Goal: Transaction & Acquisition: Purchase product/service

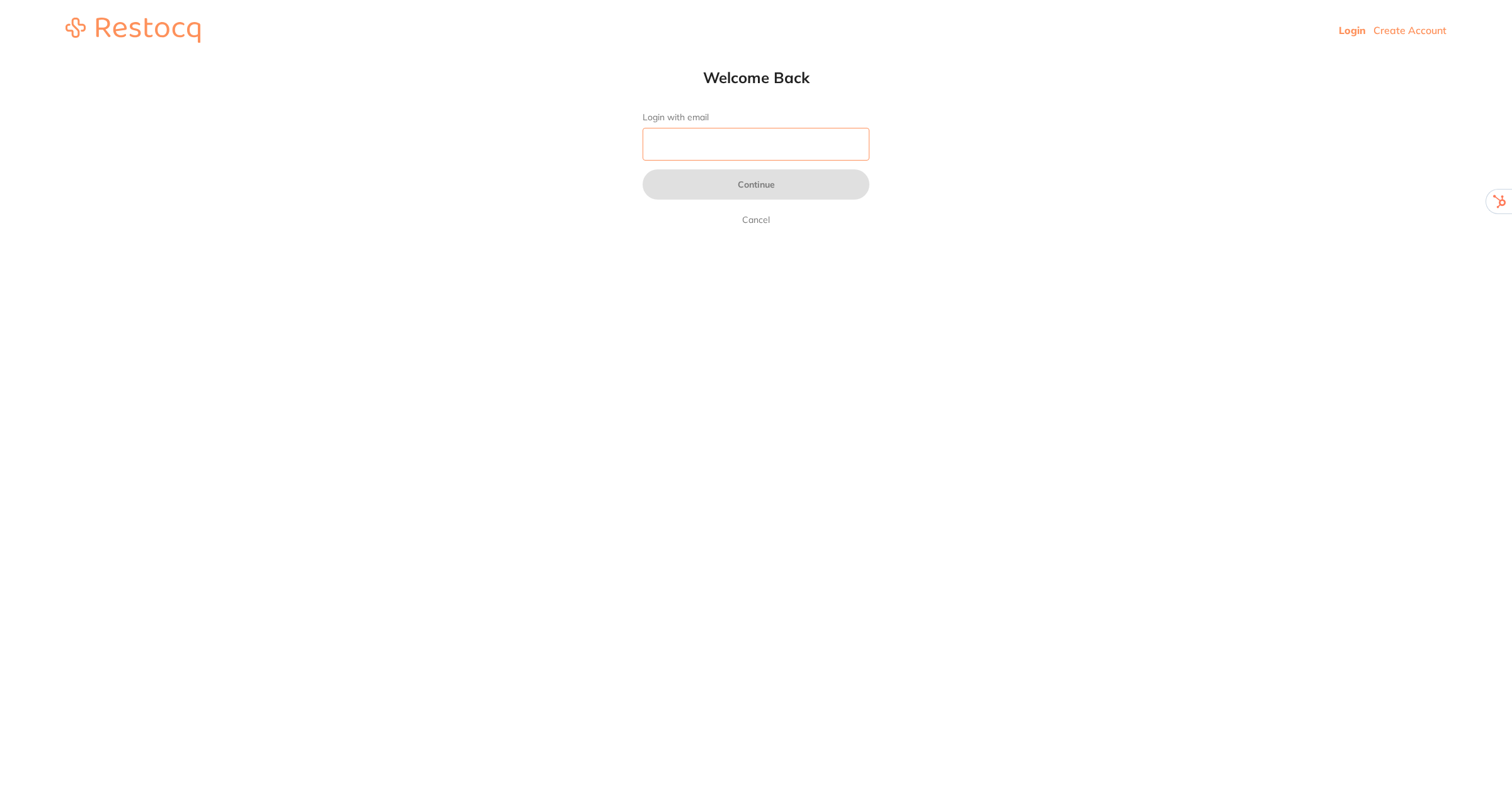
click at [710, 149] on input "Login with email" at bounding box center [756, 144] width 227 height 33
type input "[EMAIL_ADDRESS][DOMAIN_NAME]"
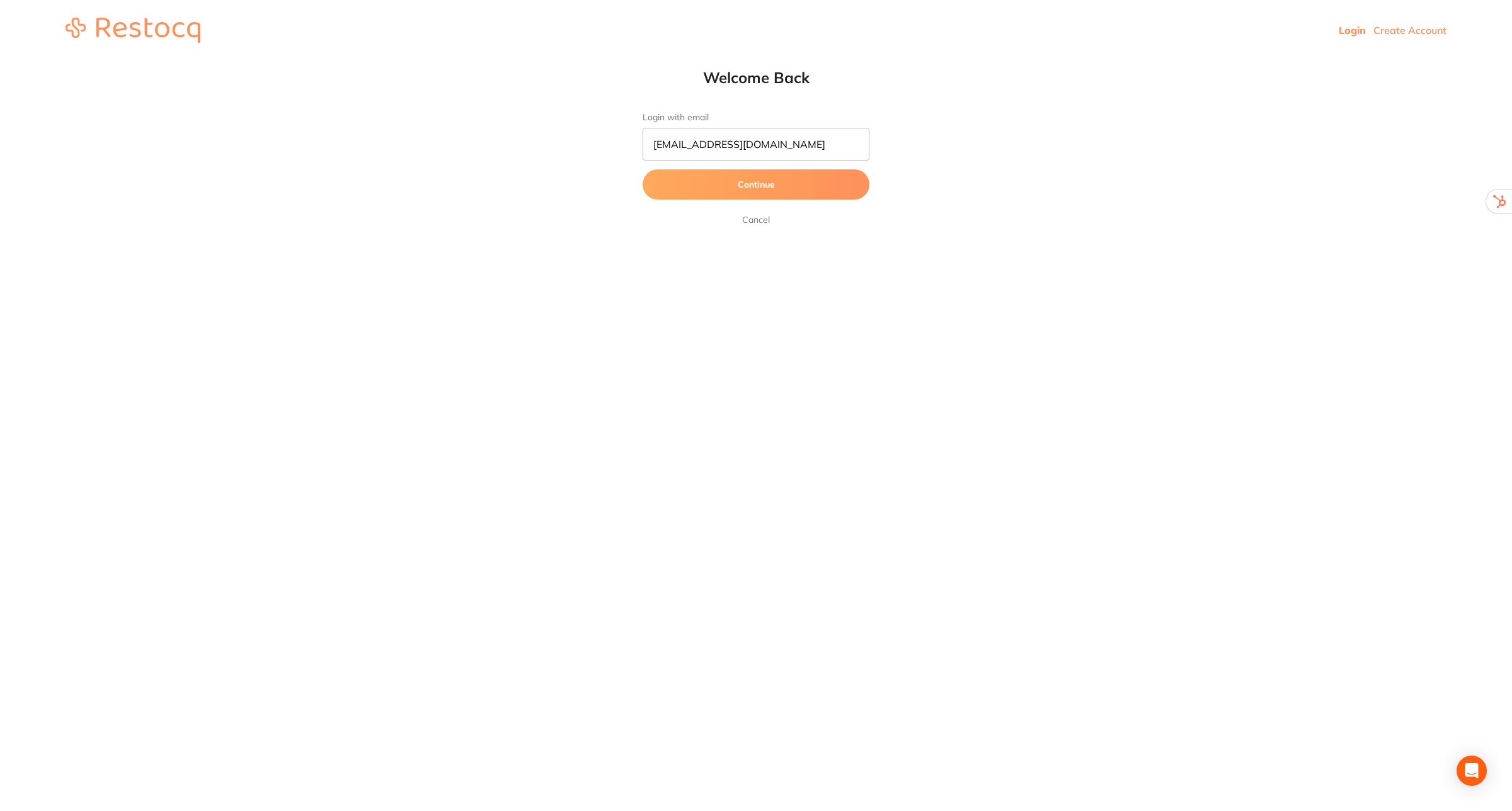
click at [778, 183] on button "Continue" at bounding box center [756, 185] width 227 height 30
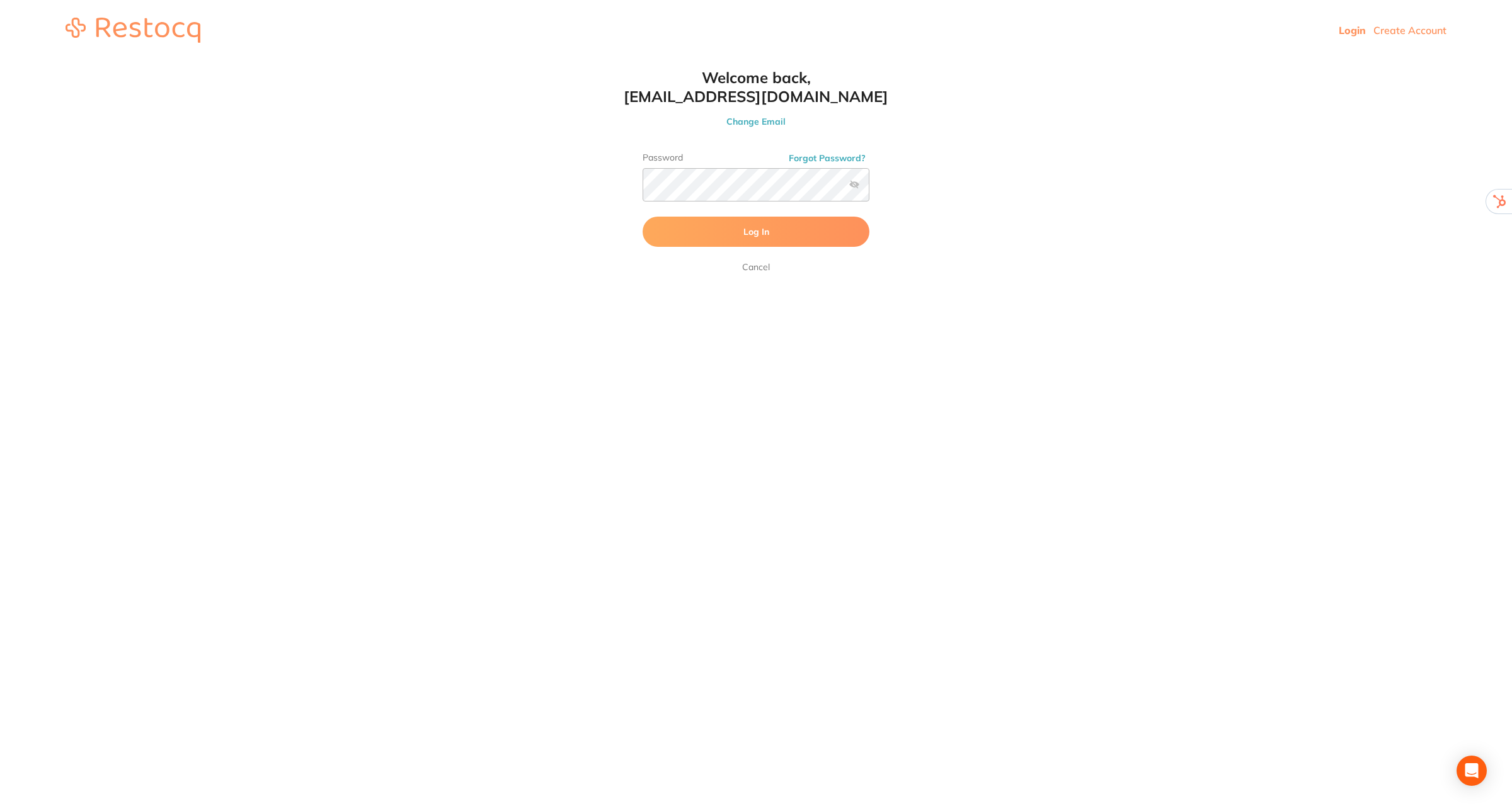
click at [738, 230] on button "Log In" at bounding box center [756, 232] width 227 height 30
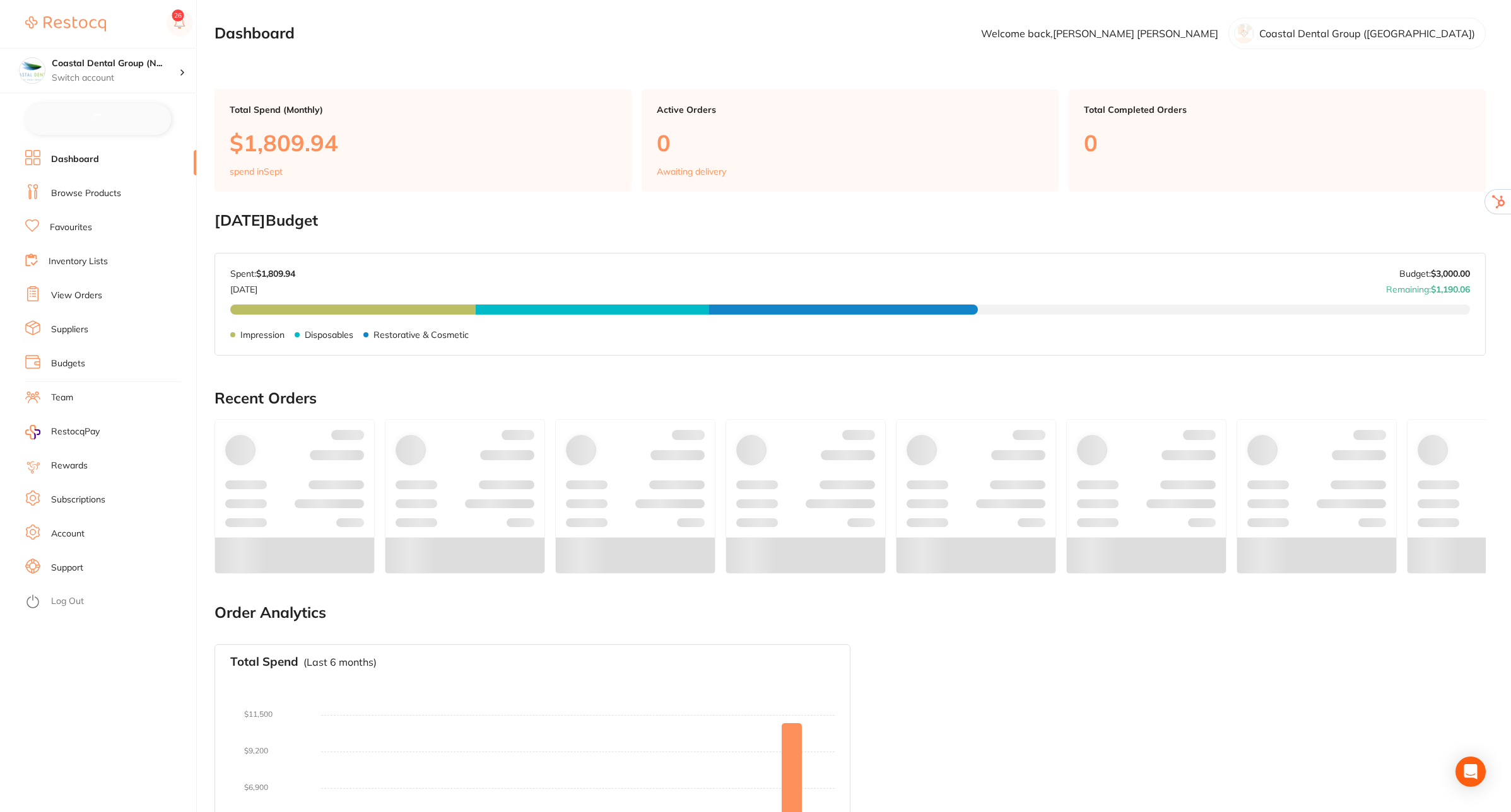
checkbox input "false"
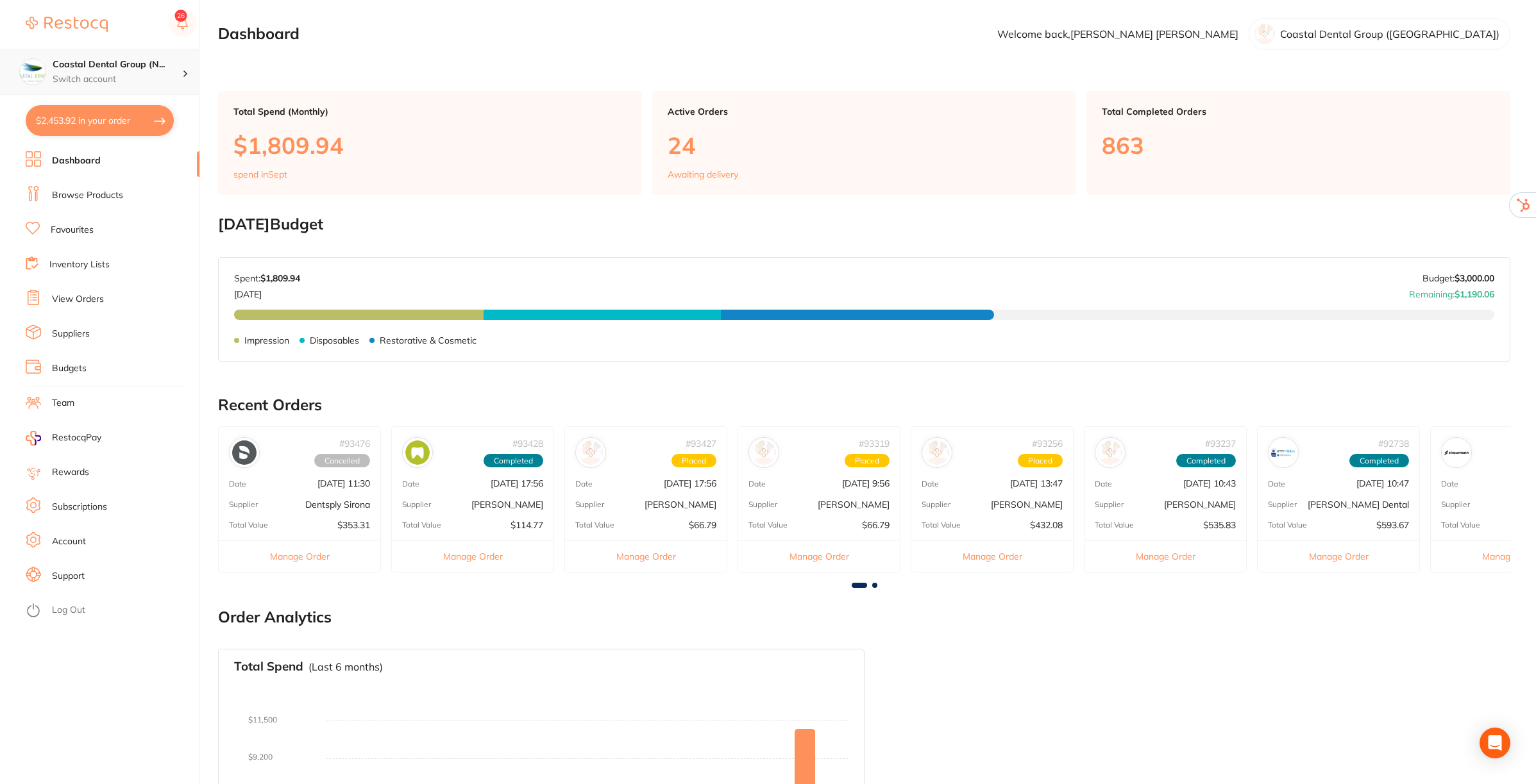
click at [180, 74] on p "Switch account" at bounding box center [117, 80] width 130 height 13
click at [107, 682] on ul "Dashboard Browse Products Favourites Inventory Lists View Orders Suppliers Budg…" at bounding box center [112, 468] width 174 height 633
click at [71, 402] on link "Team" at bounding box center [63, 404] width 22 height 13
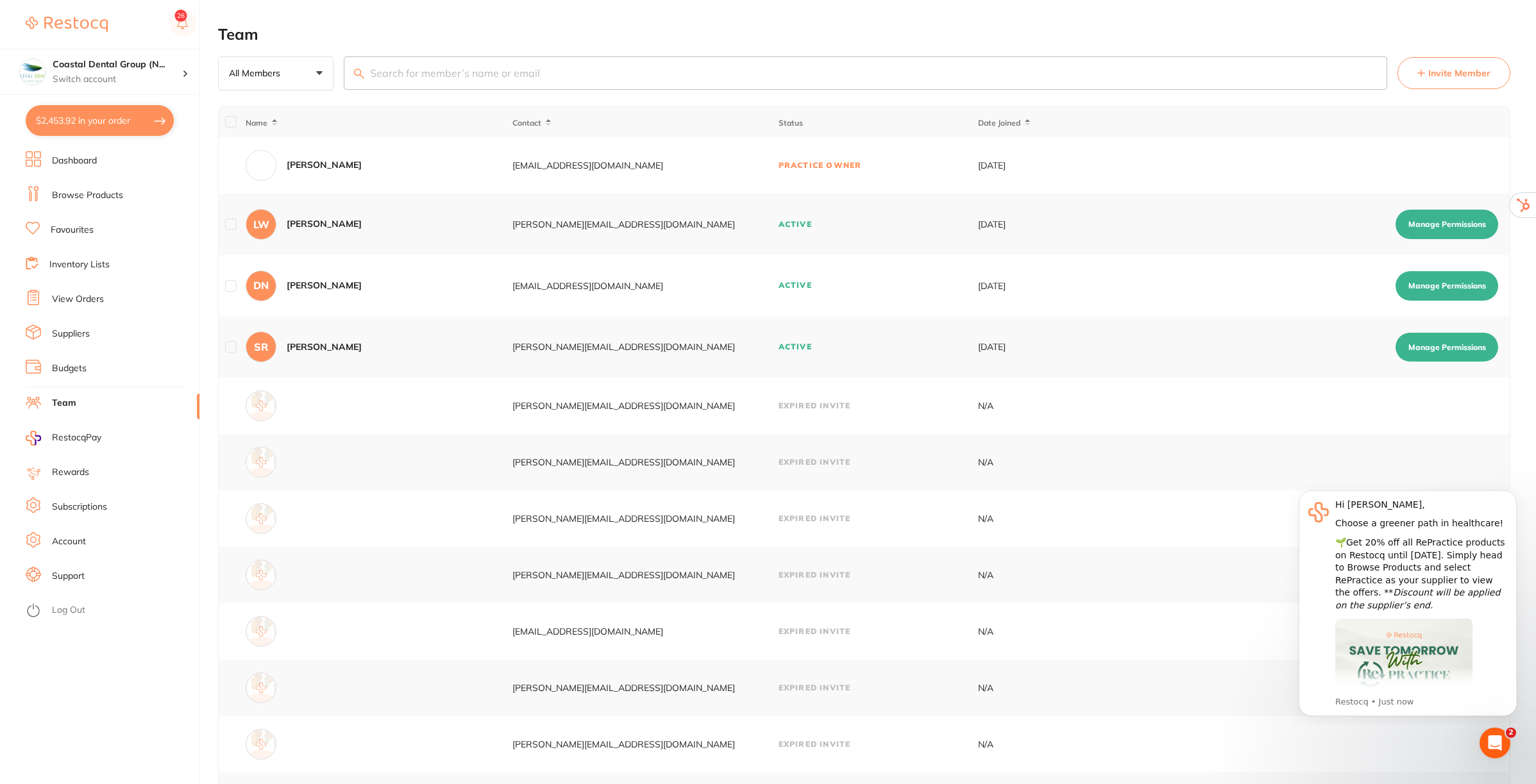
click at [1456, 76] on span "Invite Member" at bounding box center [1459, 73] width 62 height 13
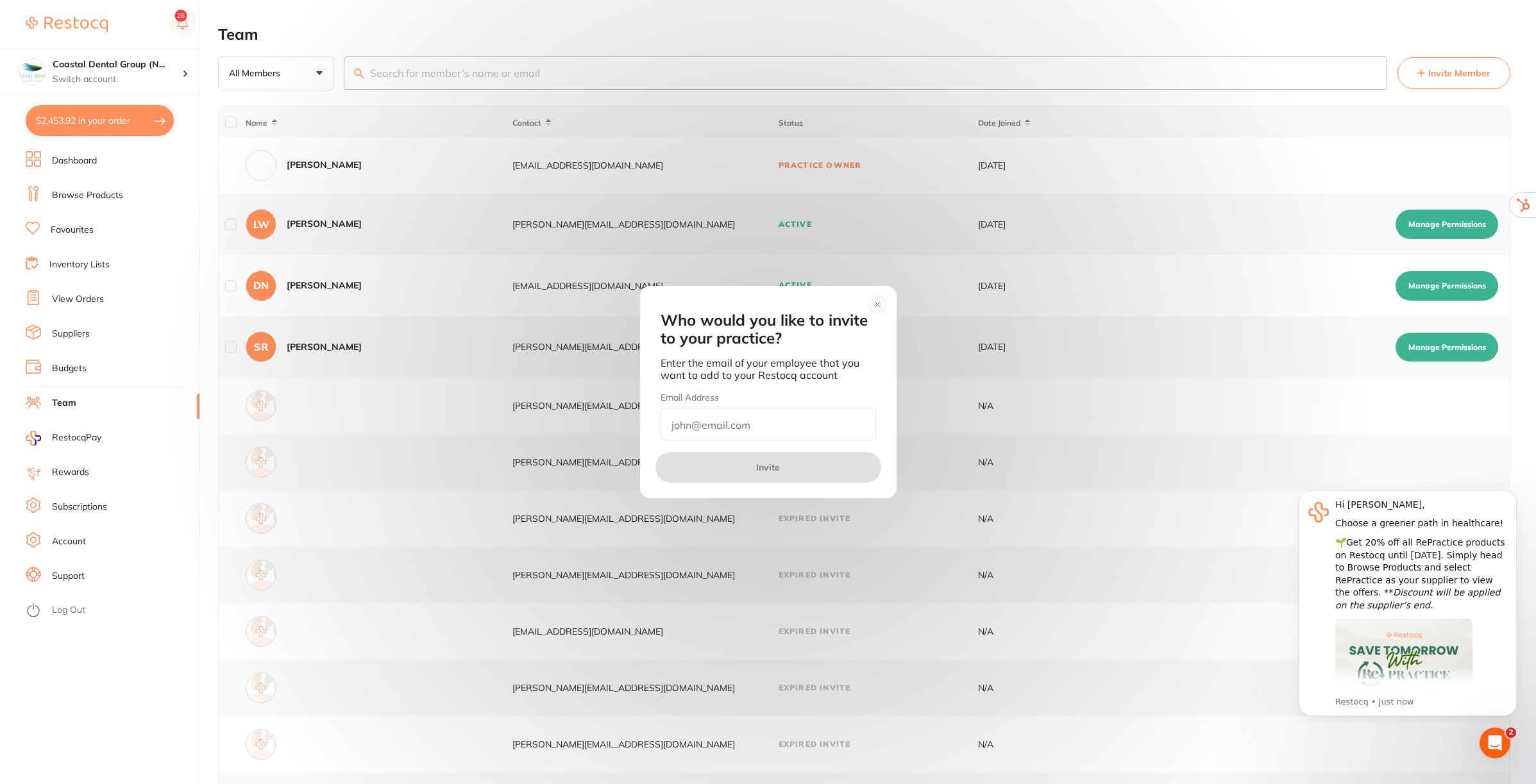
click at [764, 427] on input "email" at bounding box center [769, 424] width 216 height 33
click at [880, 302] on circle at bounding box center [876, 304] width 15 height 15
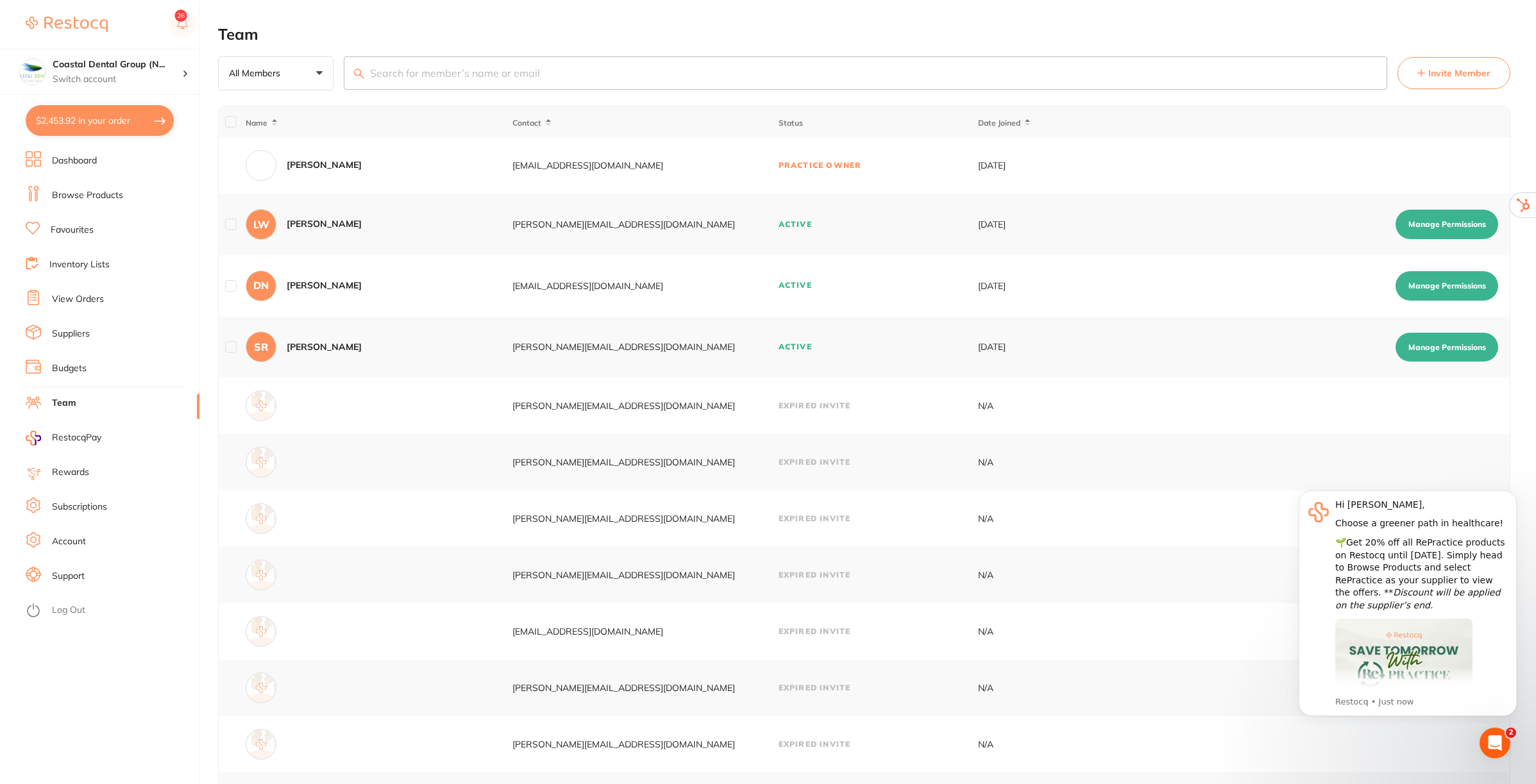
click at [1422, 225] on button "Manage Permissions" at bounding box center [1447, 225] width 103 height 30
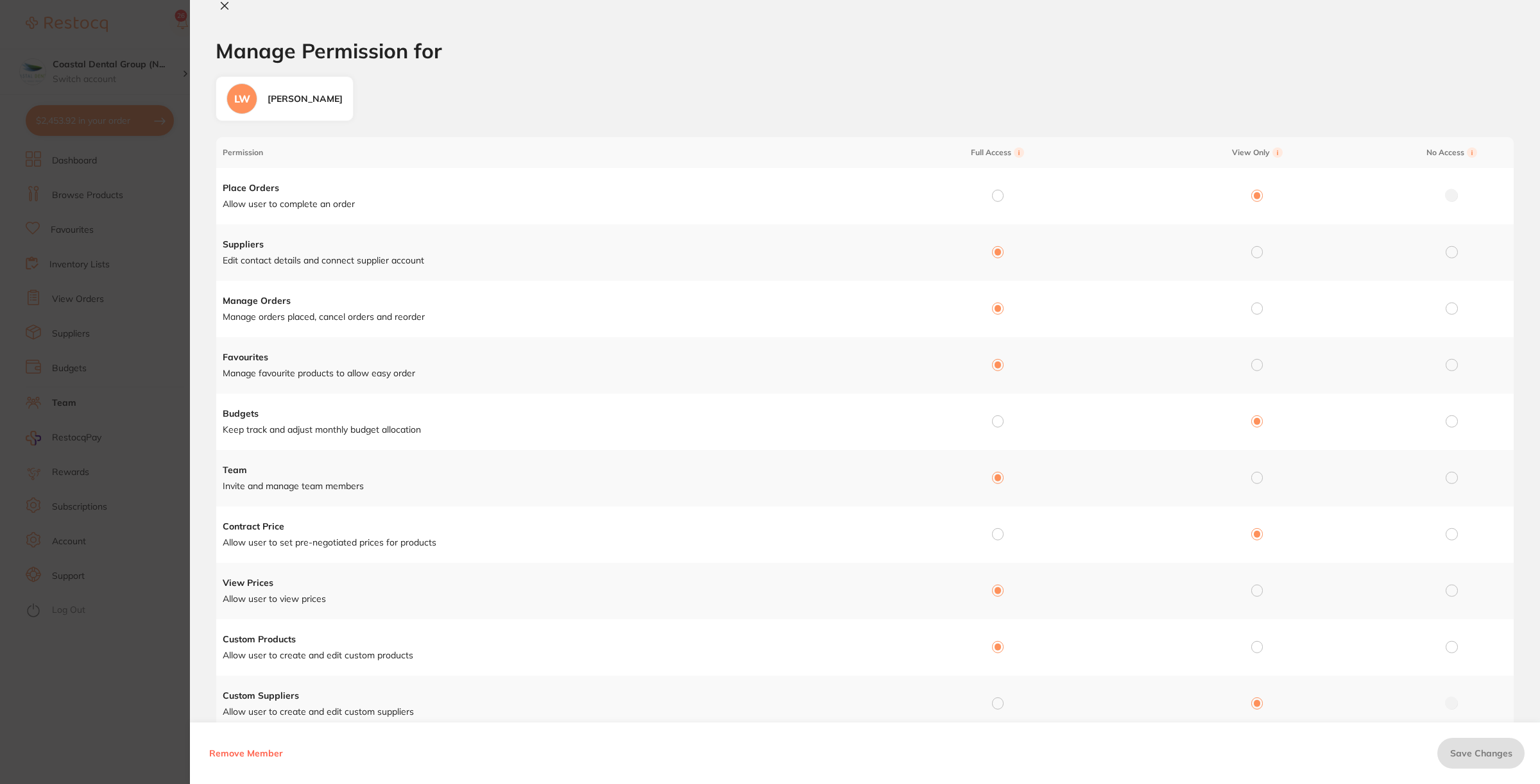
click at [225, 5] on icon at bounding box center [225, 6] width 7 height 7
checkbox input "false"
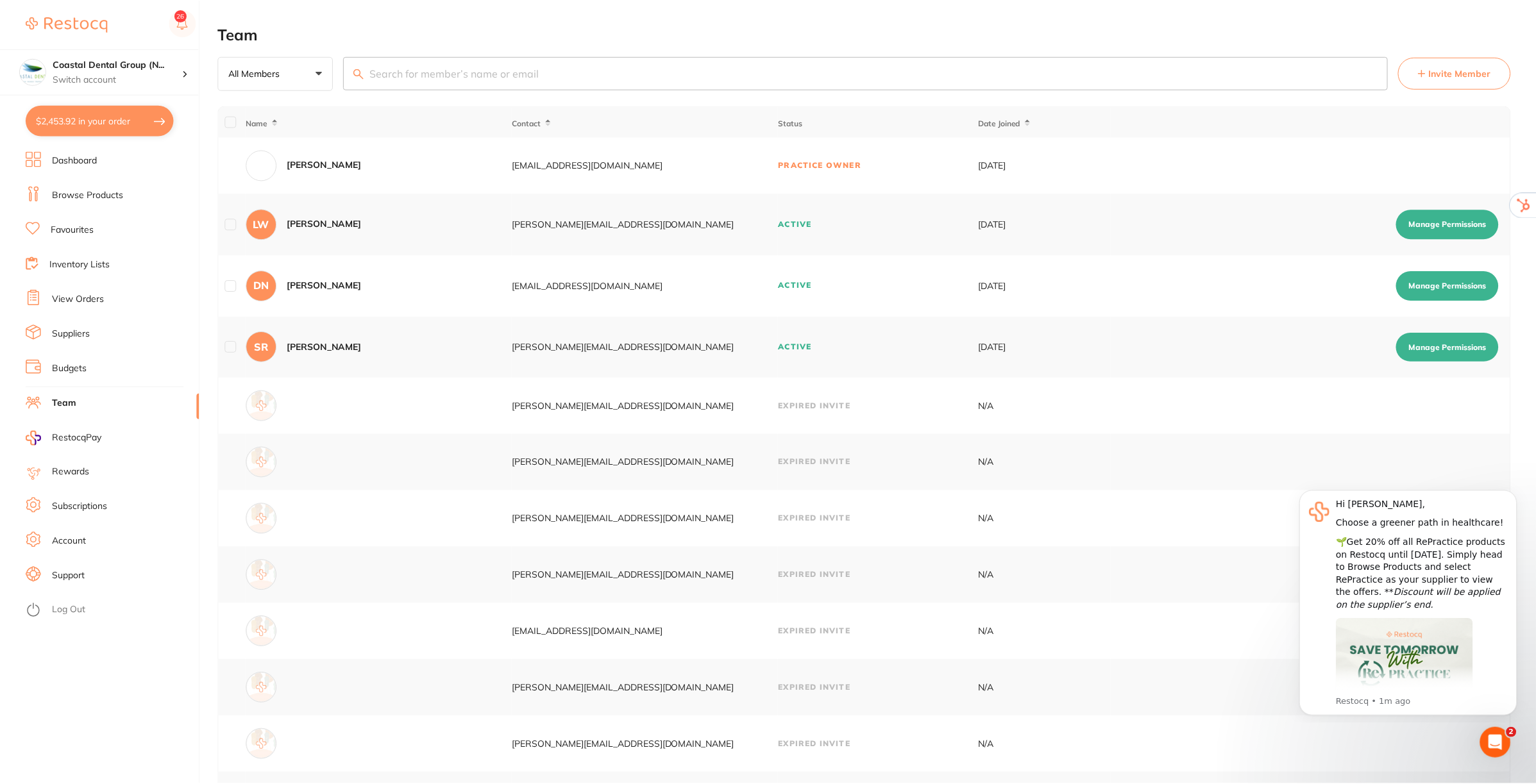
scroll to position [2, 0]
click at [65, 334] on link "Suppliers" at bounding box center [71, 334] width 38 height 13
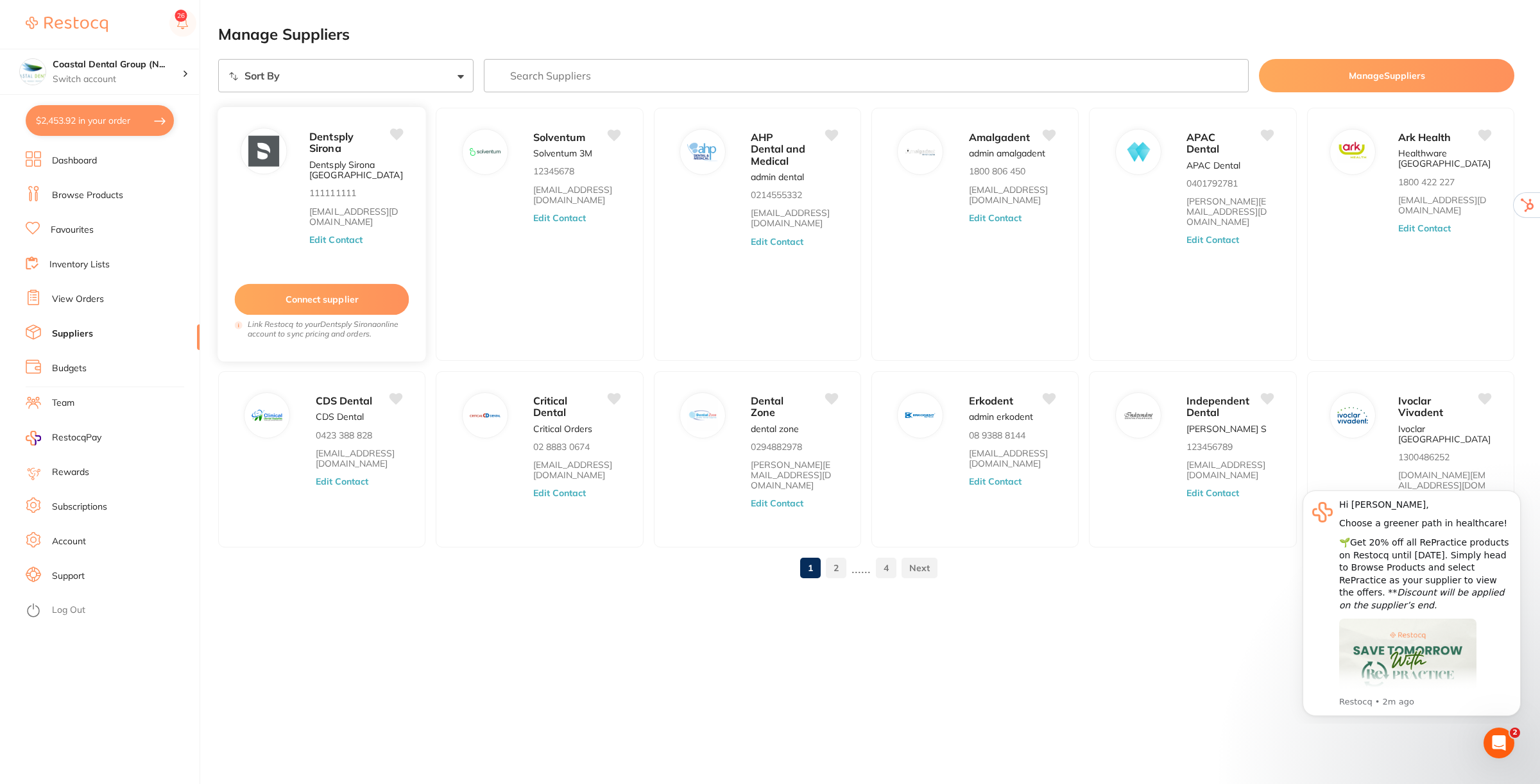
click at [344, 238] on button "Edit Contact" at bounding box center [336, 240] width 53 height 10
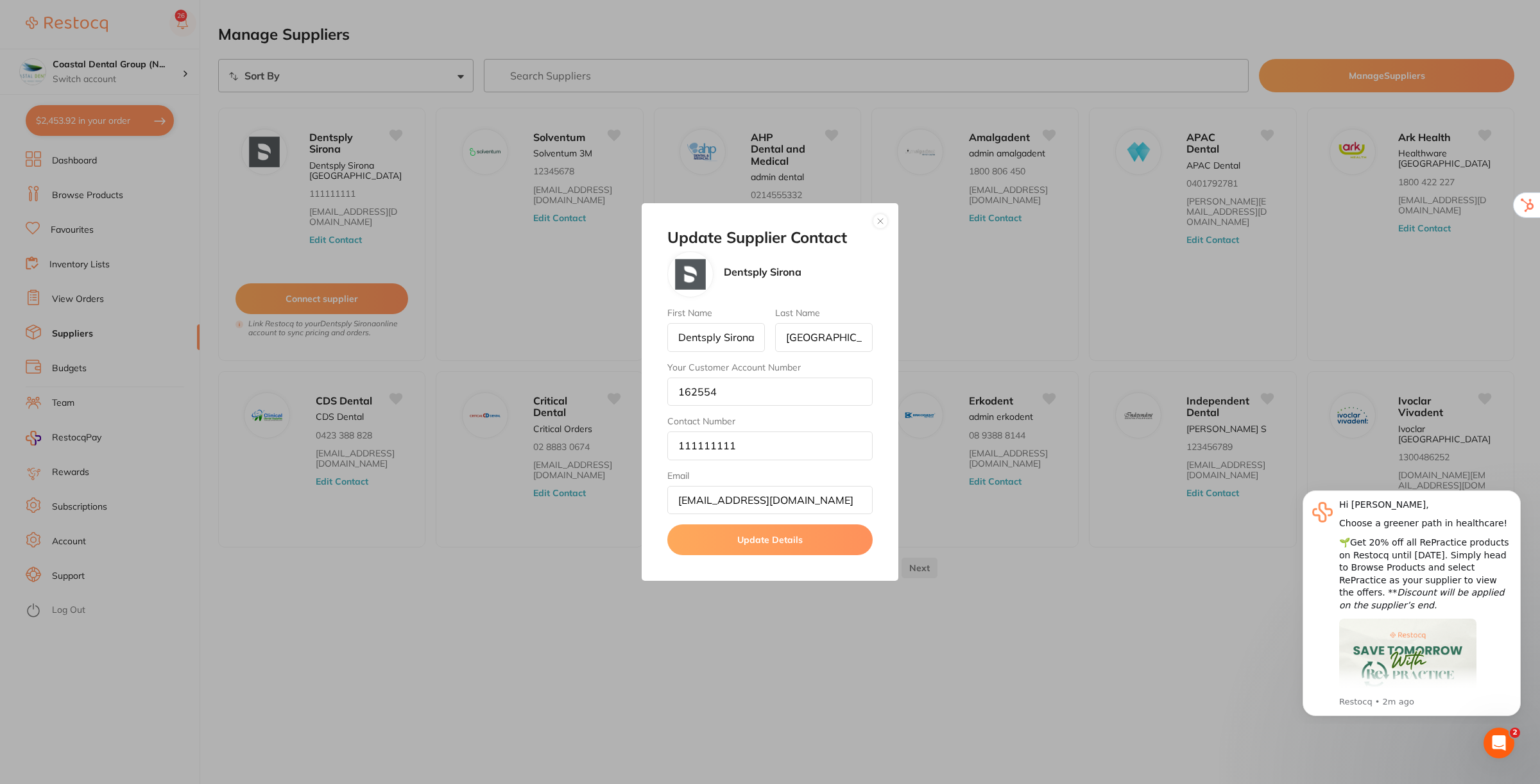
click at [874, 217] on button "button" at bounding box center [880, 221] width 15 height 15
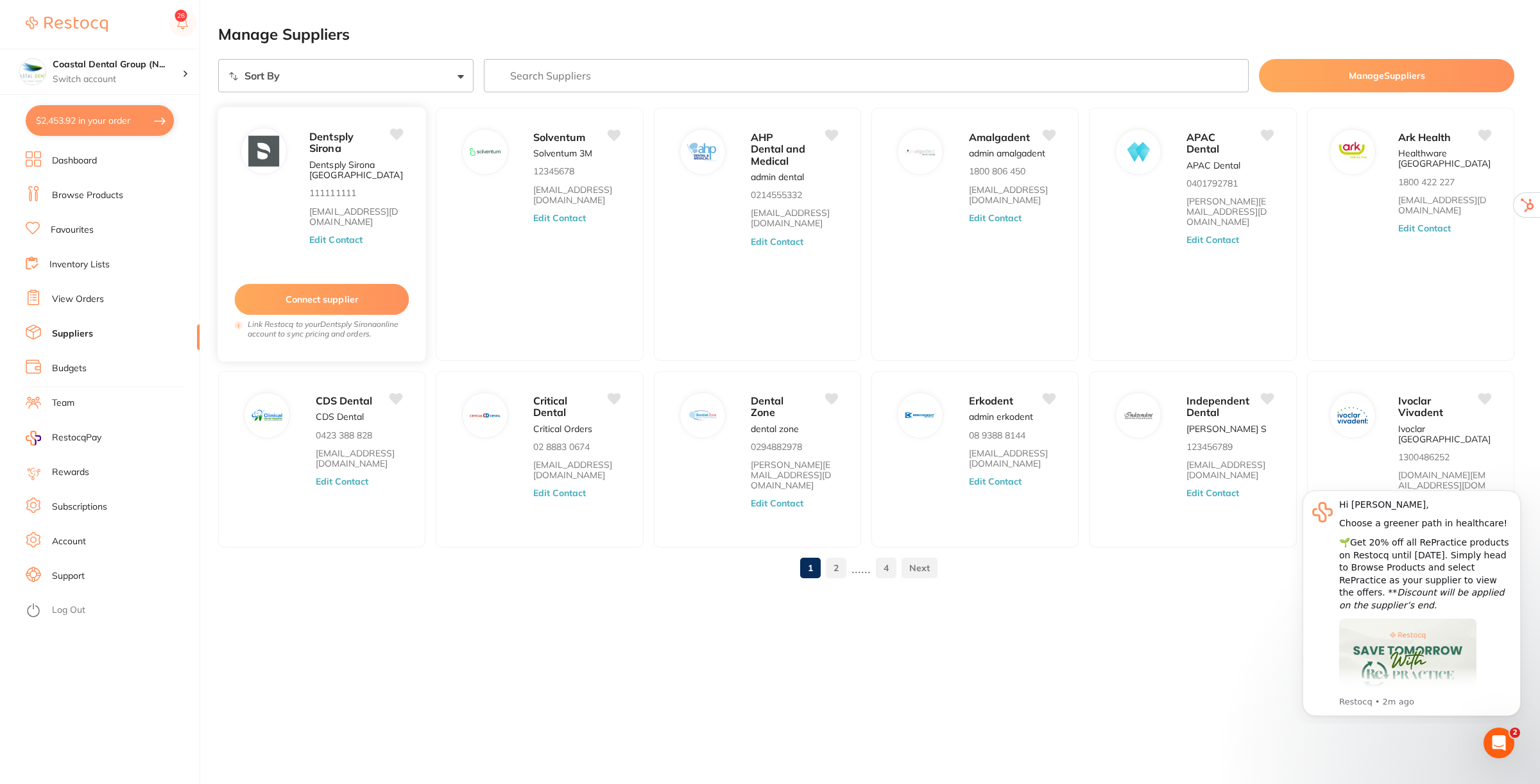
click at [334, 295] on button "Connect supplier" at bounding box center [322, 300] width 175 height 31
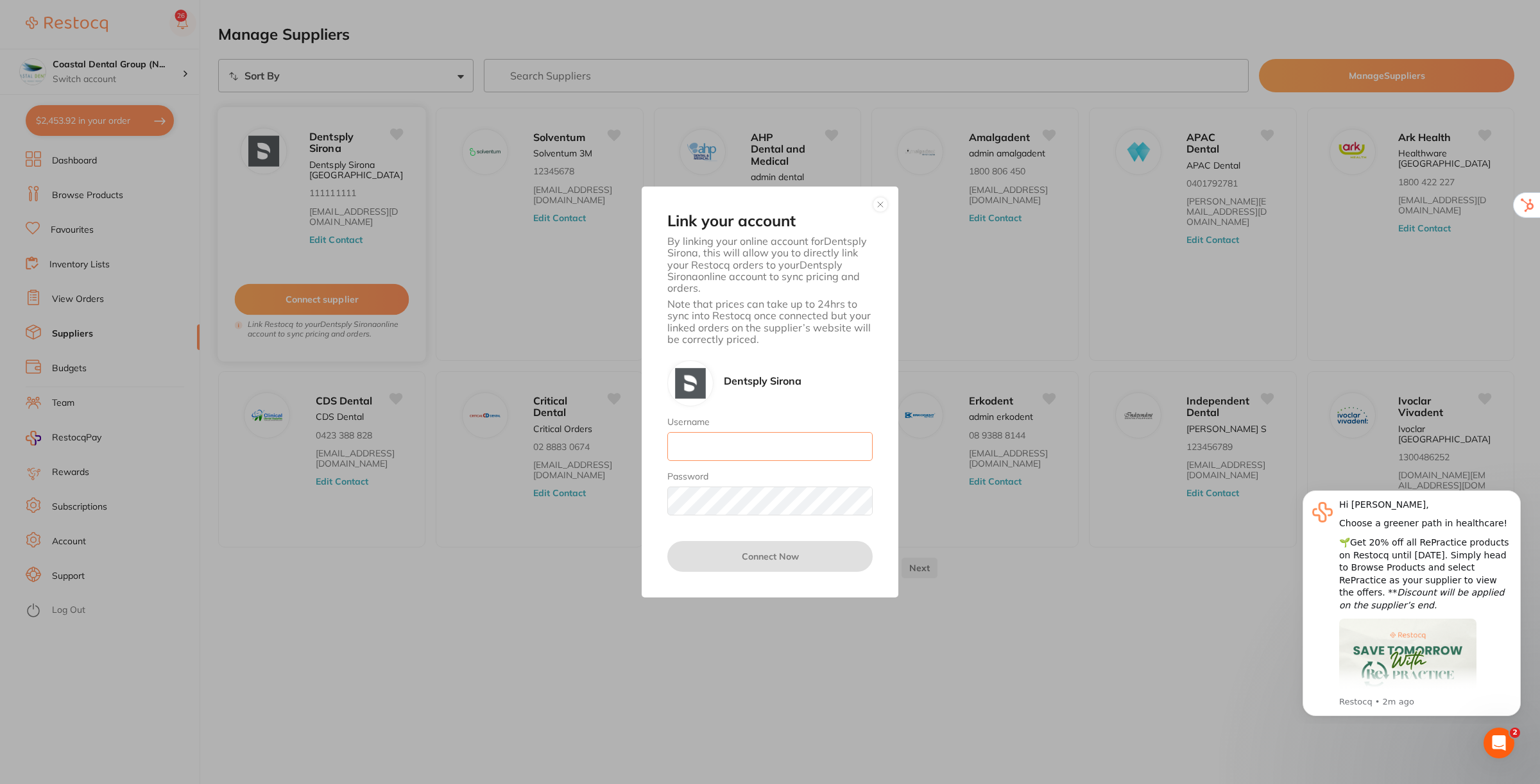
type input "[EMAIL_ADDRESS][DOMAIN_NAME]"
click at [881, 207] on button "button" at bounding box center [880, 205] width 15 height 15
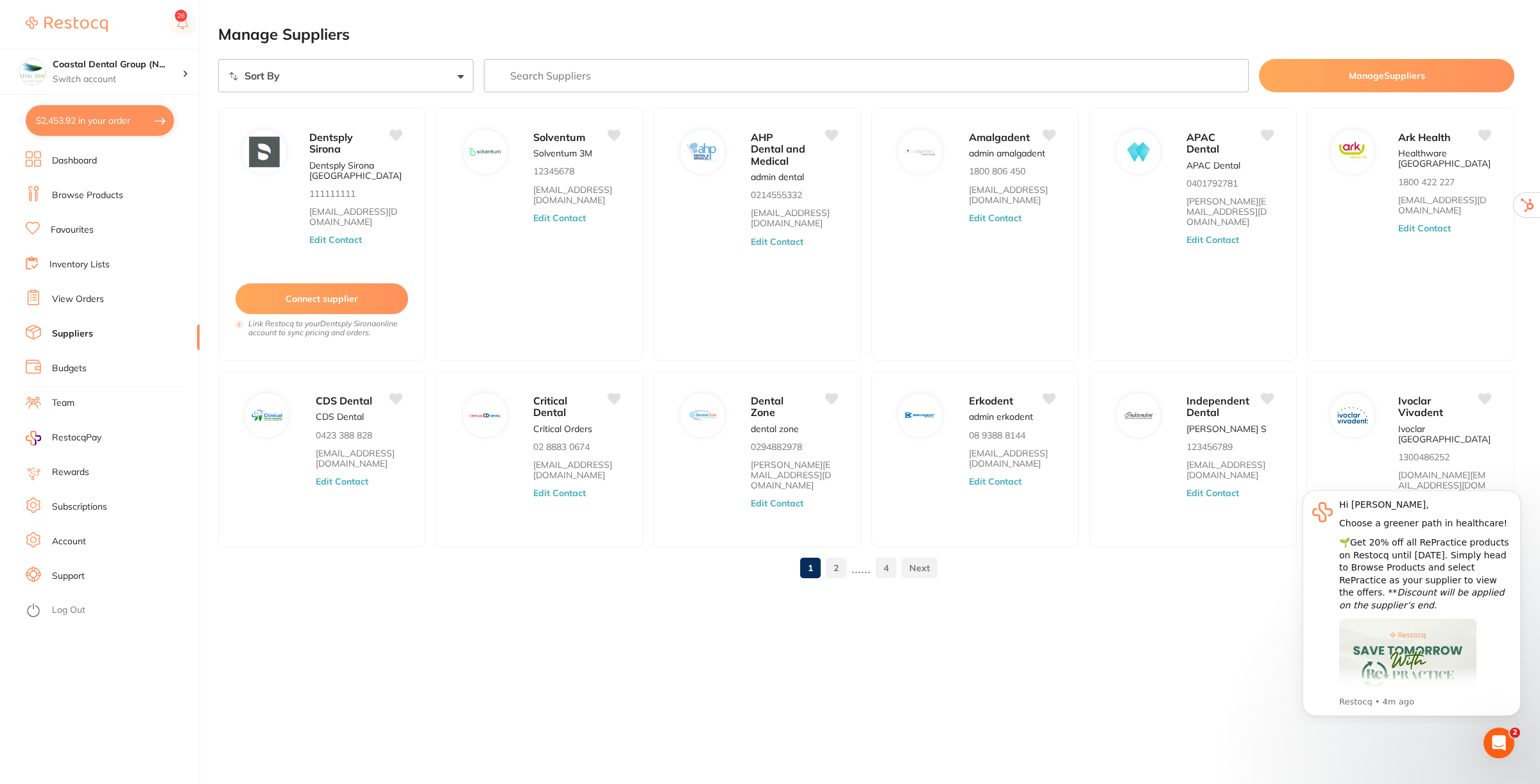
click at [88, 261] on link "Inventory Lists" at bounding box center [80, 265] width 60 height 13
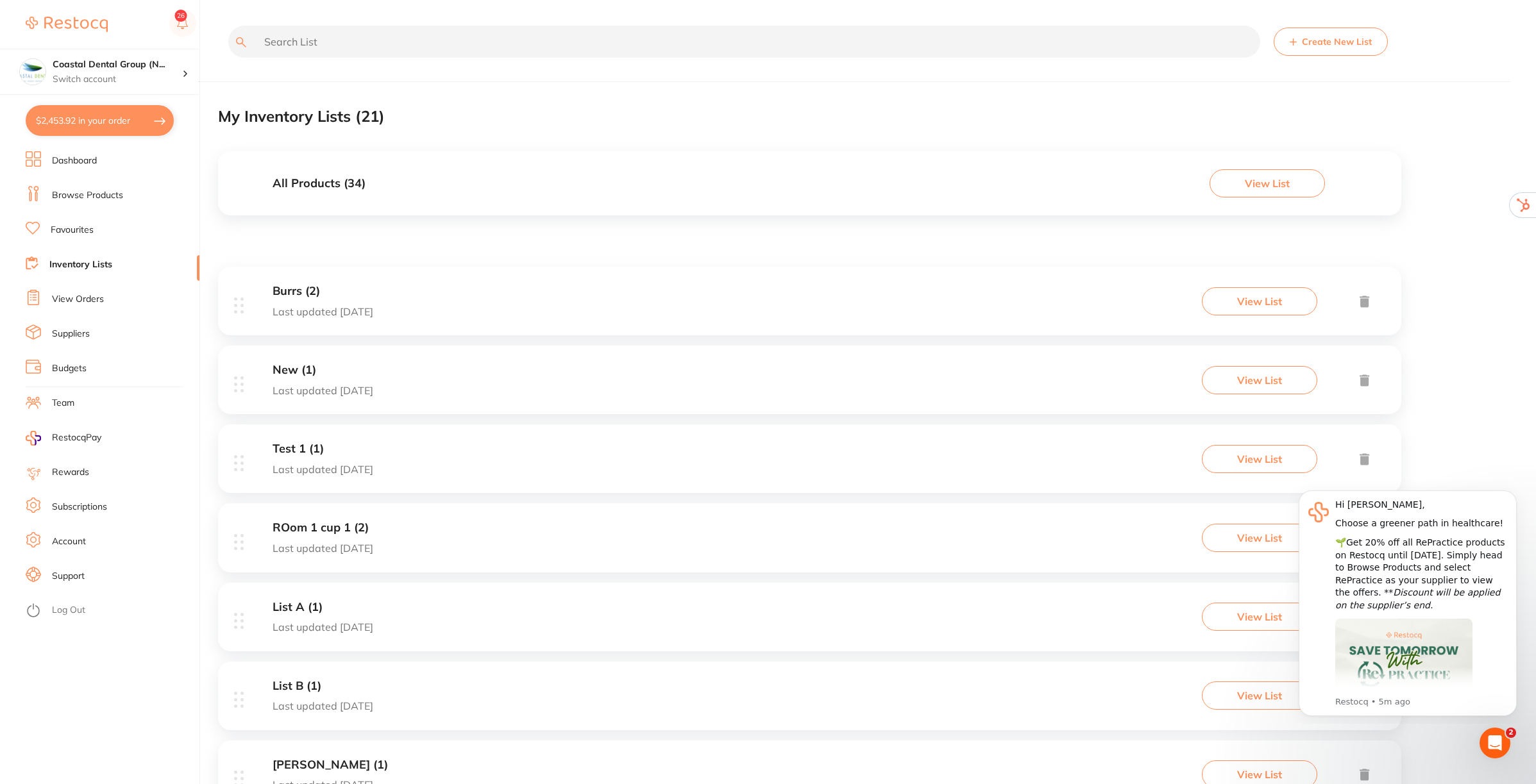
click at [307, 184] on h3 "All Products ( 34 )" at bounding box center [319, 183] width 93 height 13
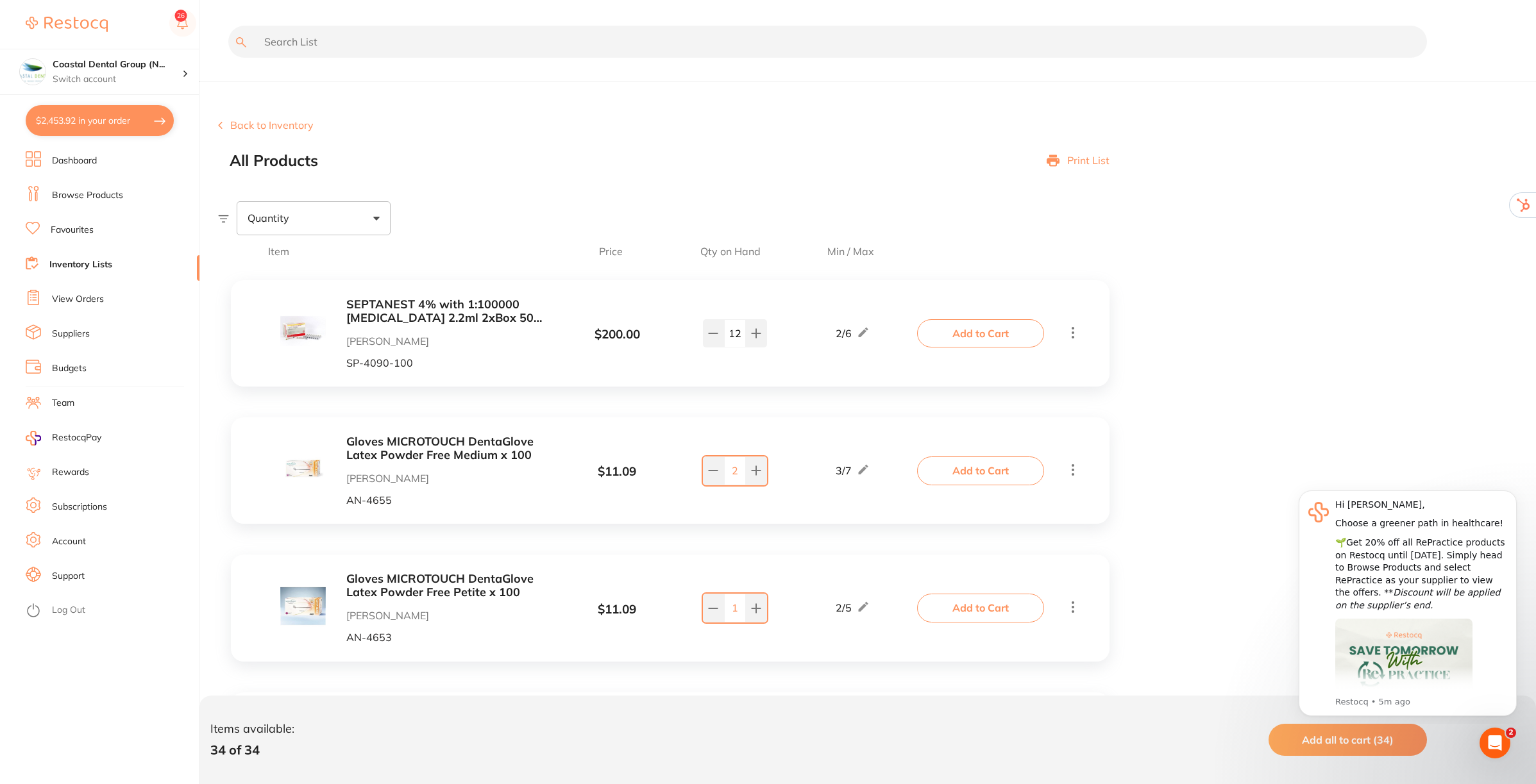
click at [369, 223] on div "Quantity" at bounding box center [314, 218] width 154 height 33
click at [322, 262] on span "Below min limit" at bounding box center [312, 259] width 94 height 27
click at [262, 262] on input "Below min limit" at bounding box center [256, 259] width 12 height 12
checkbox input "true"
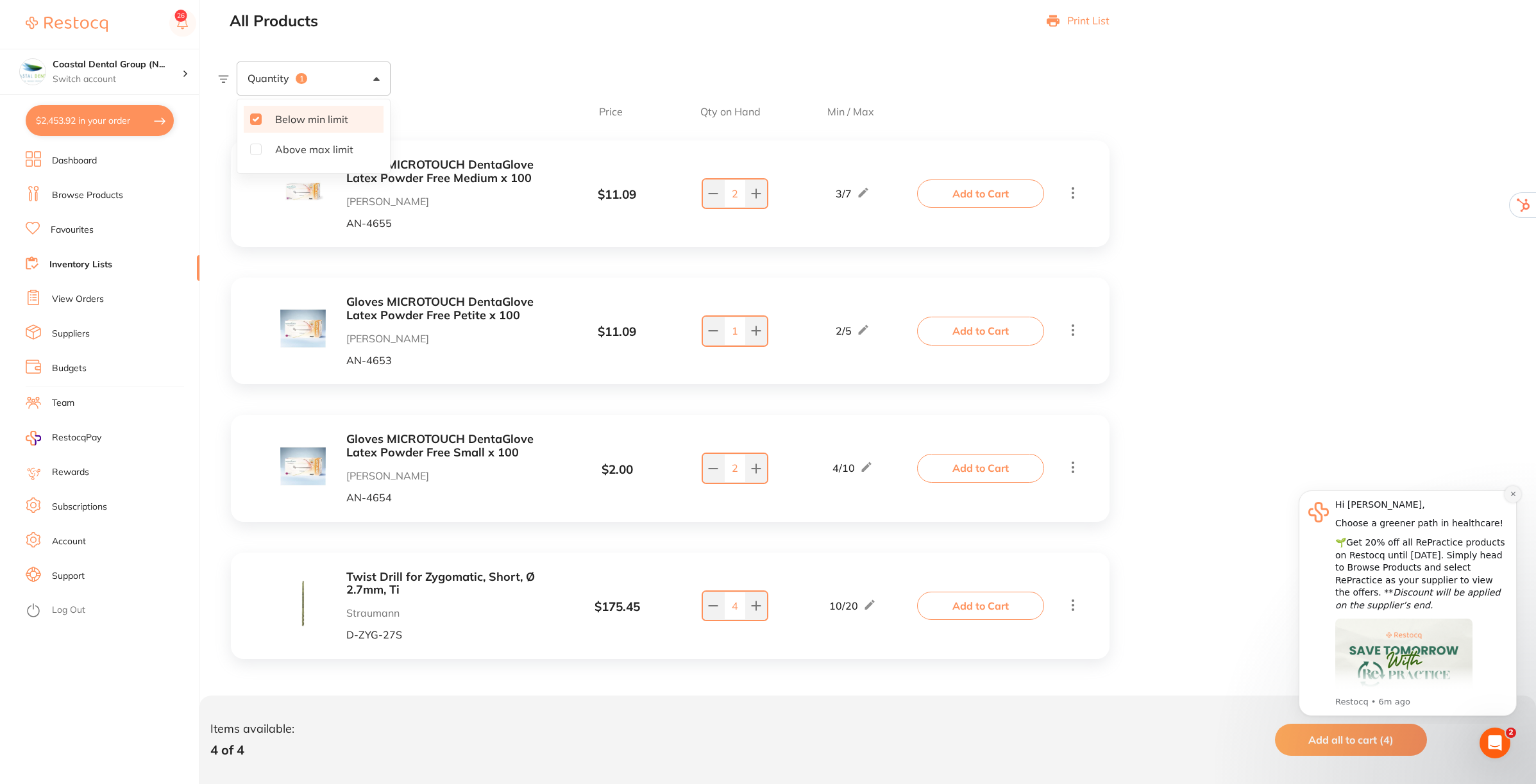
click at [1511, 493] on icon "Dismiss notification" at bounding box center [1513, 494] width 7 height 7
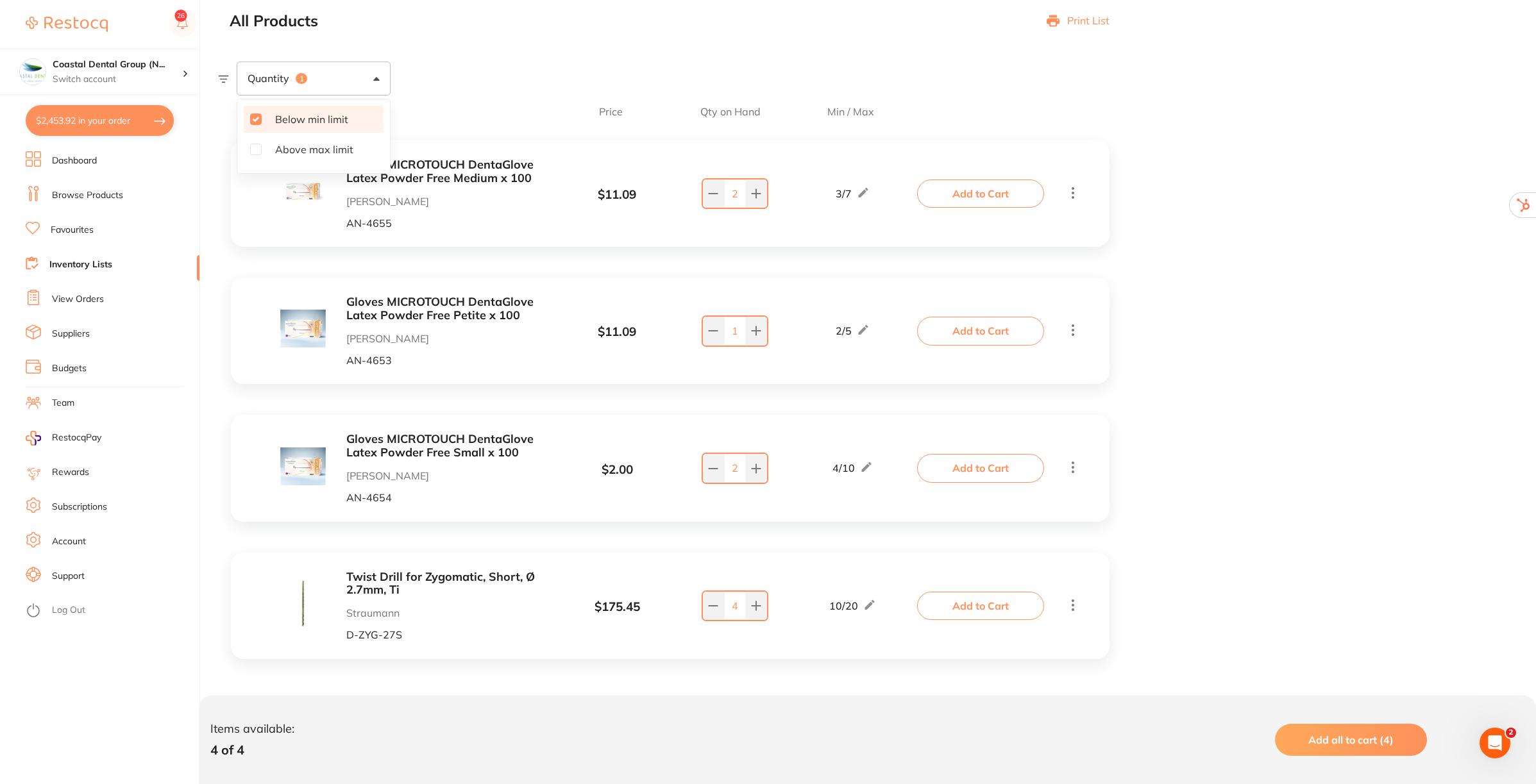
click at [1340, 729] on button "Add all to cart (4)" at bounding box center [1351, 740] width 152 height 32
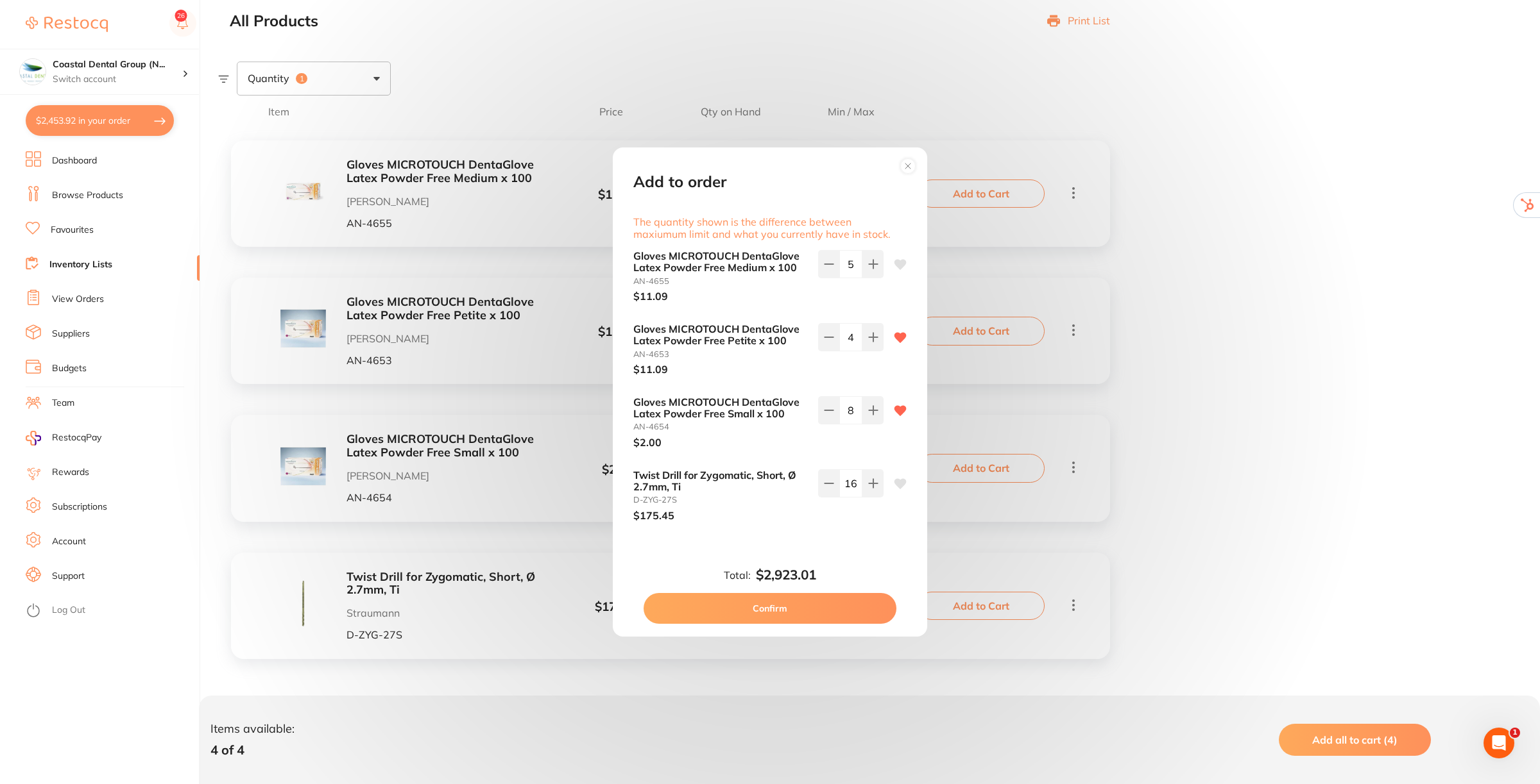
click at [790, 606] on button "Confirm" at bounding box center [770, 609] width 253 height 31
type input "16"
type input "5"
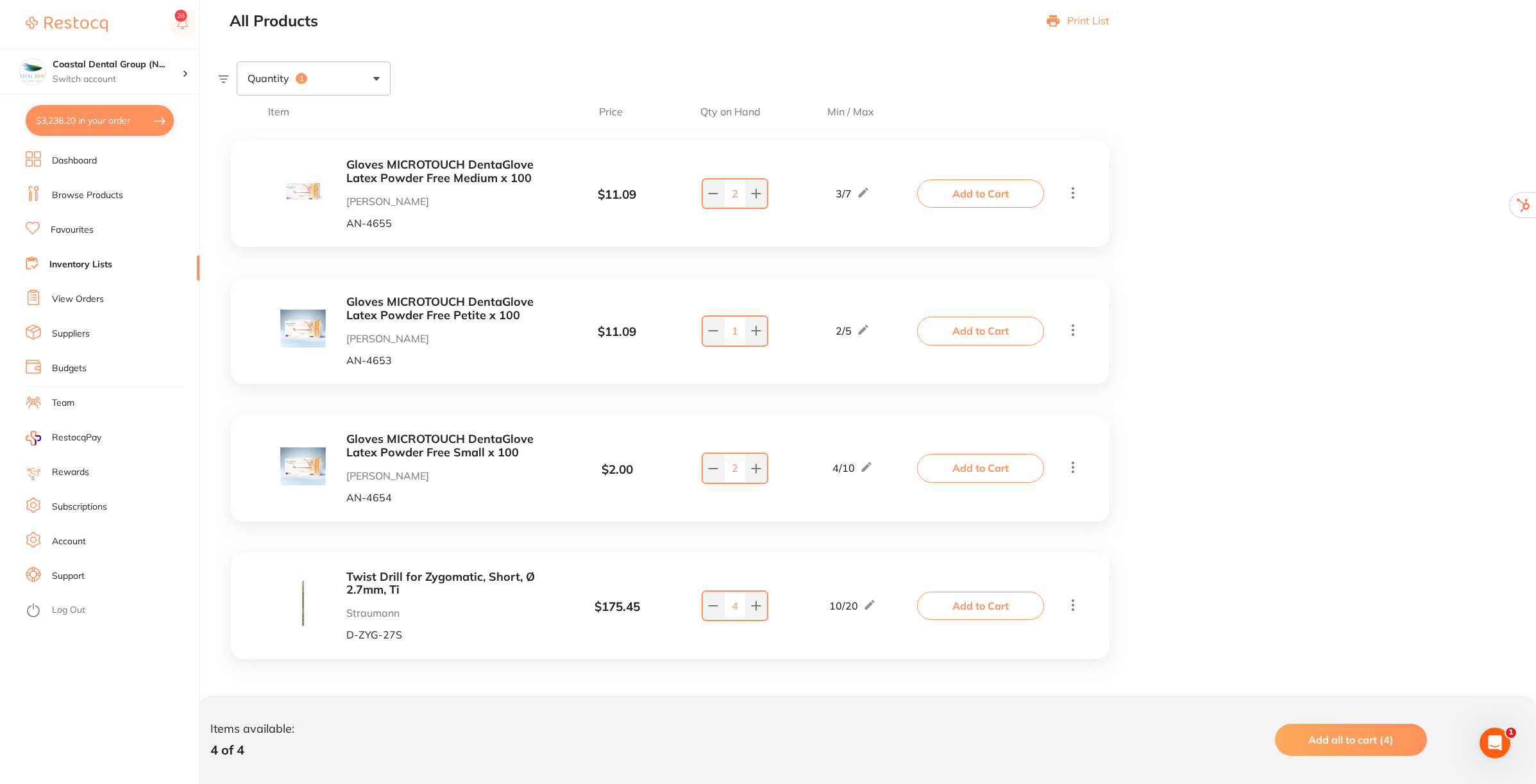
click at [110, 126] on button "$3,238.20 in your order" at bounding box center [99, 121] width 148 height 31
checkbox input "true"
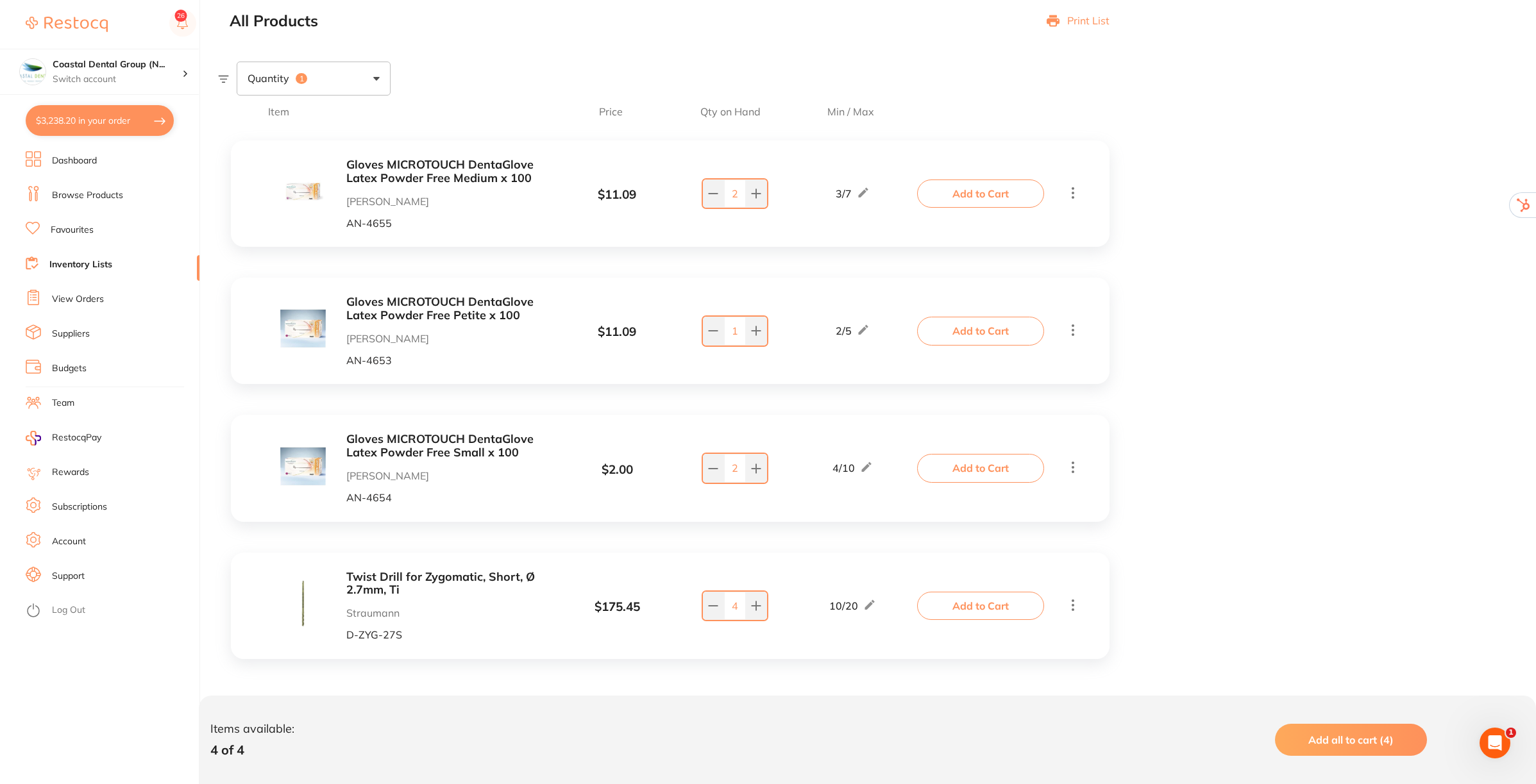
checkbox input "true"
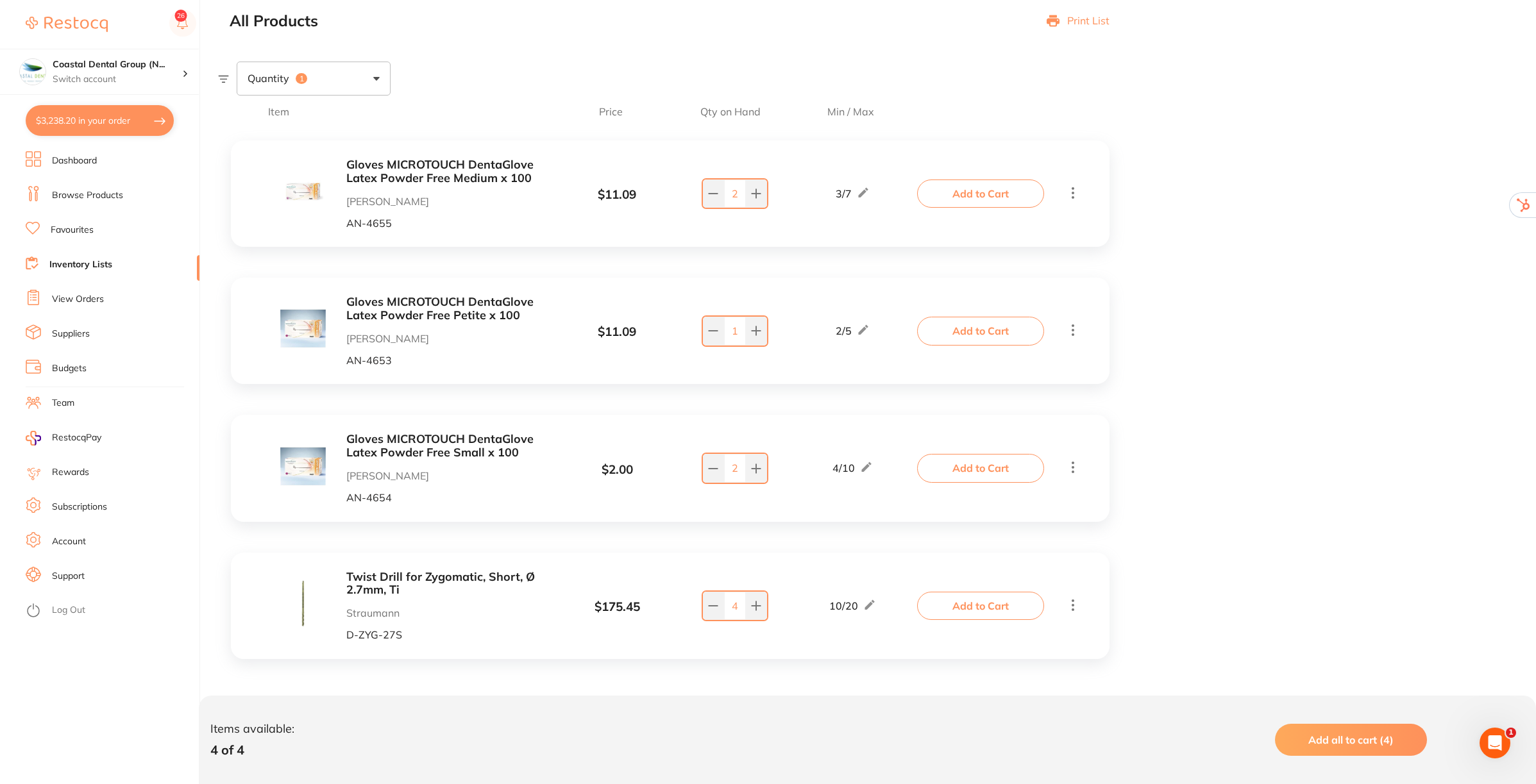
checkbox input "true"
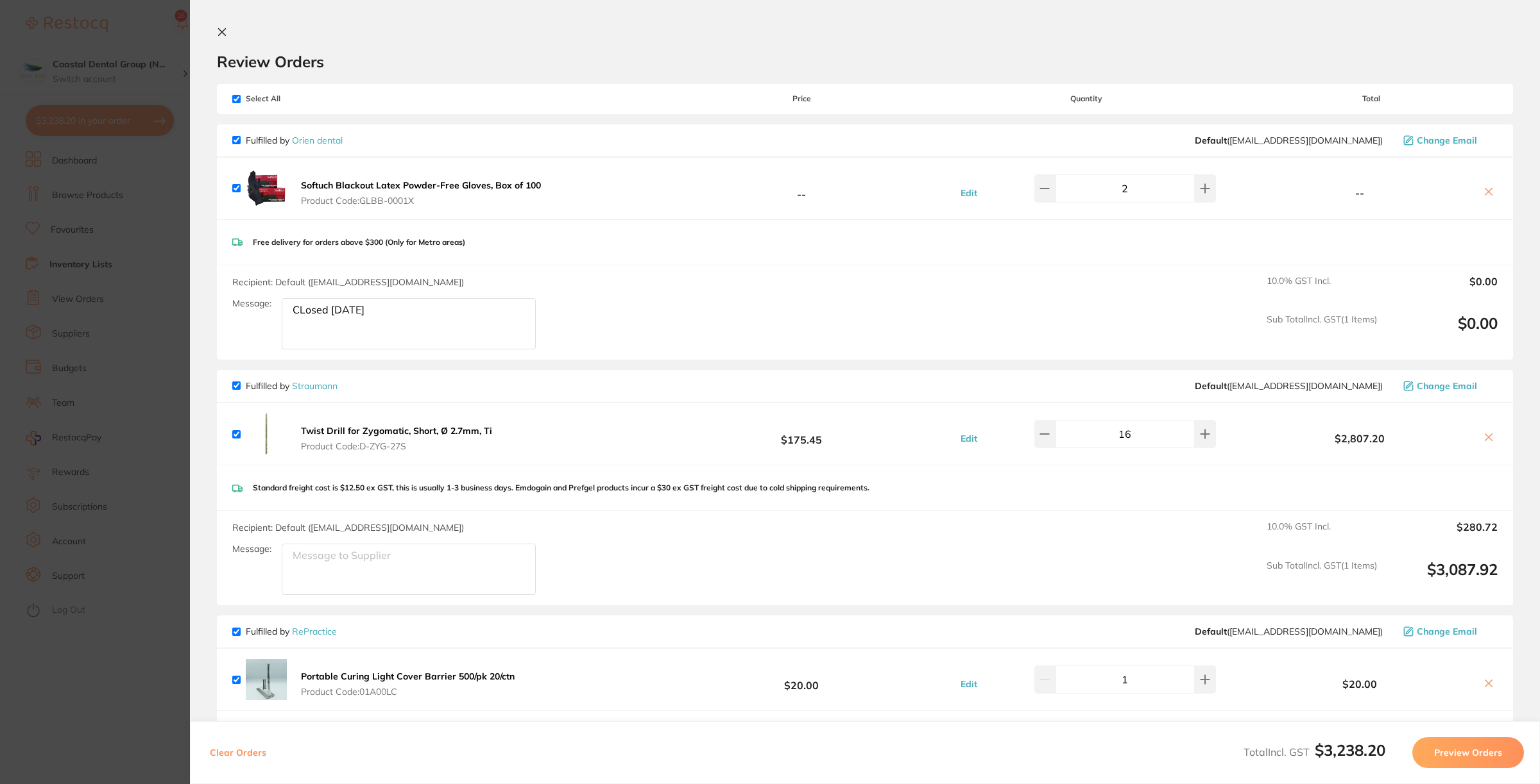
click at [220, 33] on icon at bounding box center [222, 32] width 7 height 7
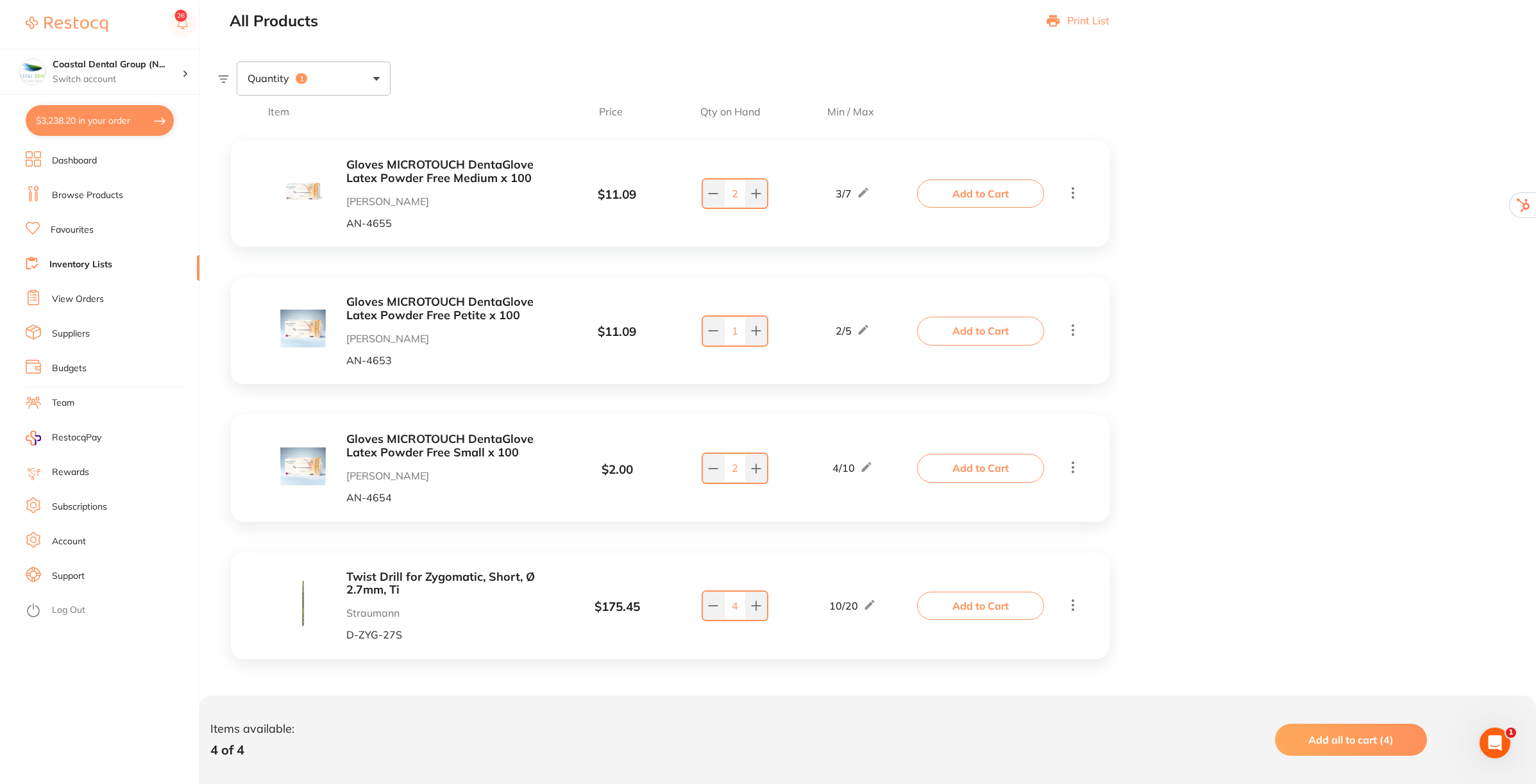
click at [91, 194] on link "Browse Products" at bounding box center [87, 196] width 71 height 13
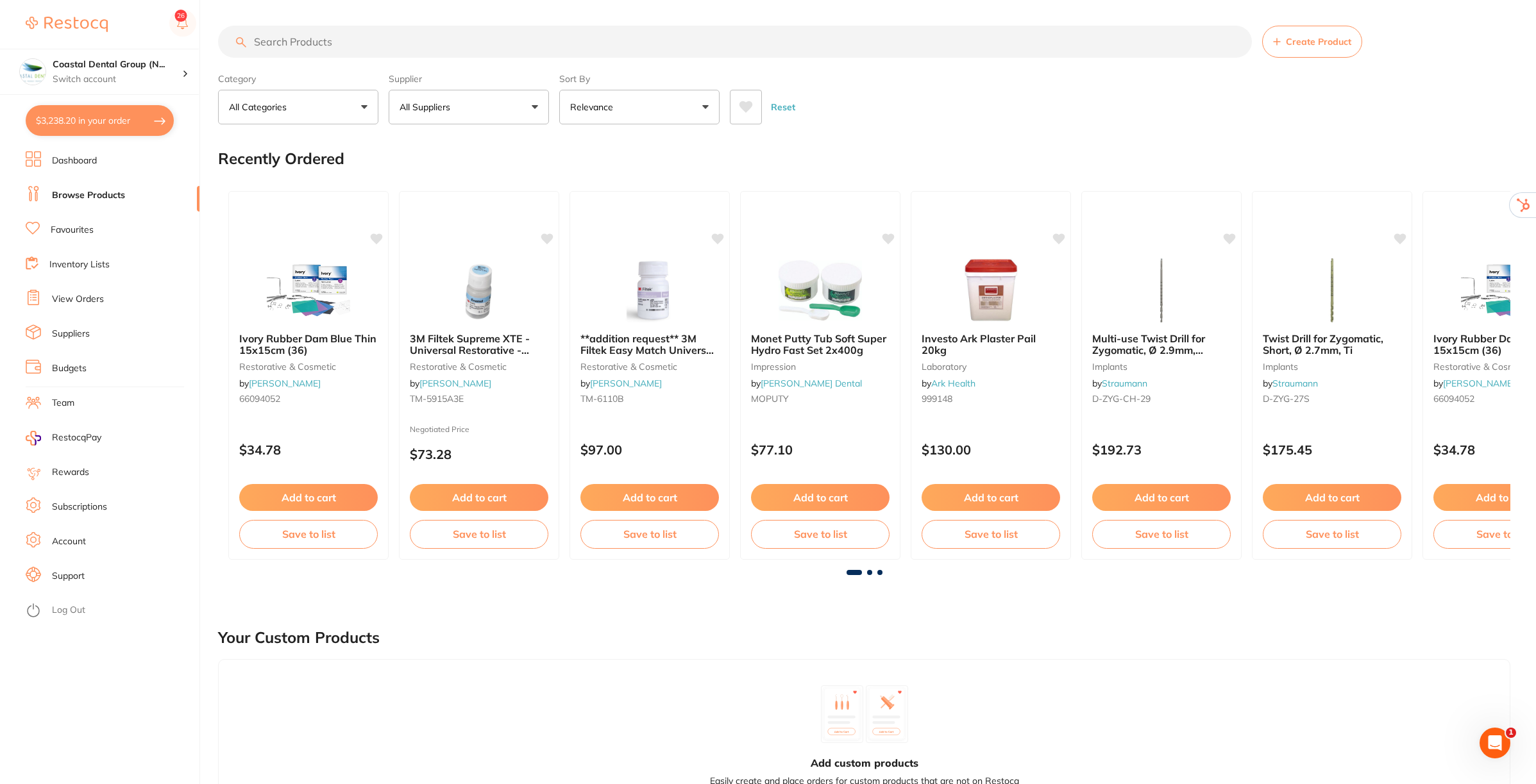
click at [74, 368] on link "Budgets" at bounding box center [69, 369] width 35 height 13
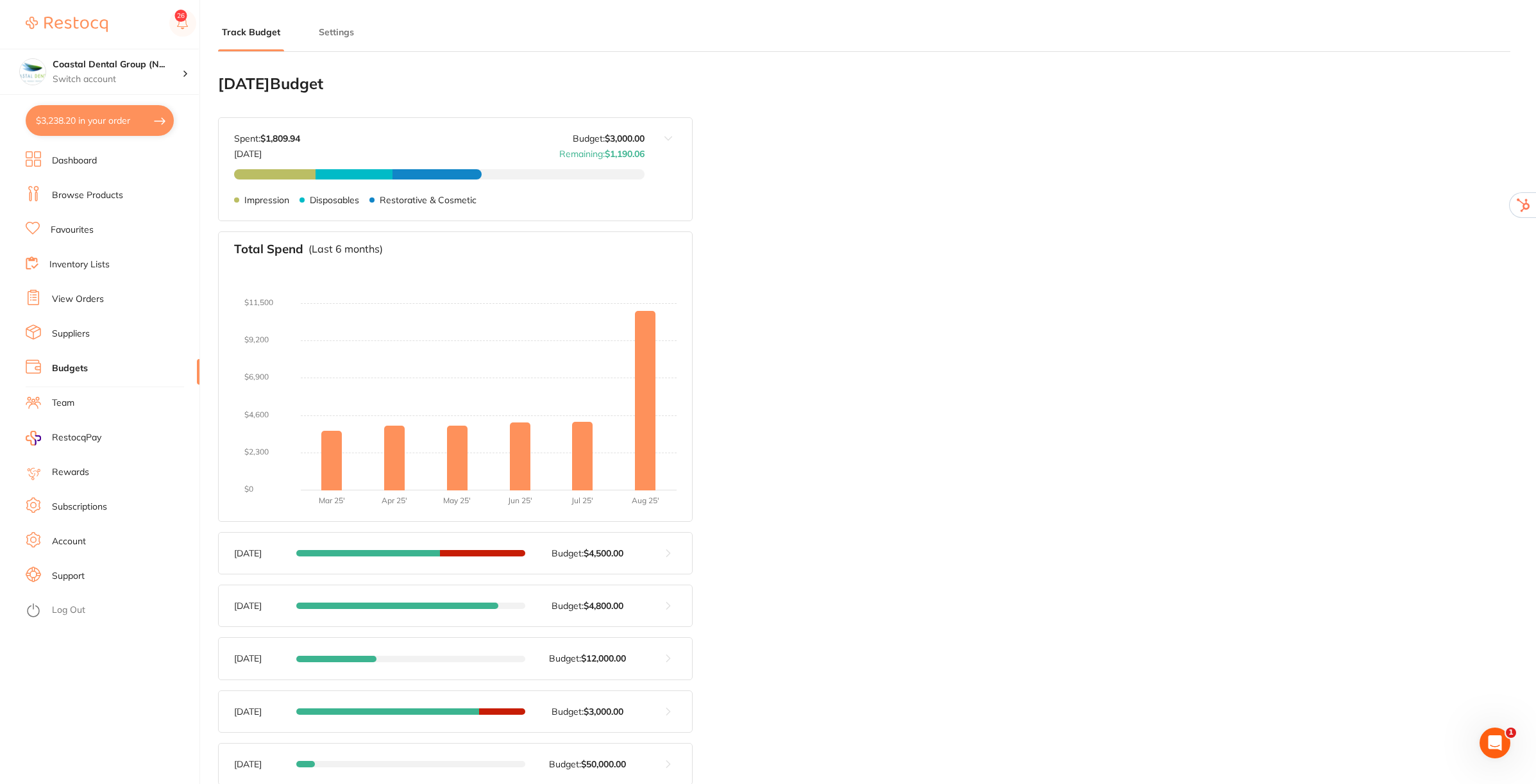
click at [334, 31] on button "Settings" at bounding box center [336, 32] width 43 height 12
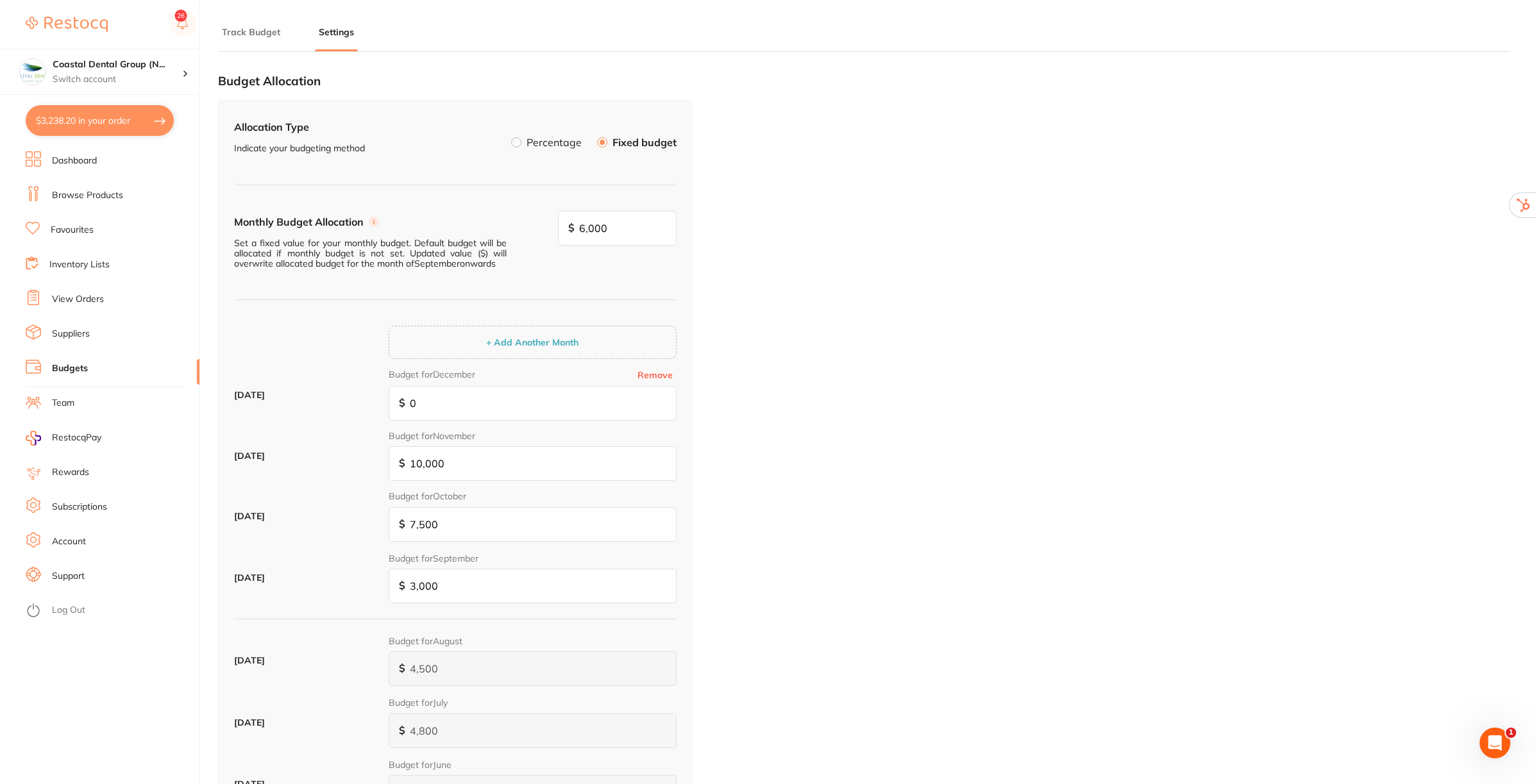
click at [514, 142] on label at bounding box center [516, 142] width 10 height 10
click at [511, 137] on input "Percentage" at bounding box center [511, 137] width 0 height 0
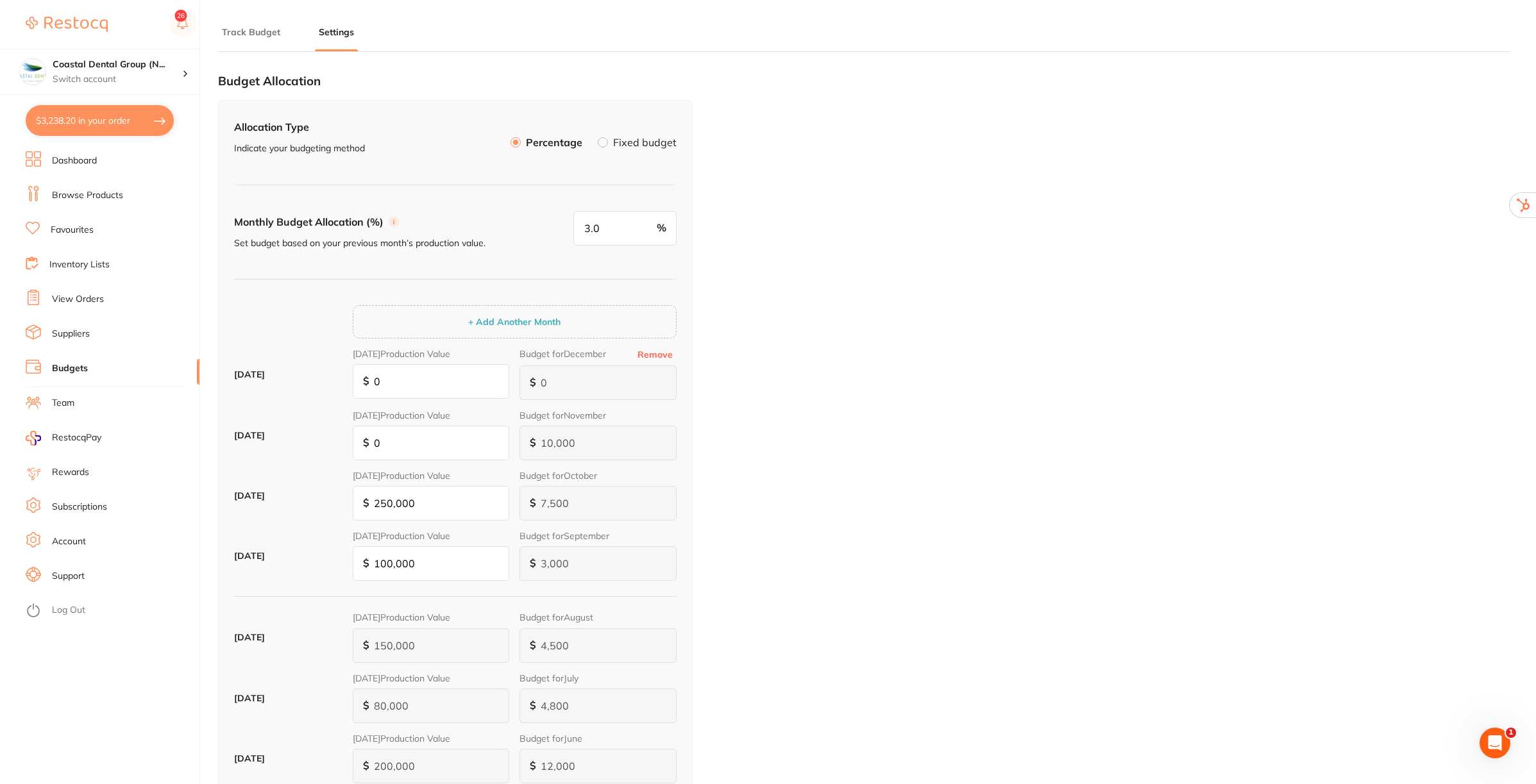
click at [606, 142] on label at bounding box center [603, 142] width 10 height 10
click at [598, 137] on input "Fixed budget" at bounding box center [598, 137] width 0 height 0
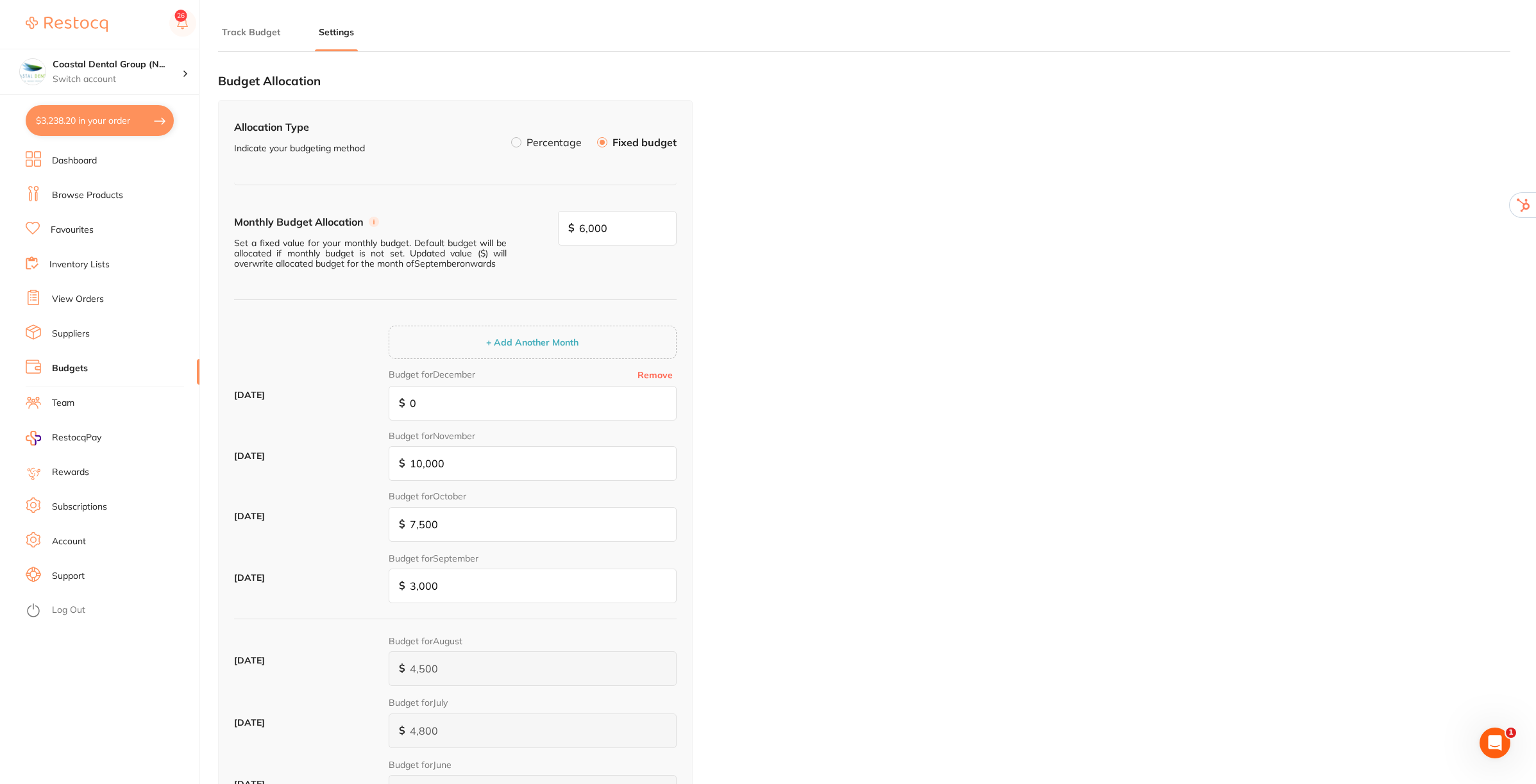
click at [258, 37] on button "Track Budget" at bounding box center [251, 32] width 66 height 12
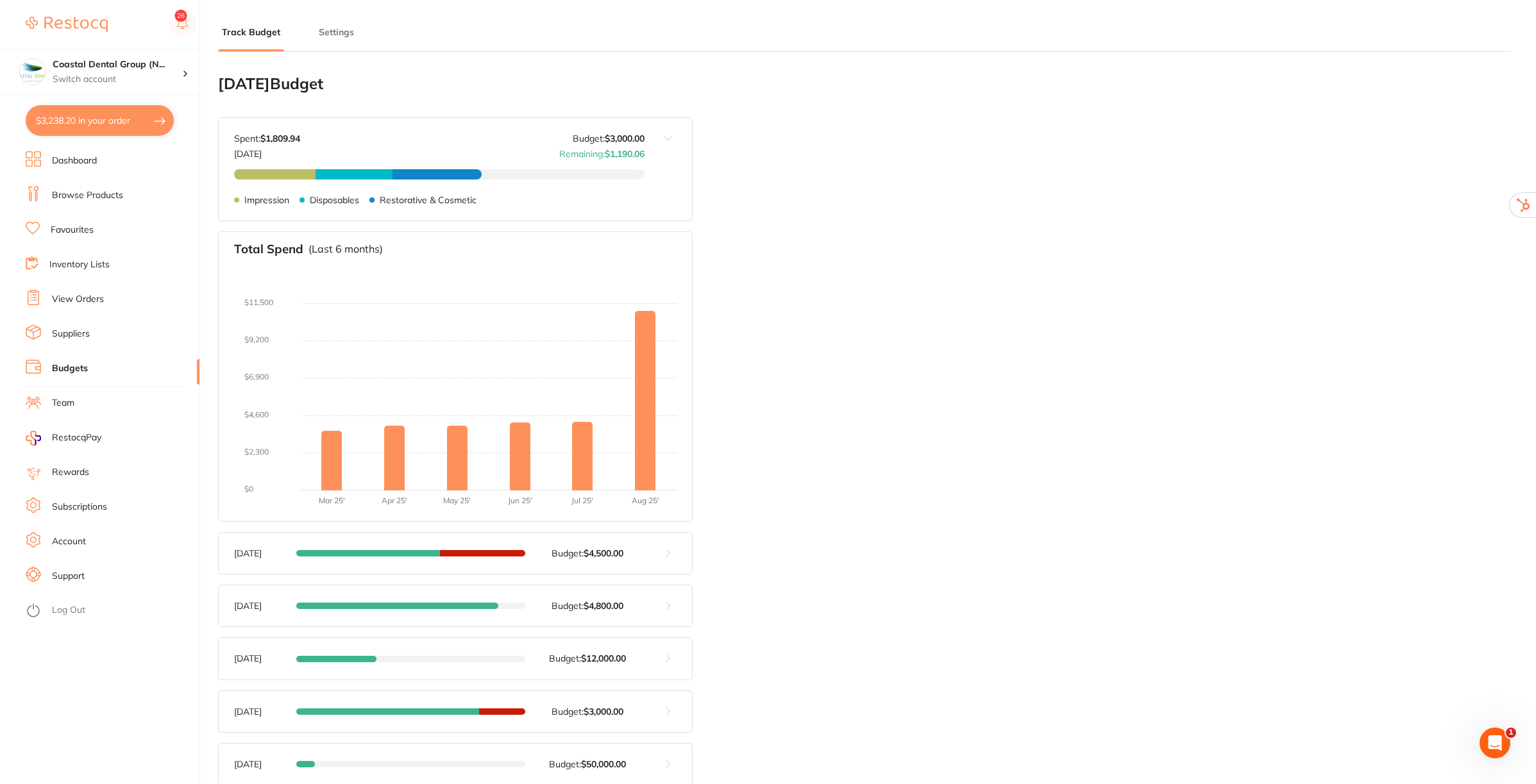
click at [669, 550] on button at bounding box center [669, 554] width 47 height 41
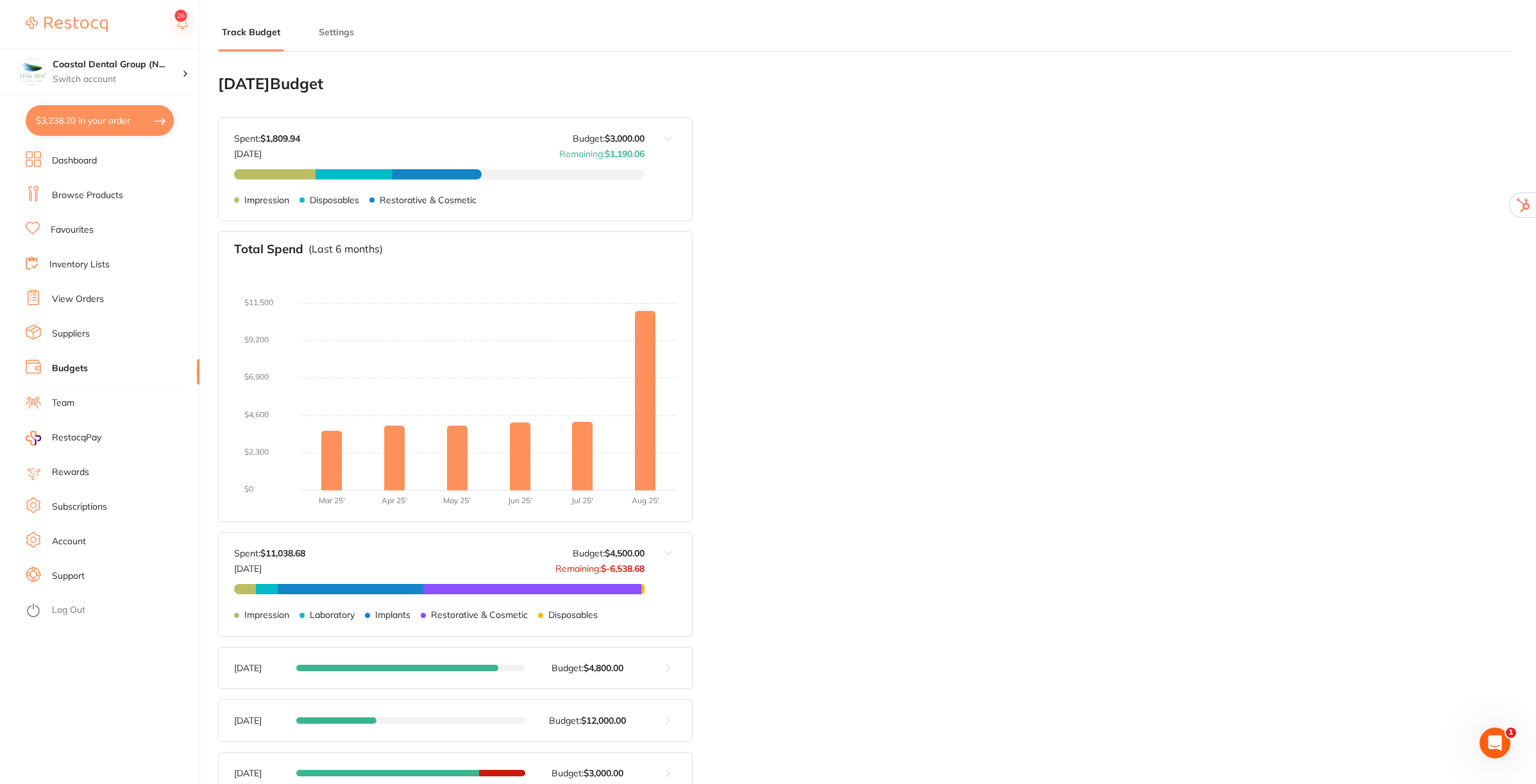
scroll to position [160, 0]
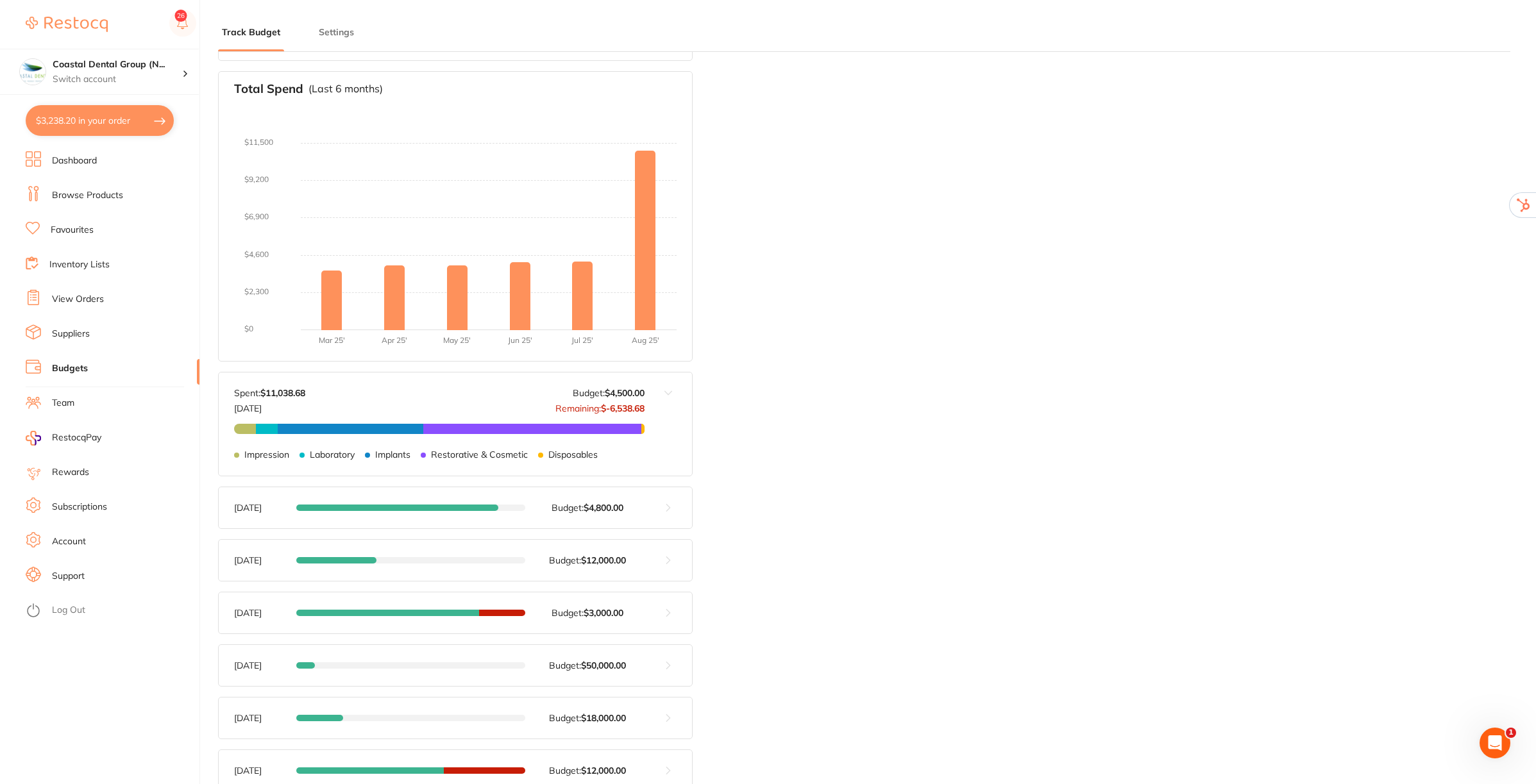
click at [82, 188] on li "Browse Products" at bounding box center [112, 196] width 174 height 19
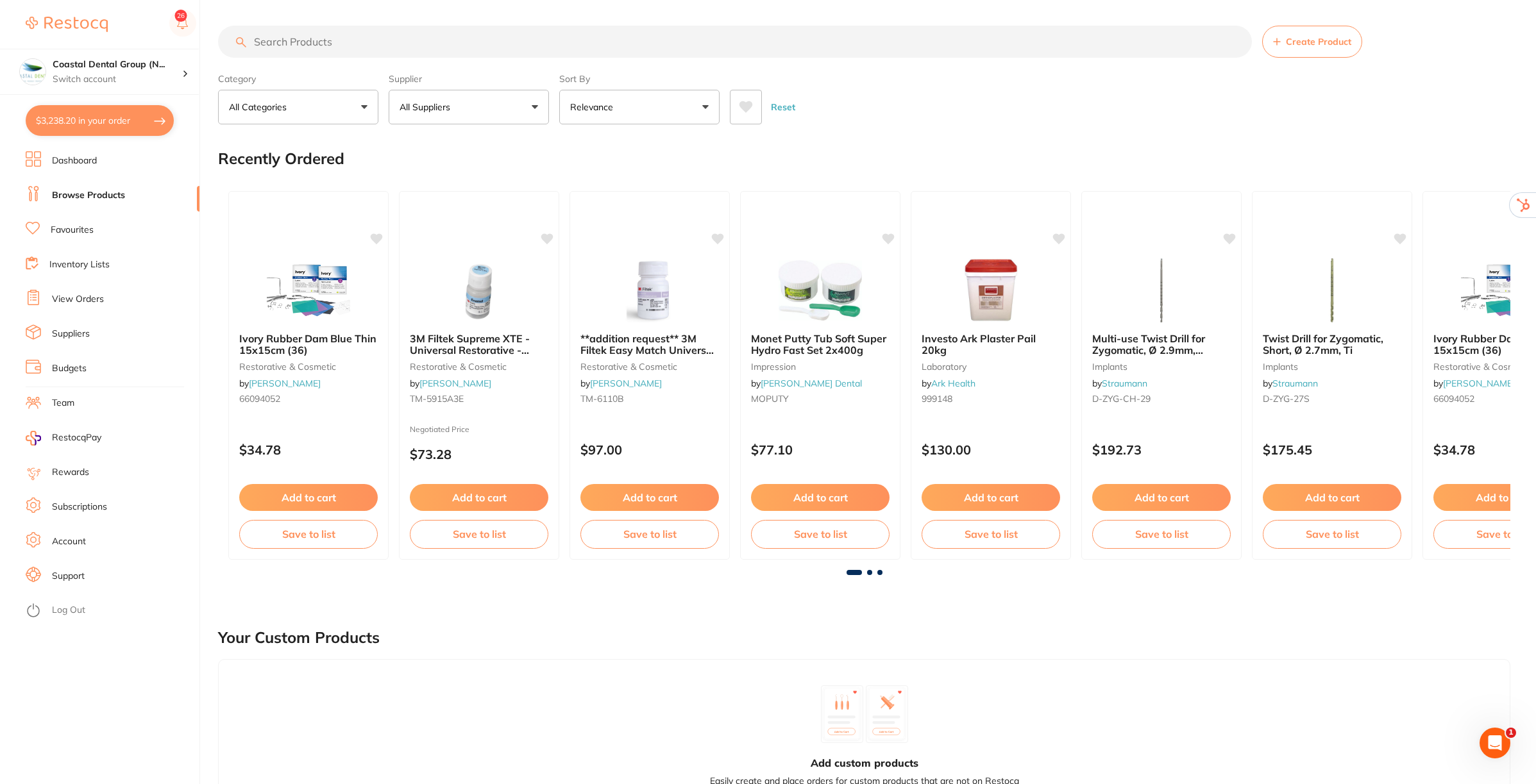
click at [608, 42] on input "search" at bounding box center [735, 42] width 1034 height 32
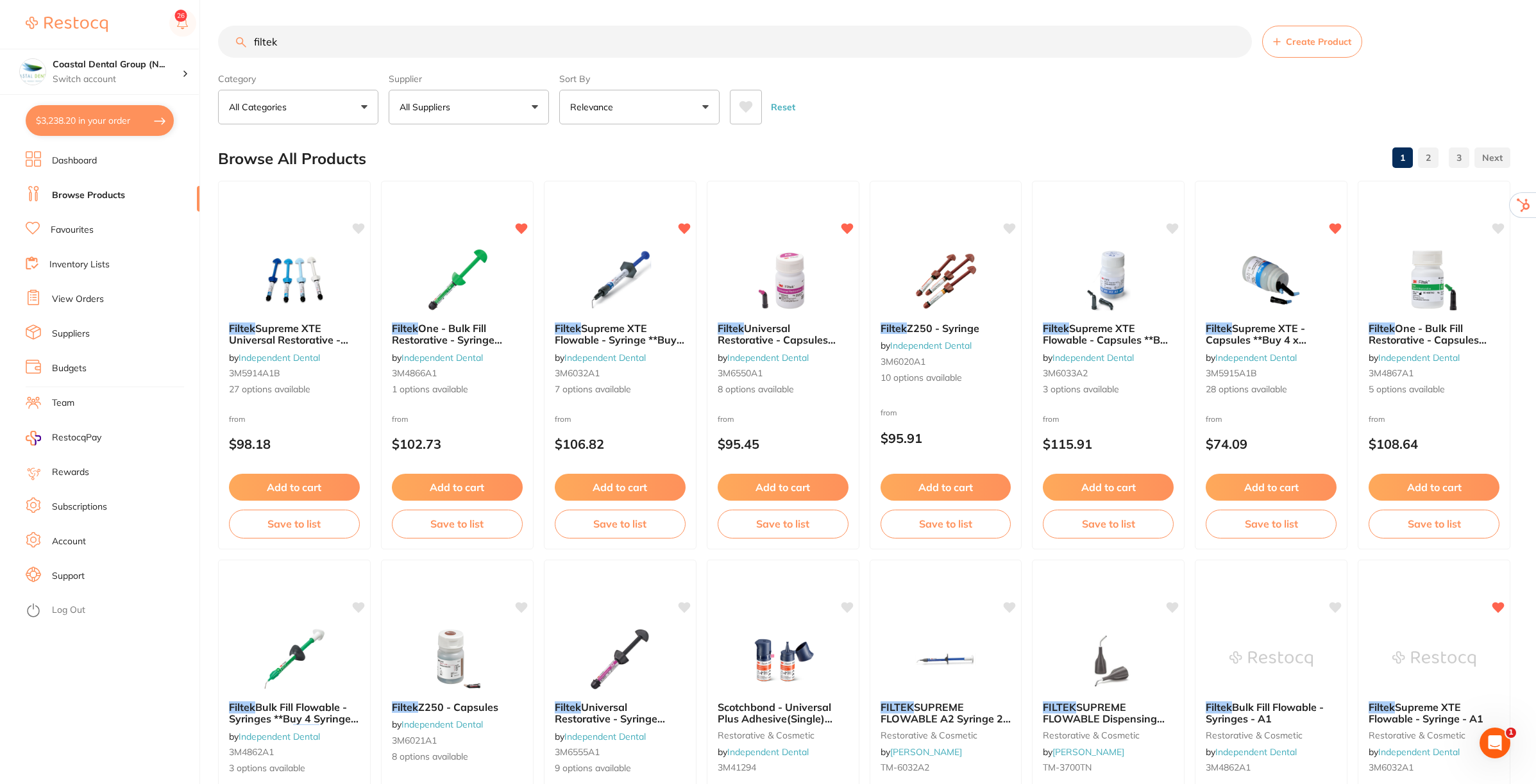
click at [330, 43] on input "filtek" at bounding box center [735, 42] width 1034 height 32
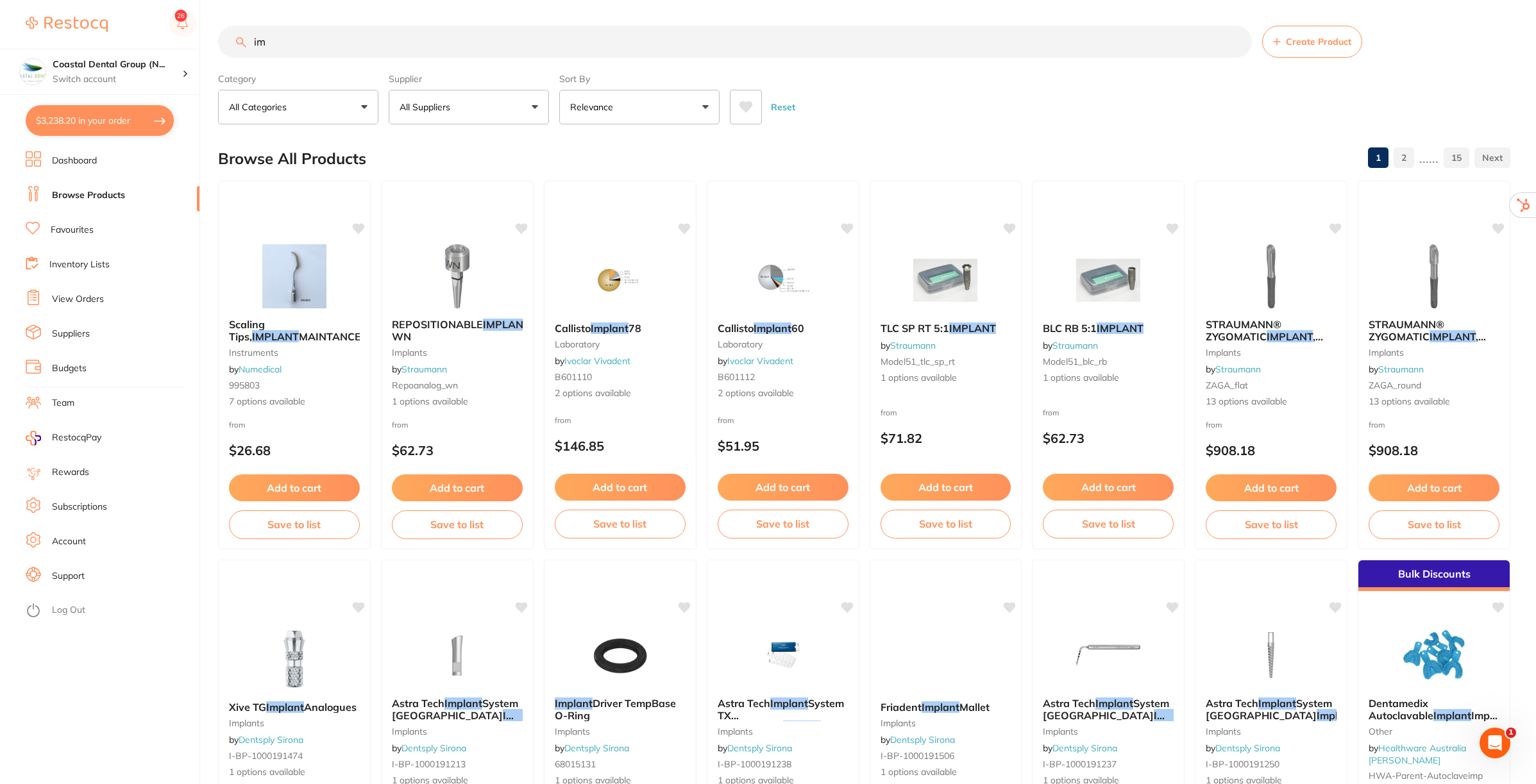
type input "i"
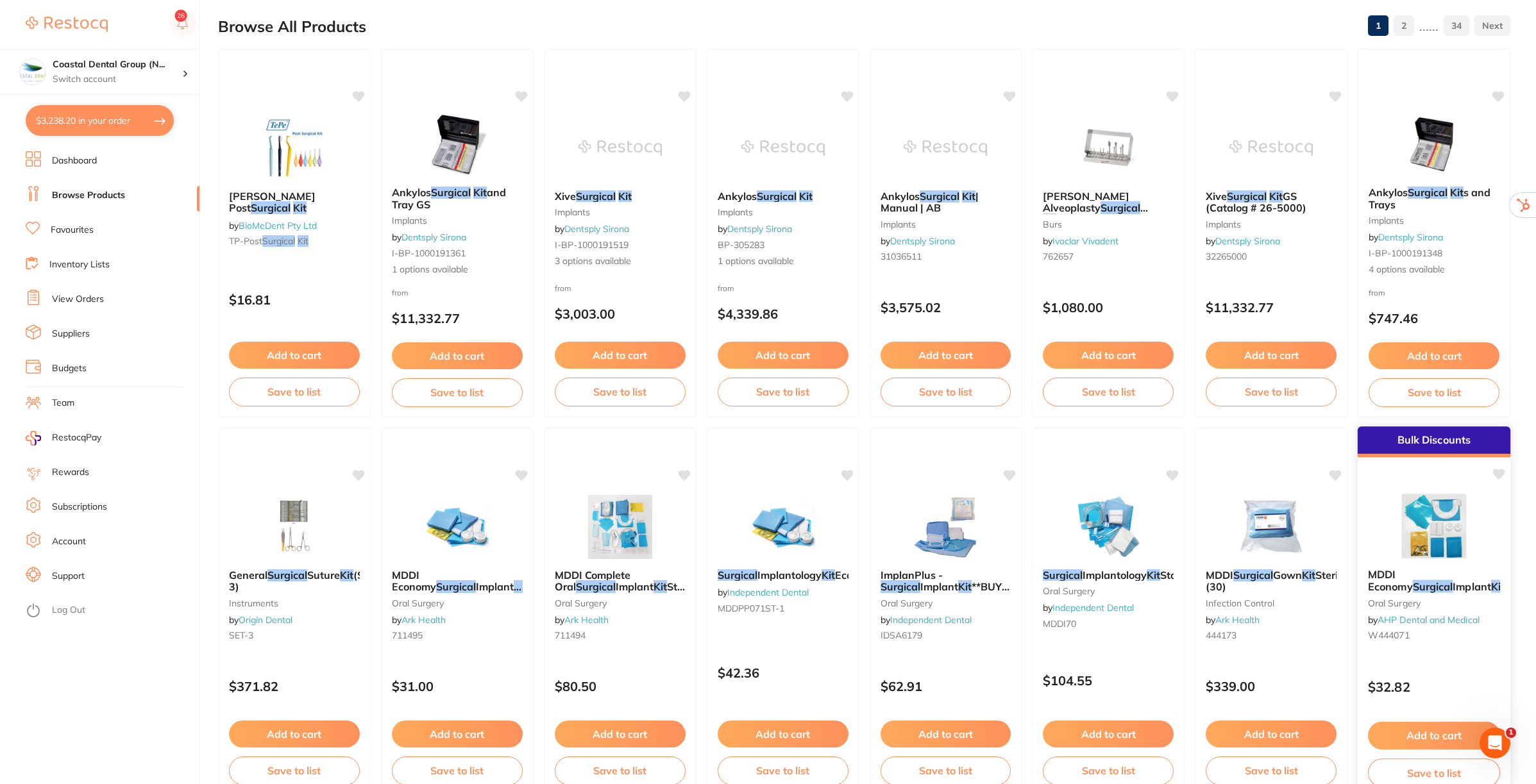
scroll to position [160, 0]
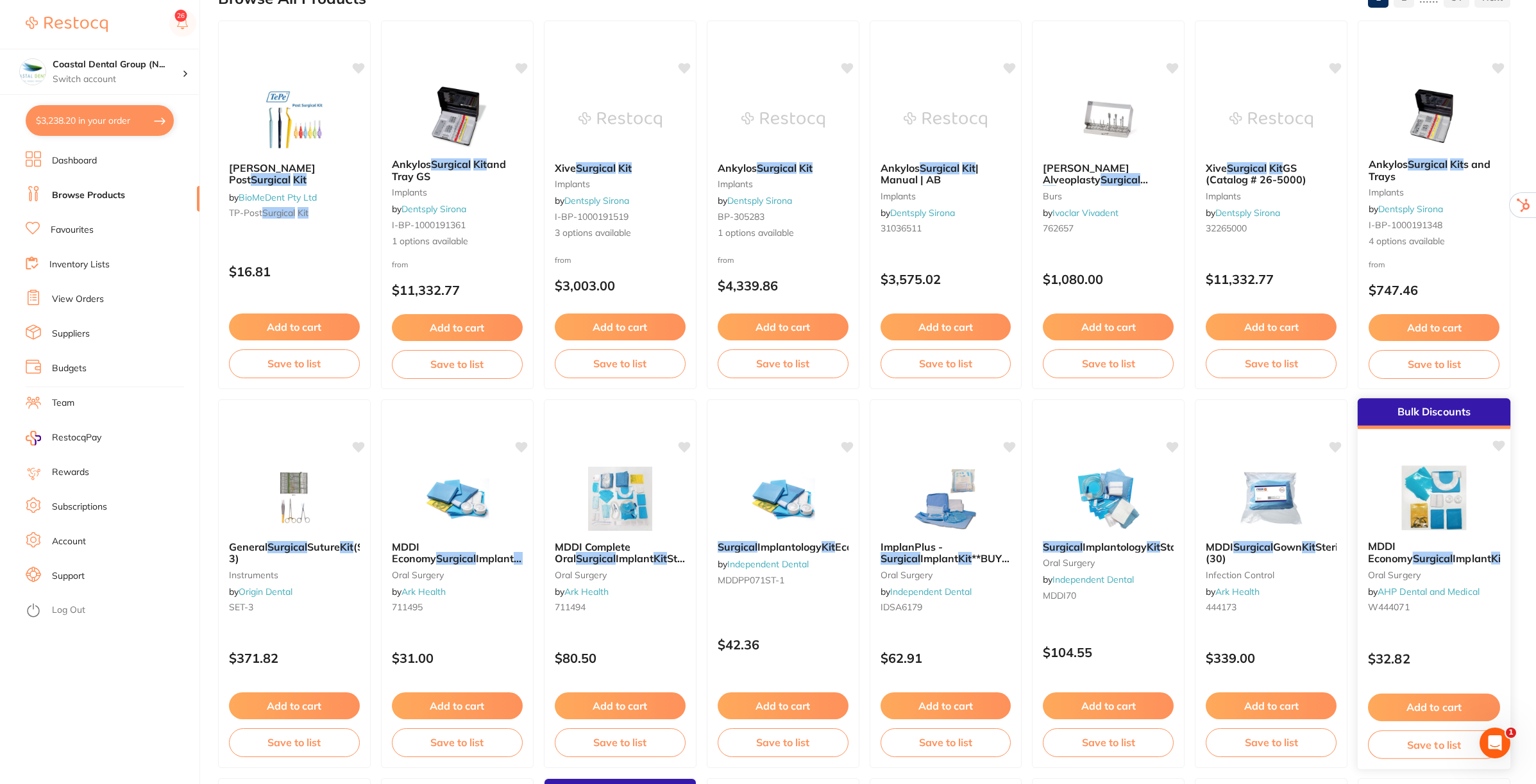
type input "surgical kit"
click at [1444, 621] on div "MDDI Economy Surgical Implant Kit oral surgery by AHP Dental and Medical W444071" at bounding box center [1434, 579] width 153 height 98
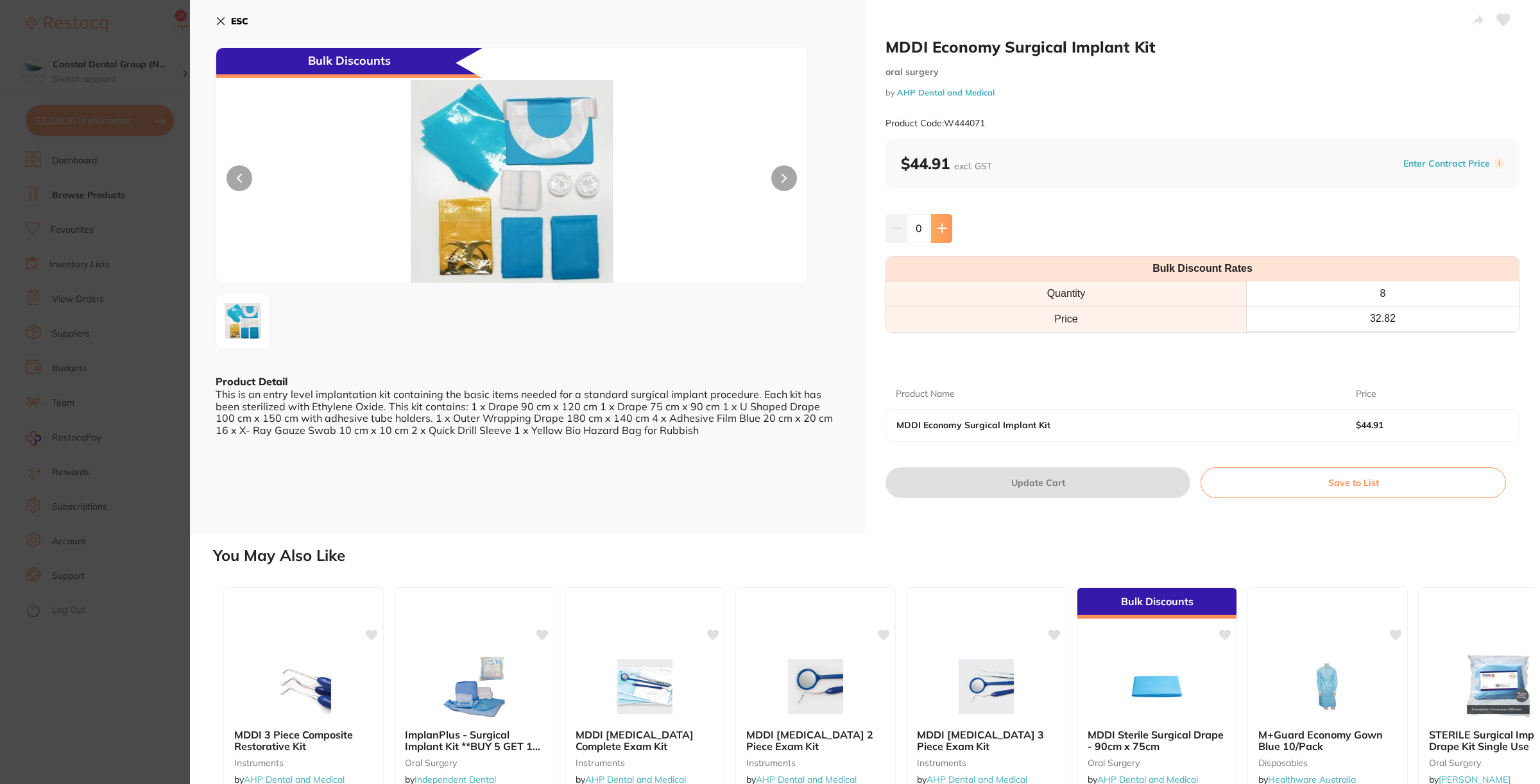
click at [947, 229] on button at bounding box center [941, 228] width 21 height 28
click at [938, 223] on icon at bounding box center [942, 228] width 10 height 10
click at [937, 226] on icon at bounding box center [942, 228] width 10 height 10
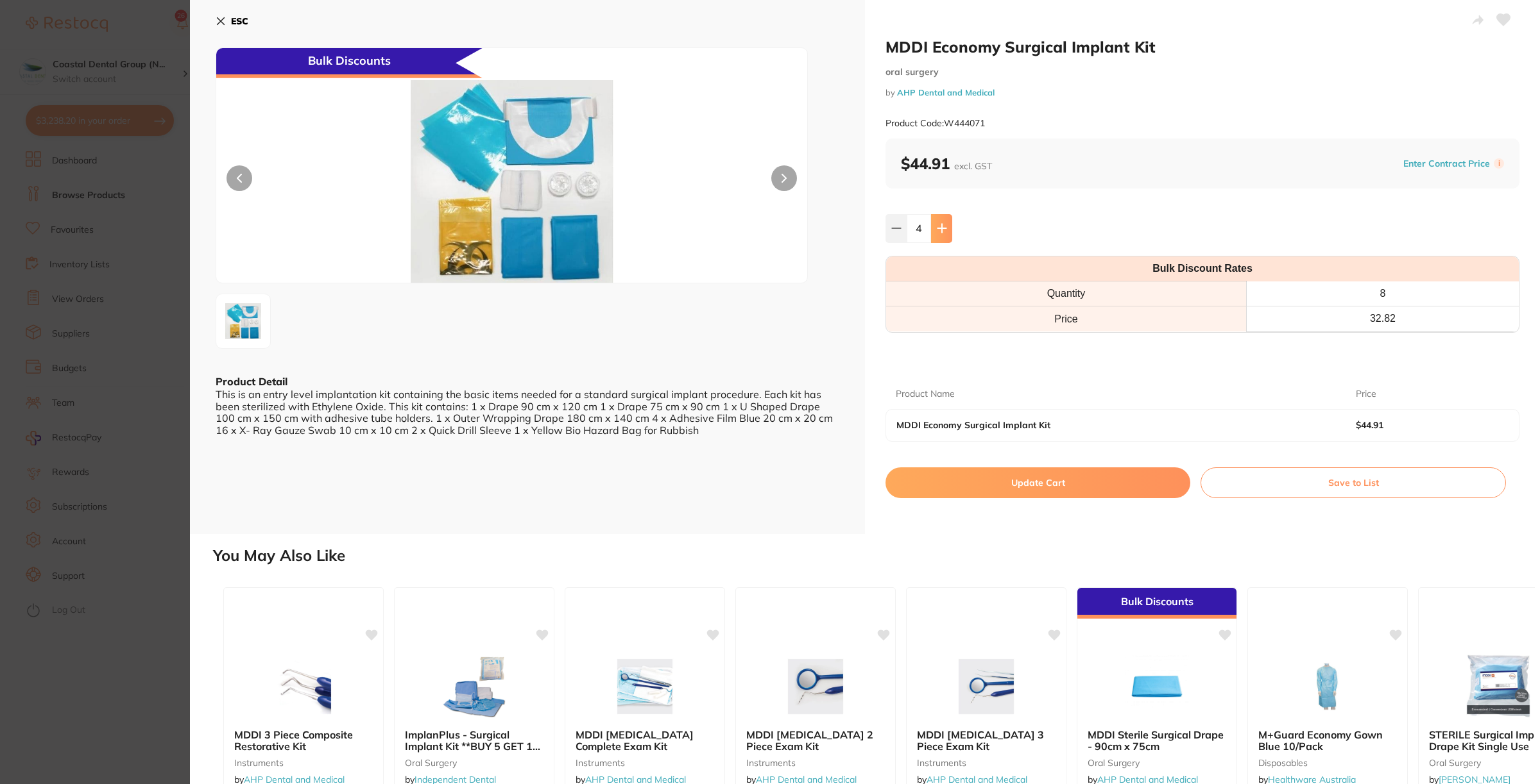
click at [940, 226] on icon at bounding box center [941, 228] width 8 height 8
click at [941, 231] on icon at bounding box center [942, 228] width 10 height 10
drag, startPoint x: 941, startPoint y: 231, endPoint x: 1056, endPoint y: 484, distance: 277.9
click at [939, 237] on button at bounding box center [941, 228] width 21 height 28
type input "8"
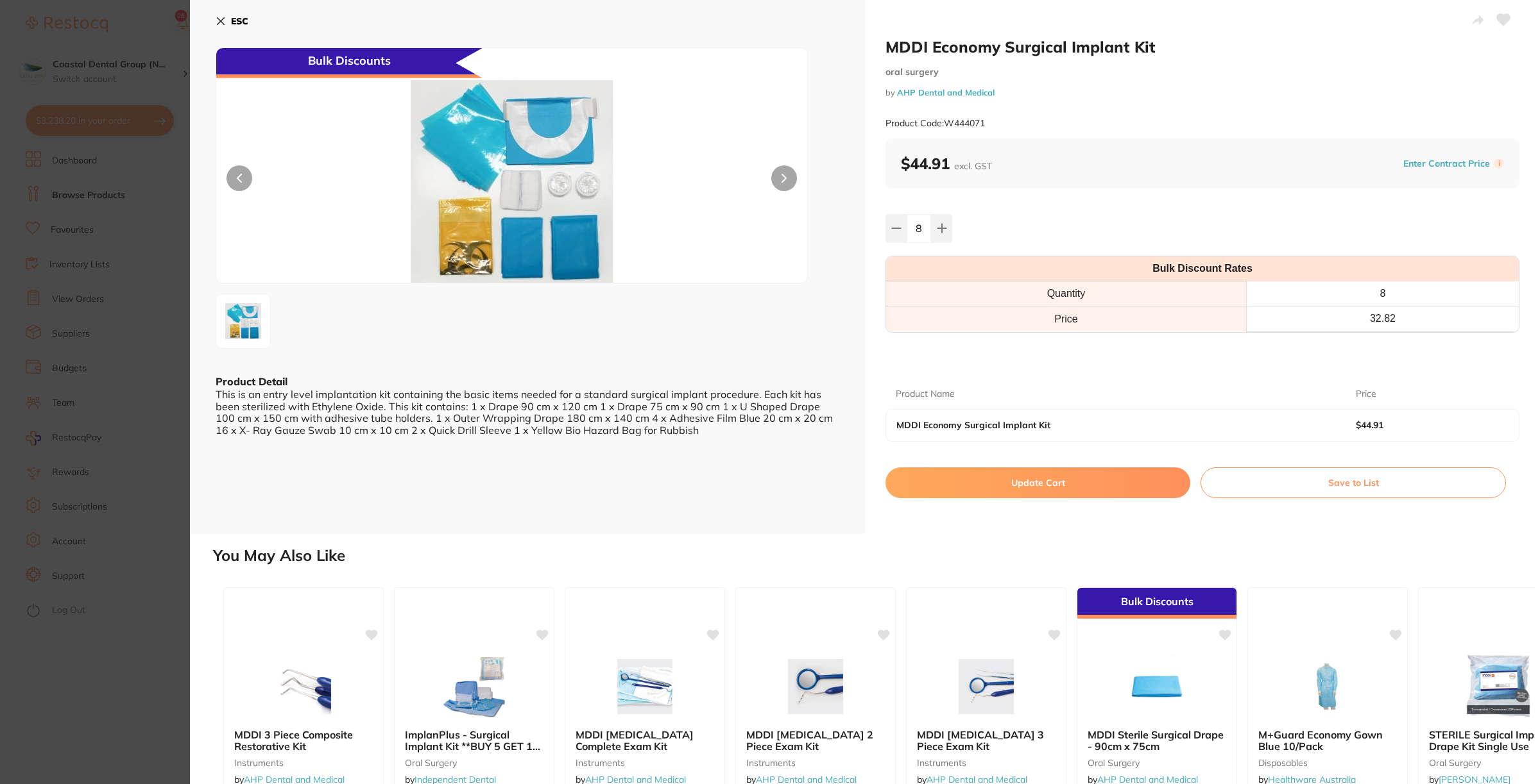
click at [1056, 484] on button "Update Cart" at bounding box center [1037, 483] width 305 height 31
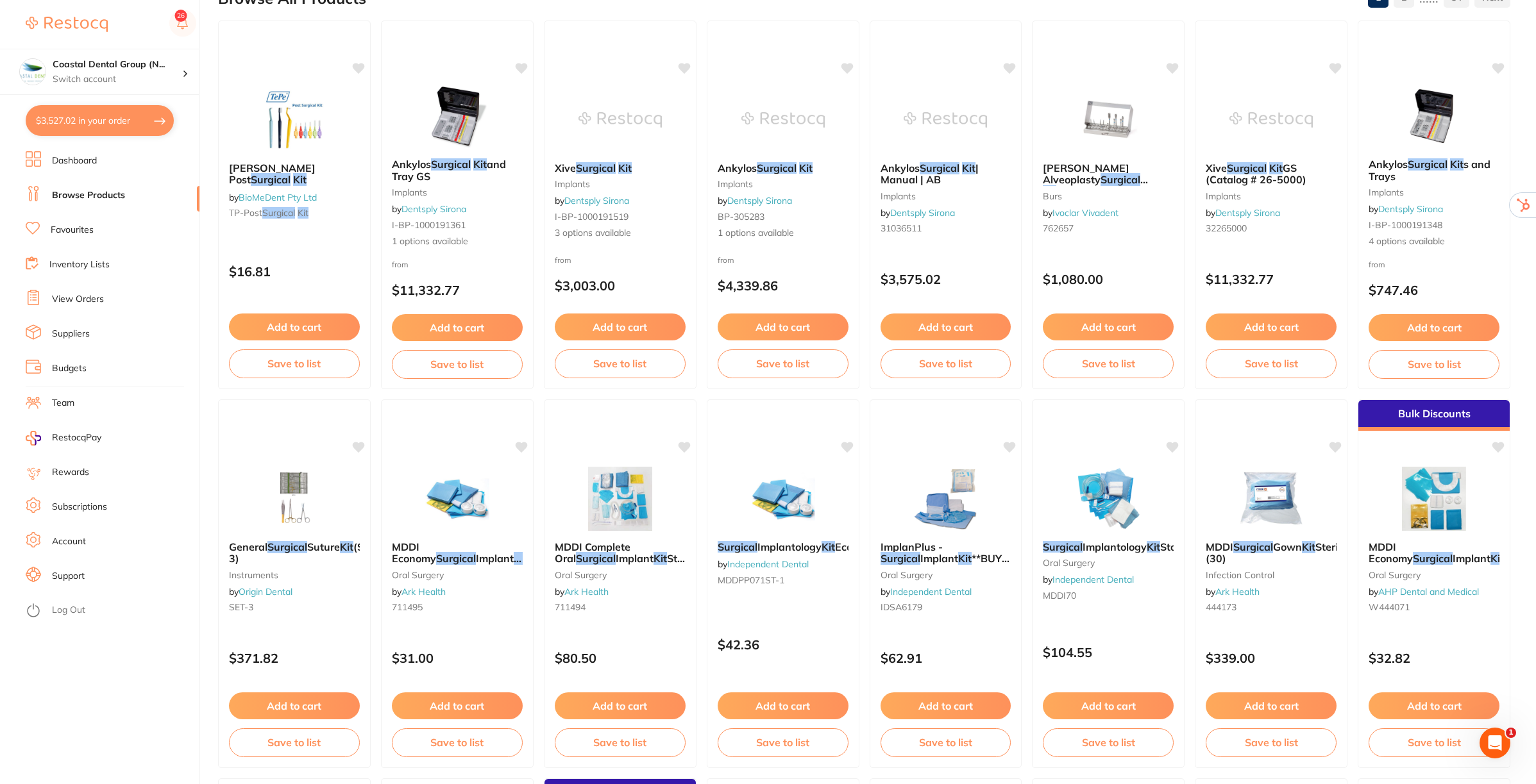
click at [100, 117] on button "$3,527.02 in your order" at bounding box center [99, 121] width 148 height 31
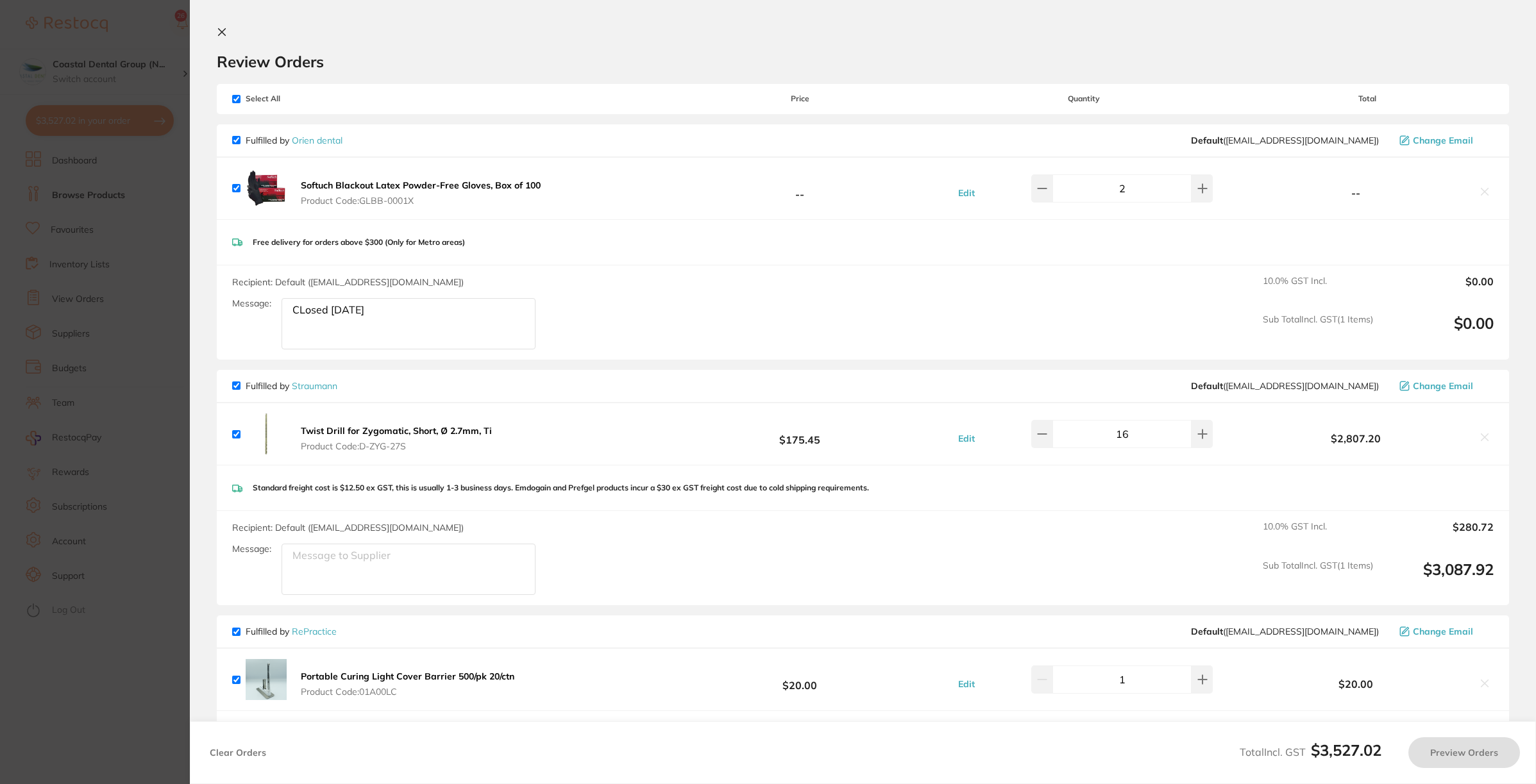
checkbox input "true"
click at [238, 100] on input "checkbox" at bounding box center [236, 99] width 8 height 8
checkbox input "false"
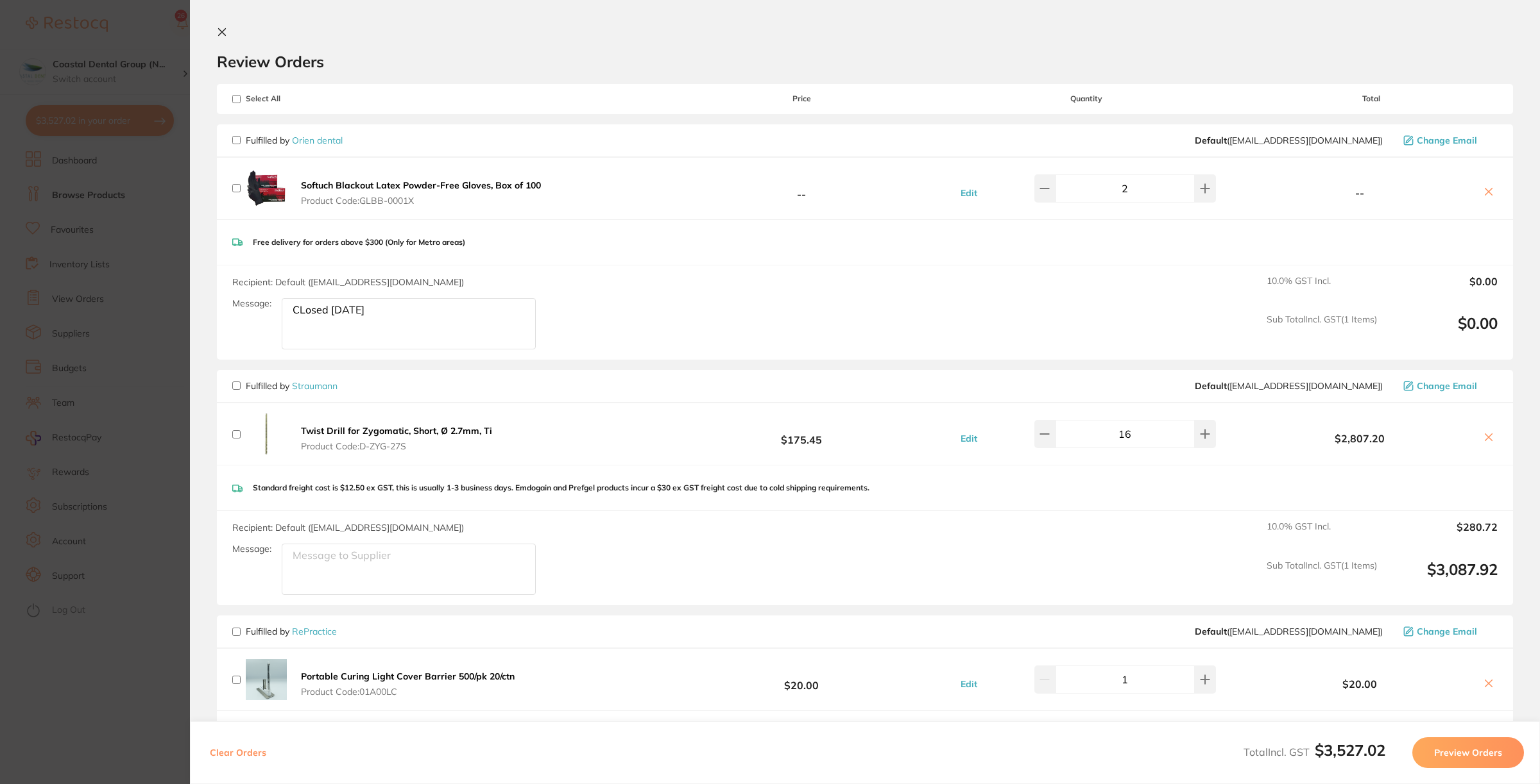
checkbox input "false"
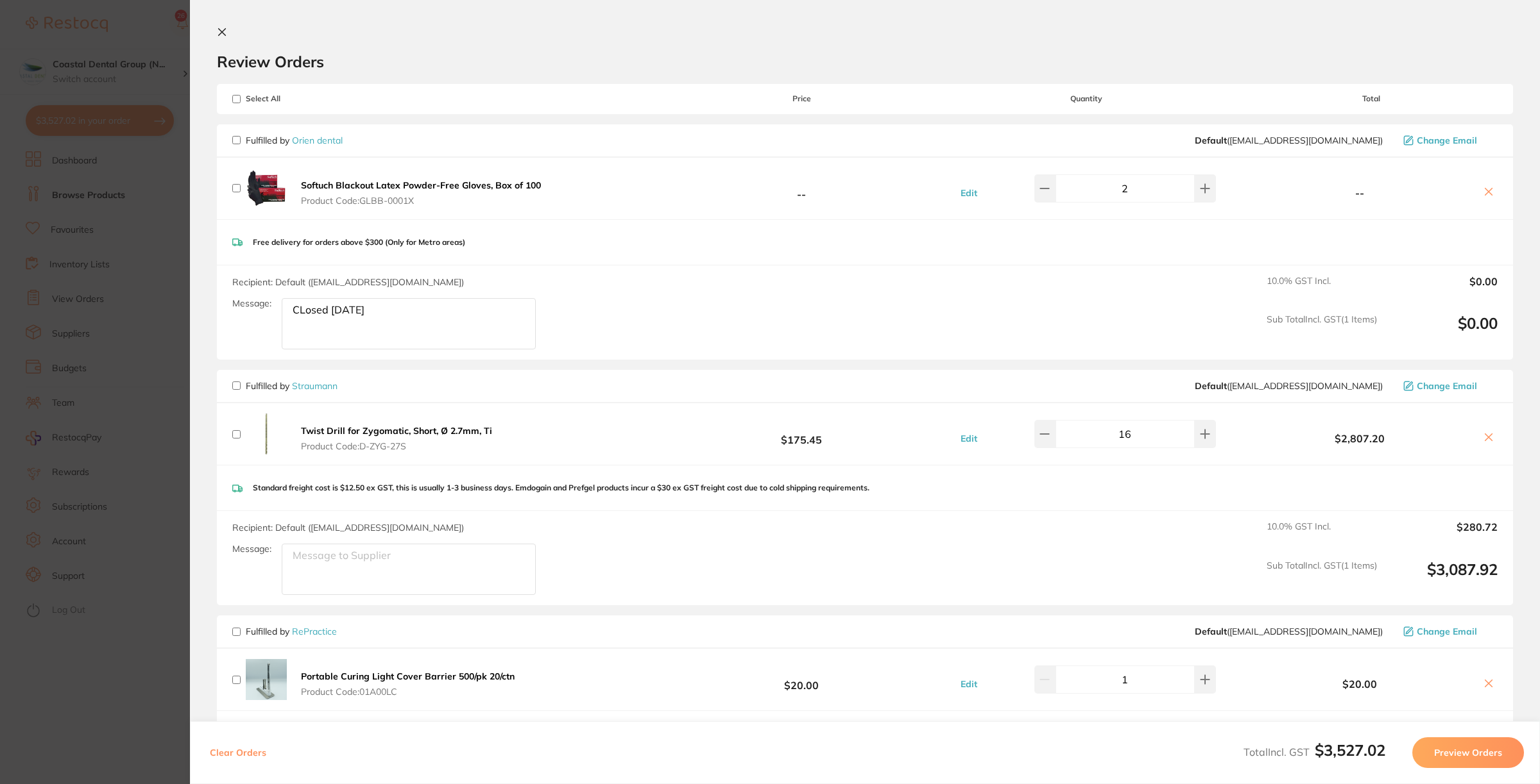
checkbox input "false"
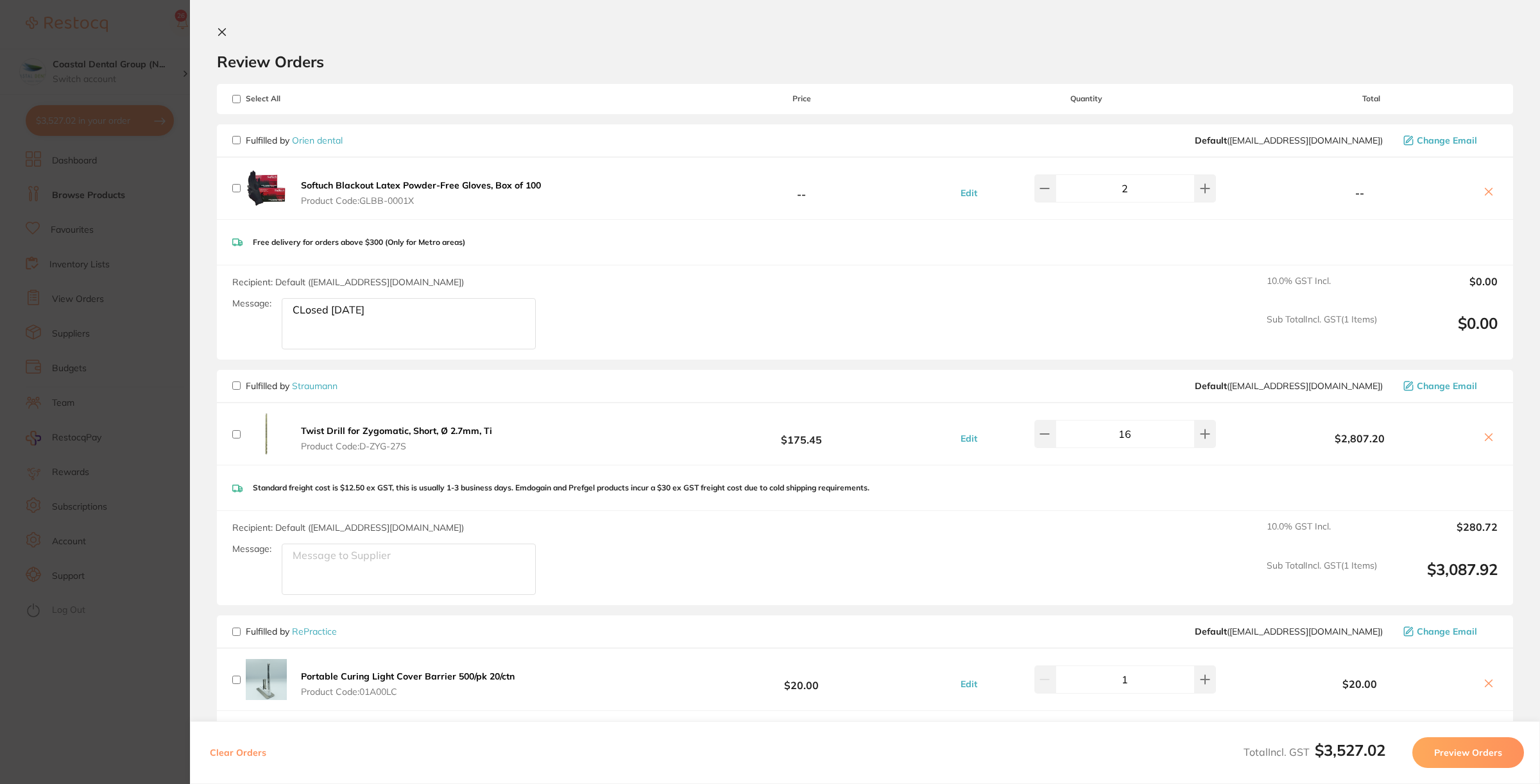
checkbox input "false"
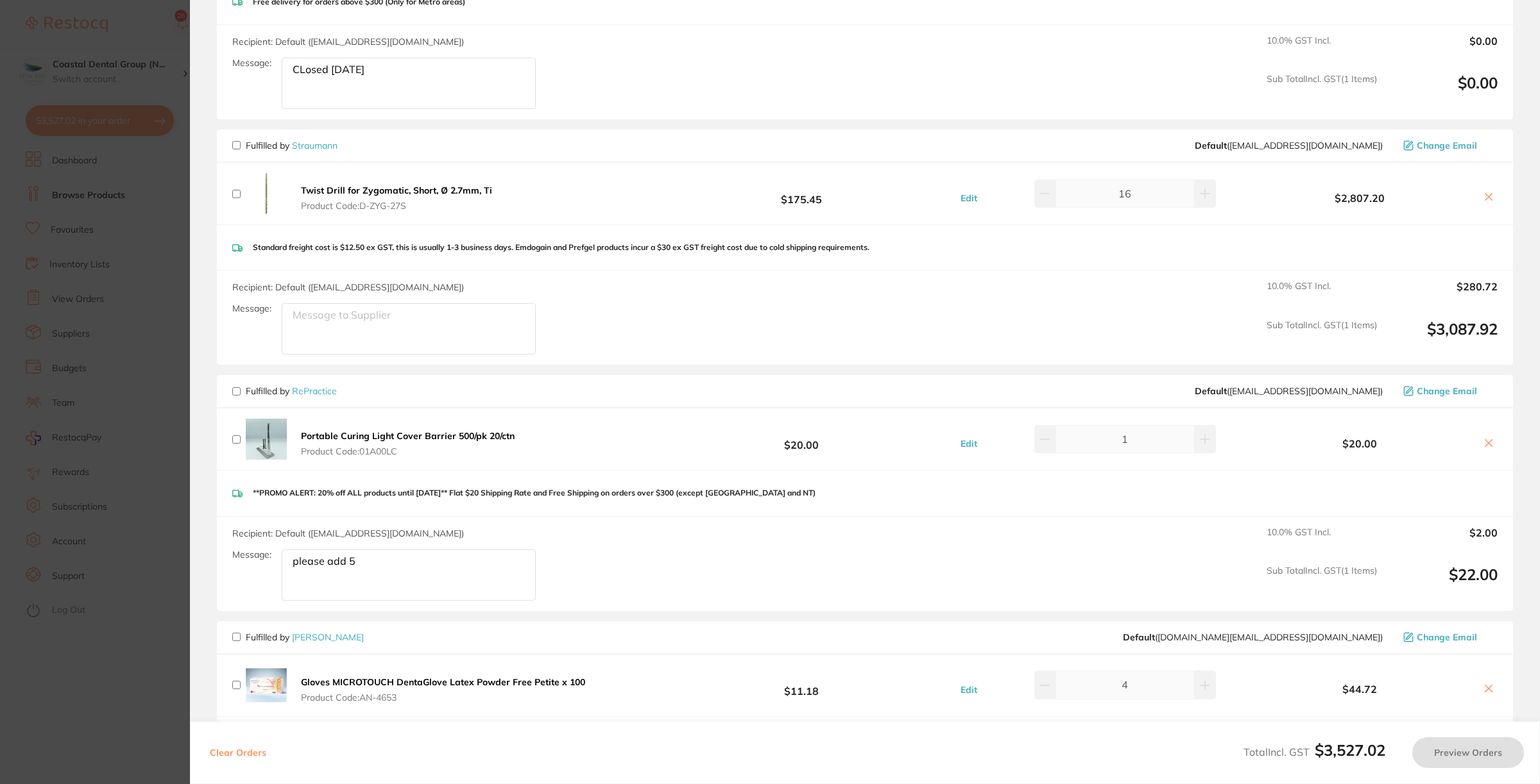
scroll to position [321, 0]
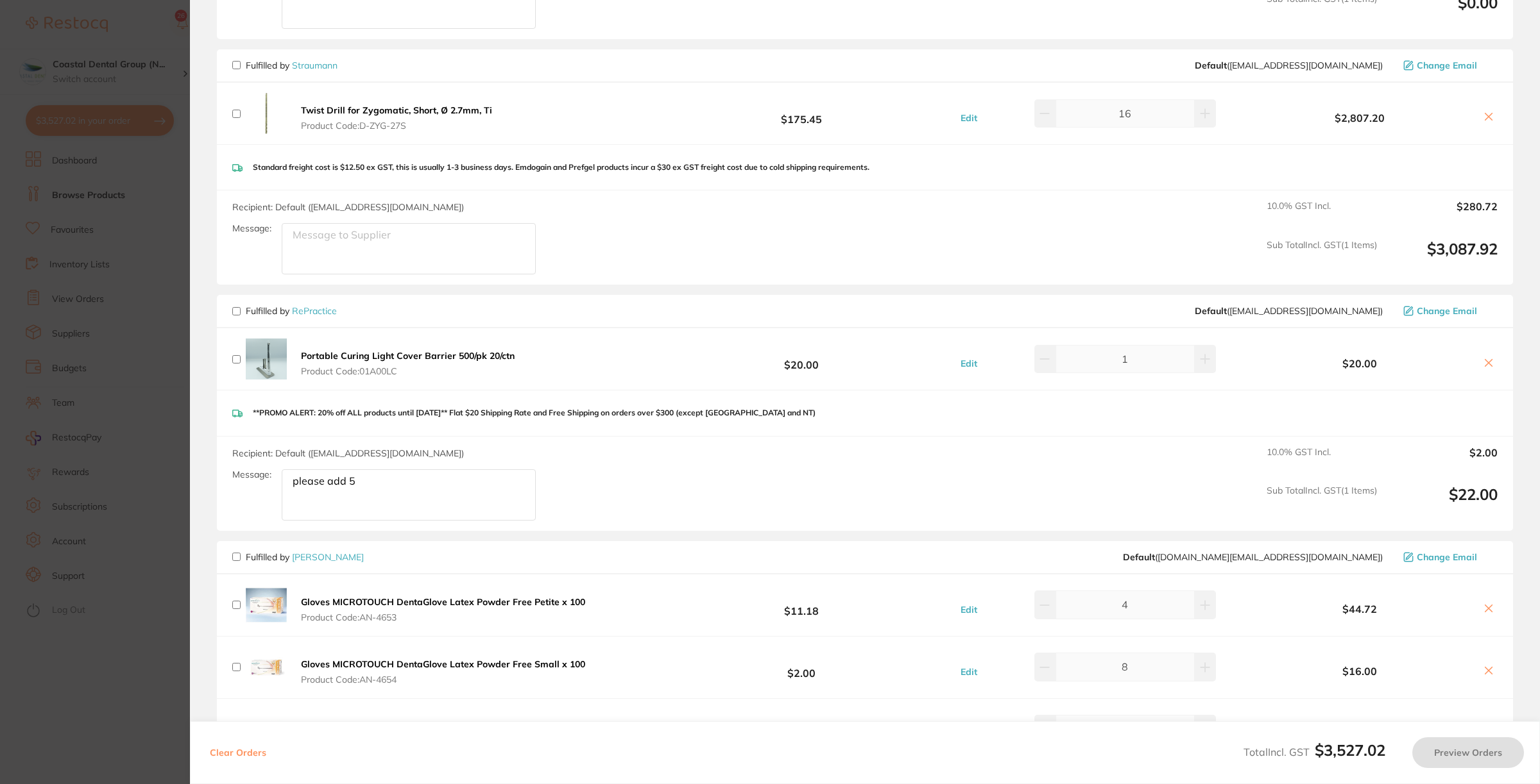
click at [238, 309] on input "checkbox" at bounding box center [236, 311] width 8 height 8
checkbox input "true"
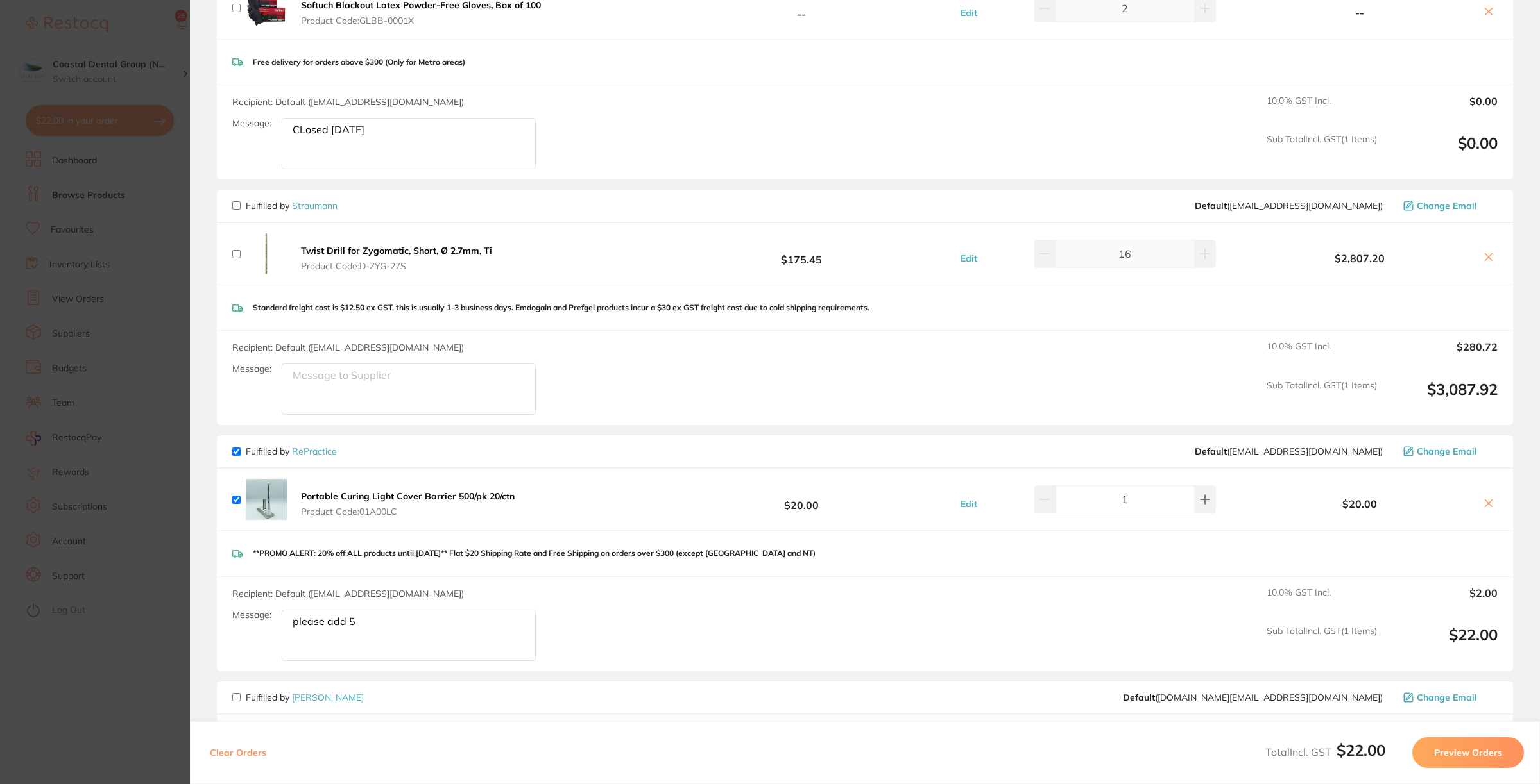
scroll to position [0, 0]
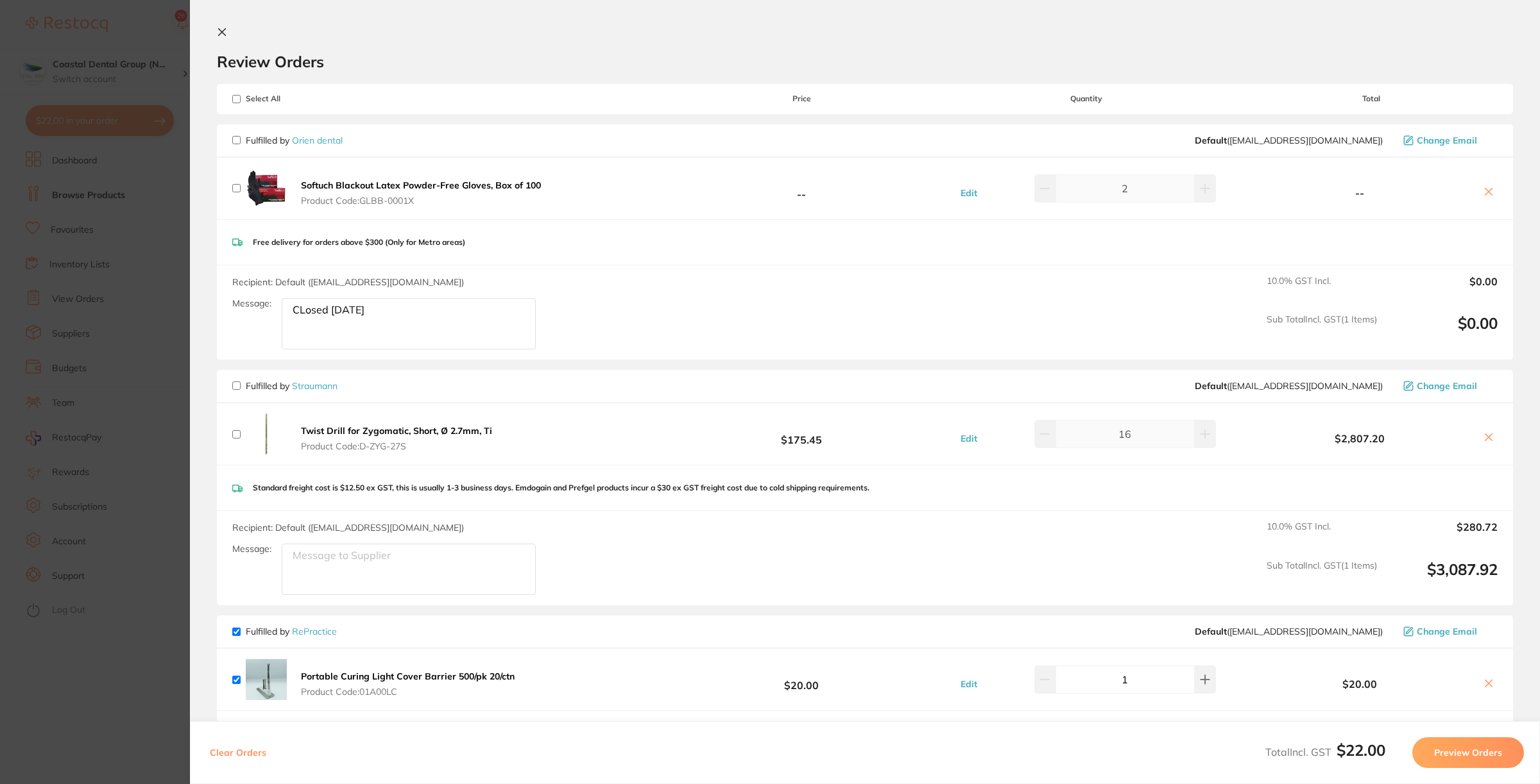
drag, startPoint x: 236, startPoint y: 386, endPoint x: 239, endPoint y: 395, distance: 9.5
click at [235, 385] on input "checkbox" at bounding box center [236, 386] width 8 height 8
checkbox input "true"
click at [1470, 742] on button "Preview Orders" at bounding box center [1468, 753] width 112 height 31
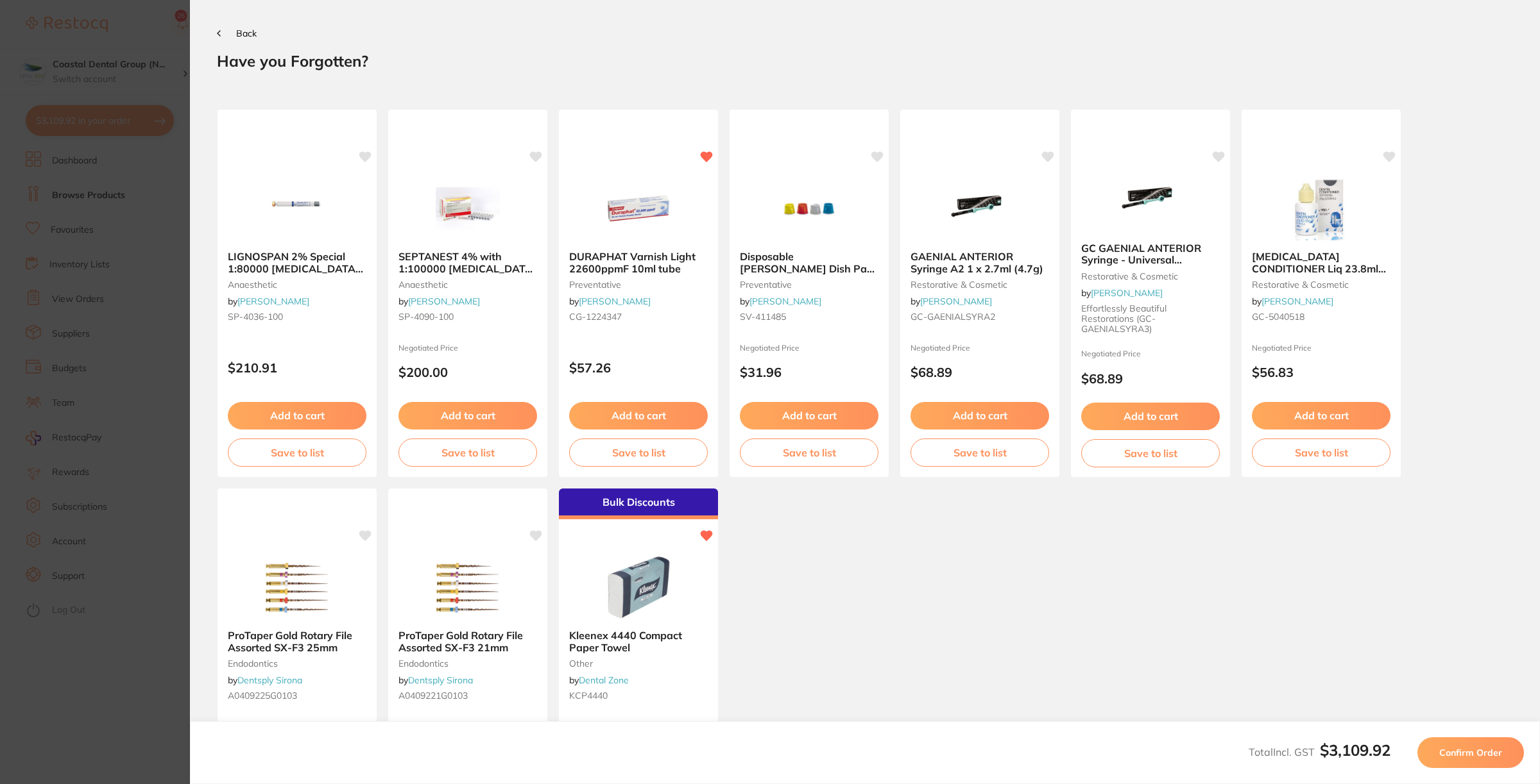
click at [1473, 752] on span "Confirm Order" at bounding box center [1471, 753] width 63 height 12
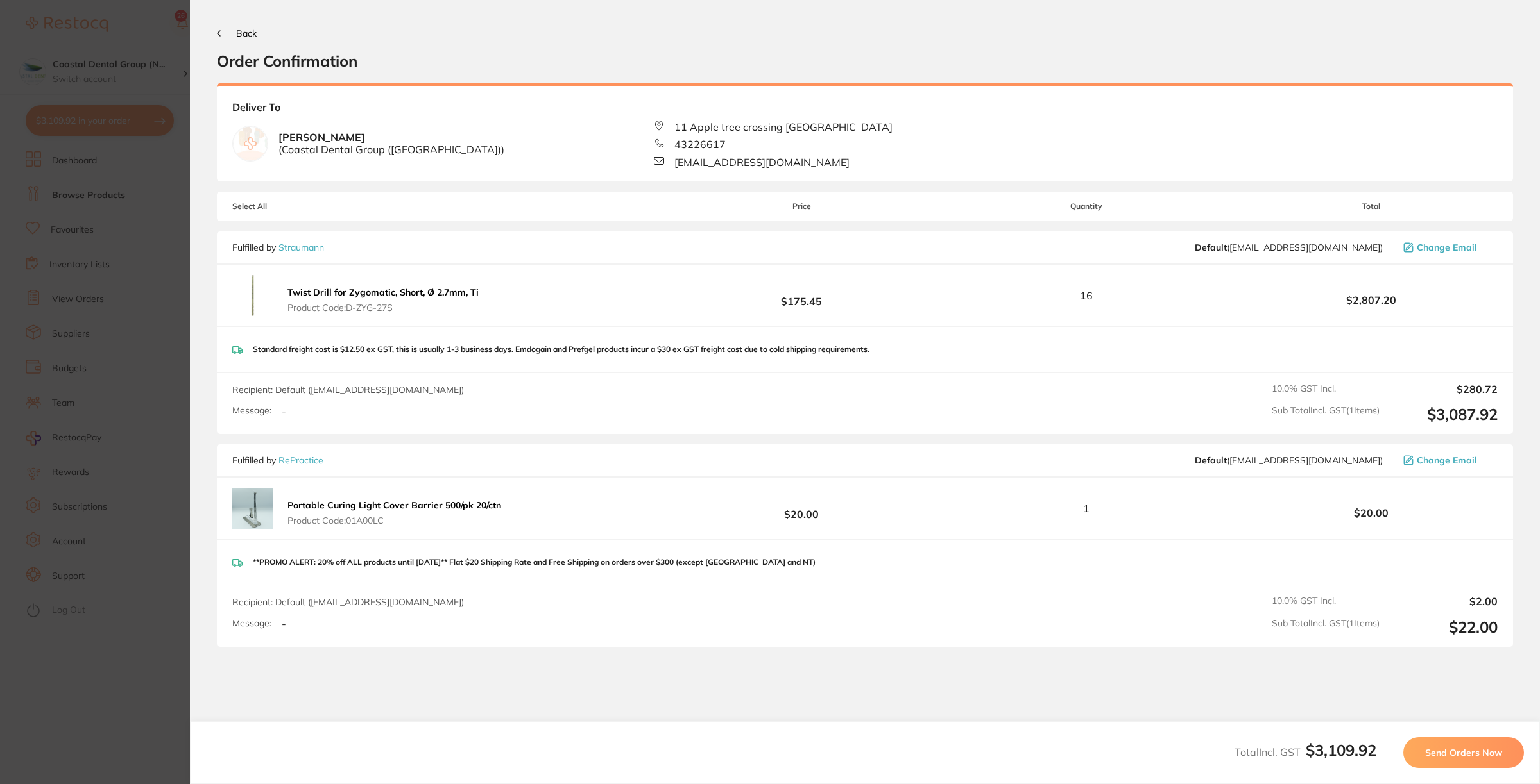
click at [1457, 754] on span "Send Orders Now" at bounding box center [1464, 753] width 77 height 12
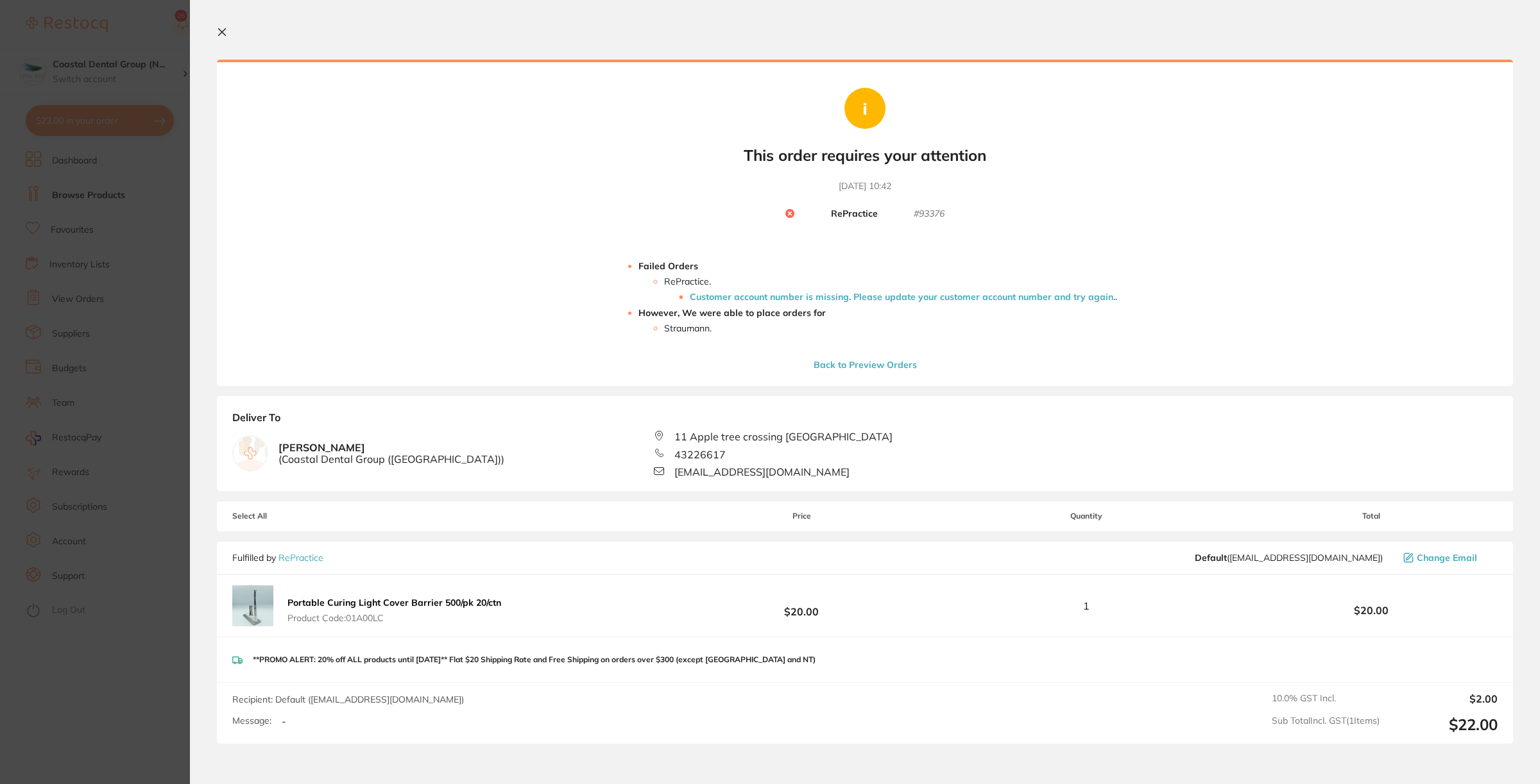
click at [857, 293] on li "Customer account number is missing. Please update your customer account number …" at bounding box center [904, 297] width 428 height 10
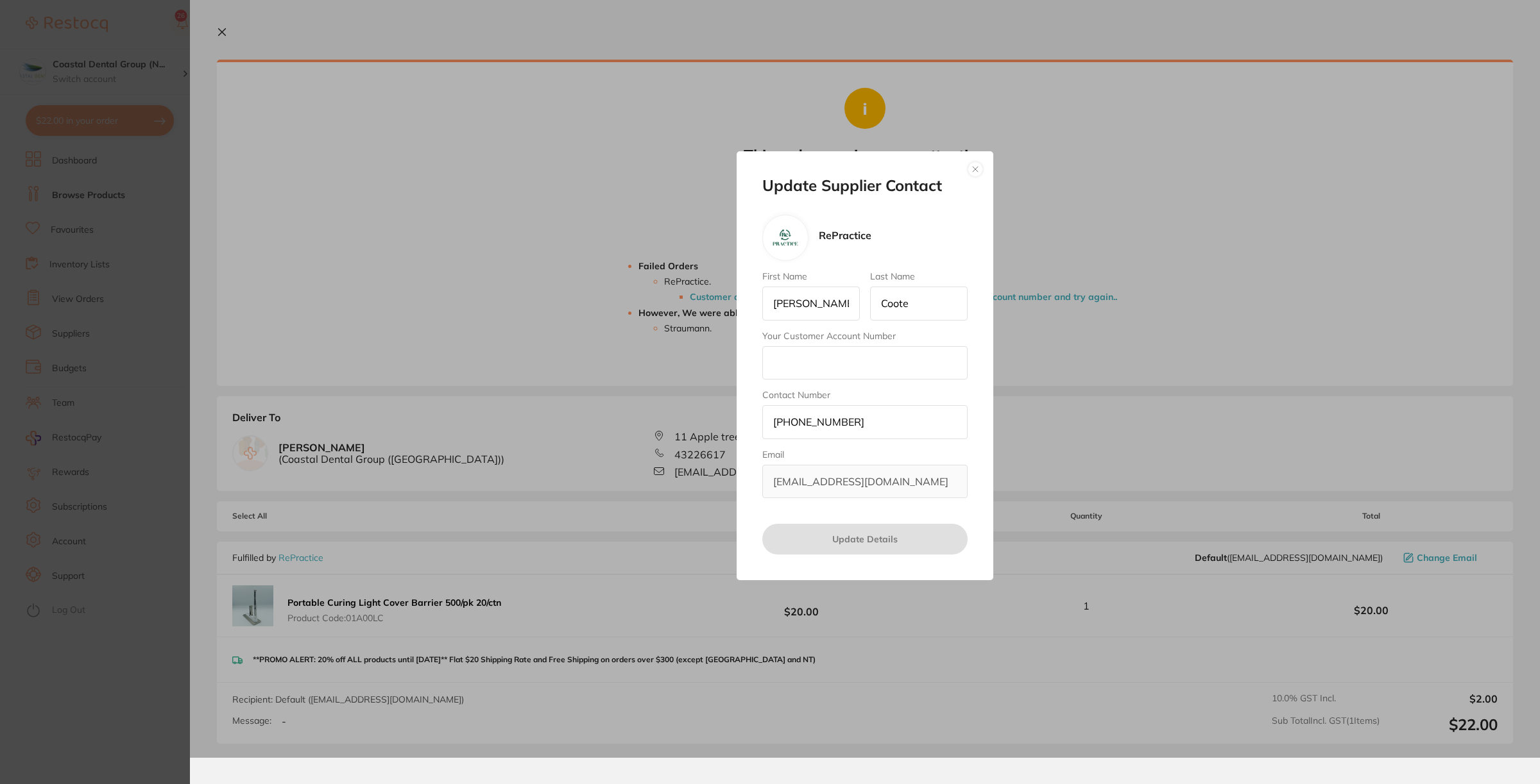
click at [781, 352] on input "Your Customer Account Number" at bounding box center [865, 363] width 205 height 33
type input "57575849eu"
click at [868, 540] on button "Update Details" at bounding box center [865, 540] width 205 height 31
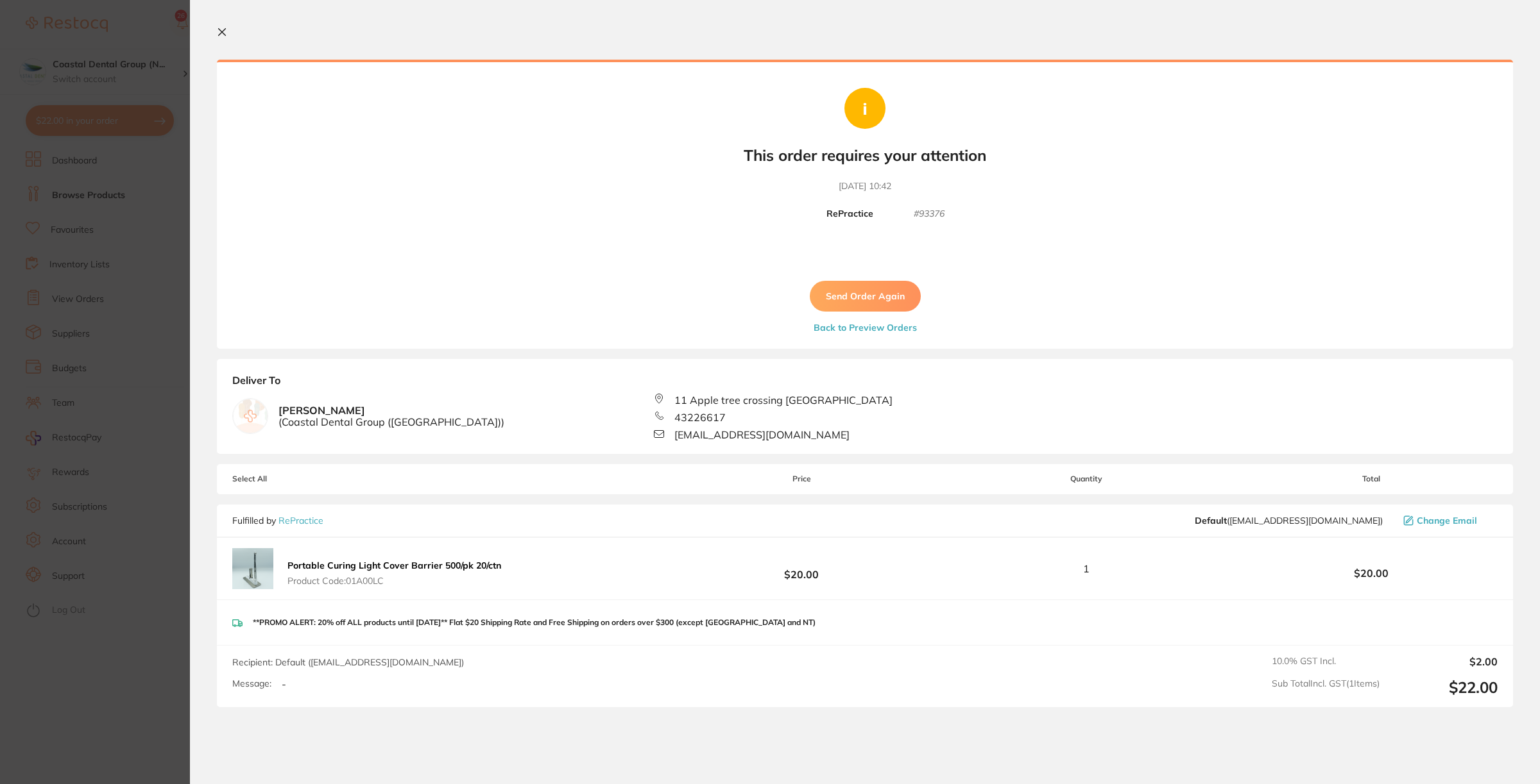
click at [866, 289] on button "Send Order Again" at bounding box center [865, 296] width 111 height 31
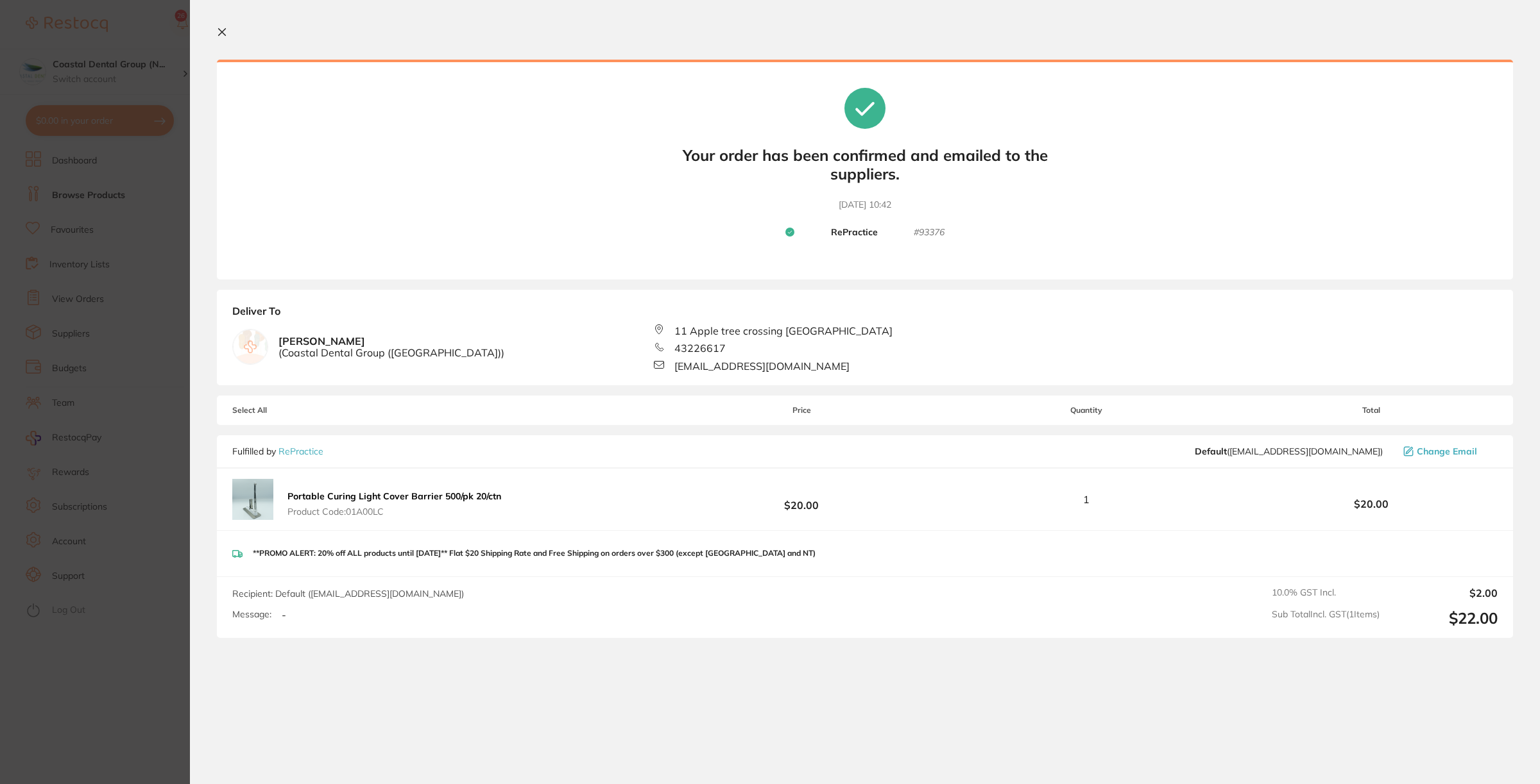
click at [220, 31] on icon at bounding box center [222, 32] width 7 height 7
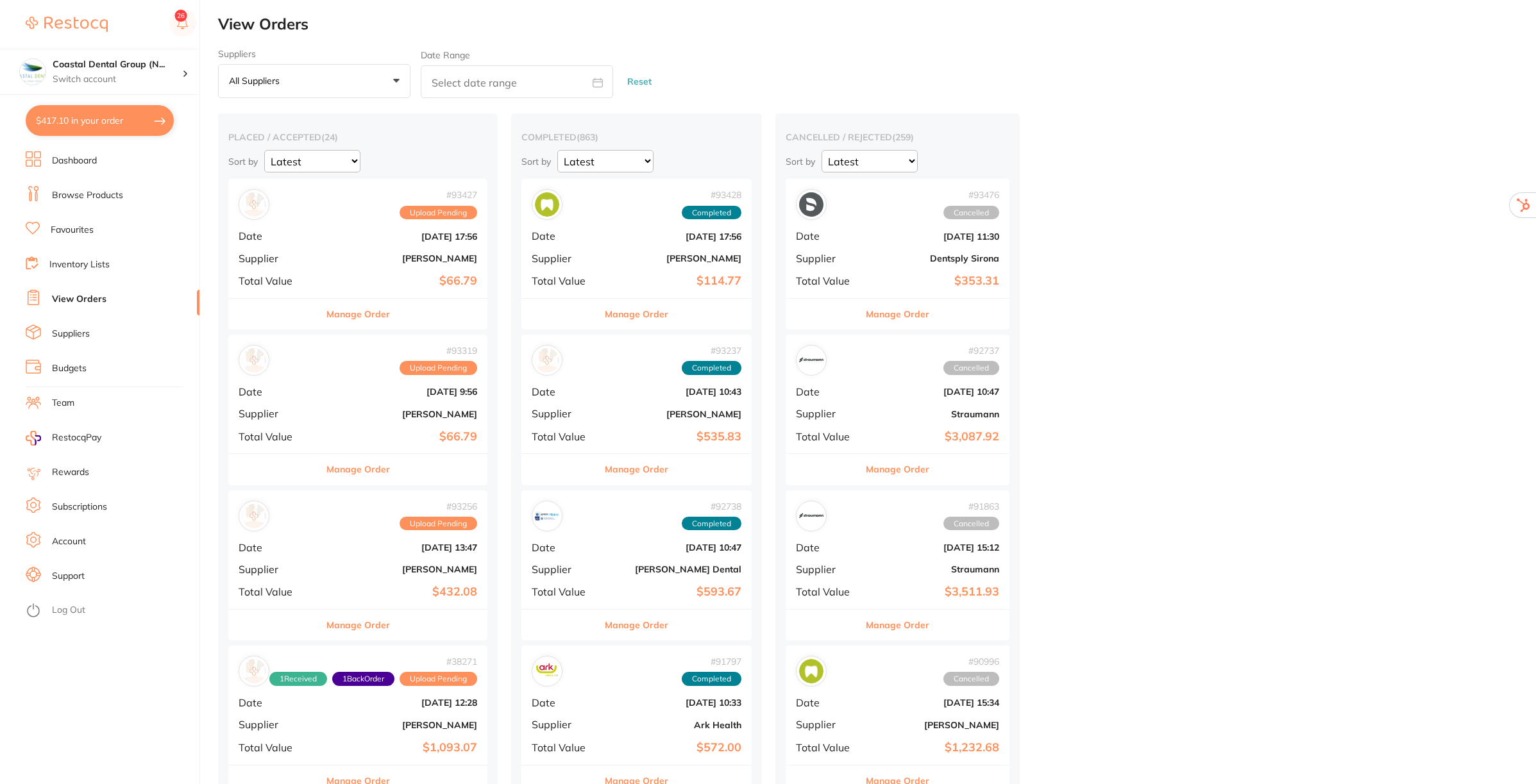
checkbox input "false"
click at [404, 284] on b "$22.00" at bounding box center [401, 281] width 152 height 13
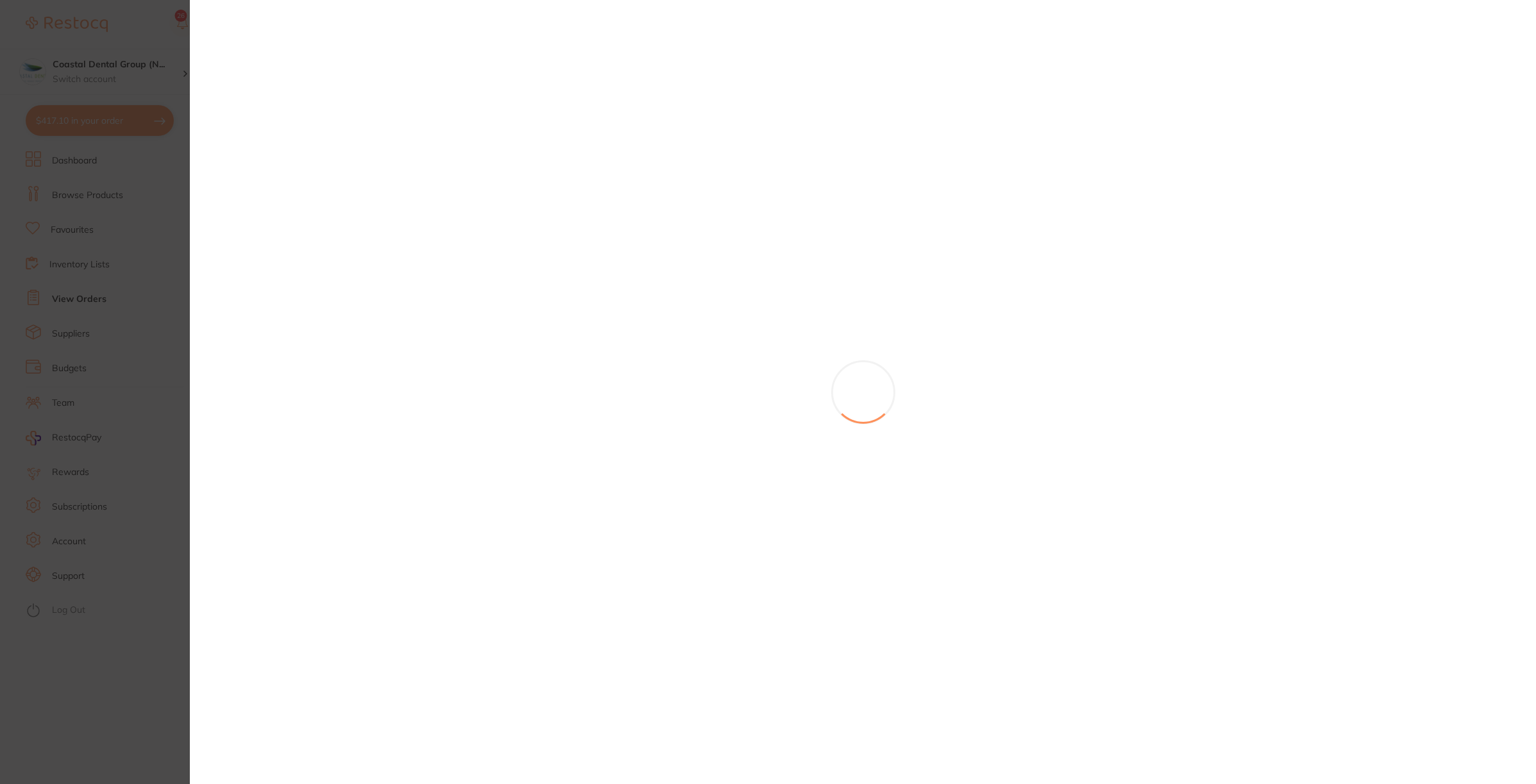
click at [740, 241] on section at bounding box center [768, 392] width 1536 height 784
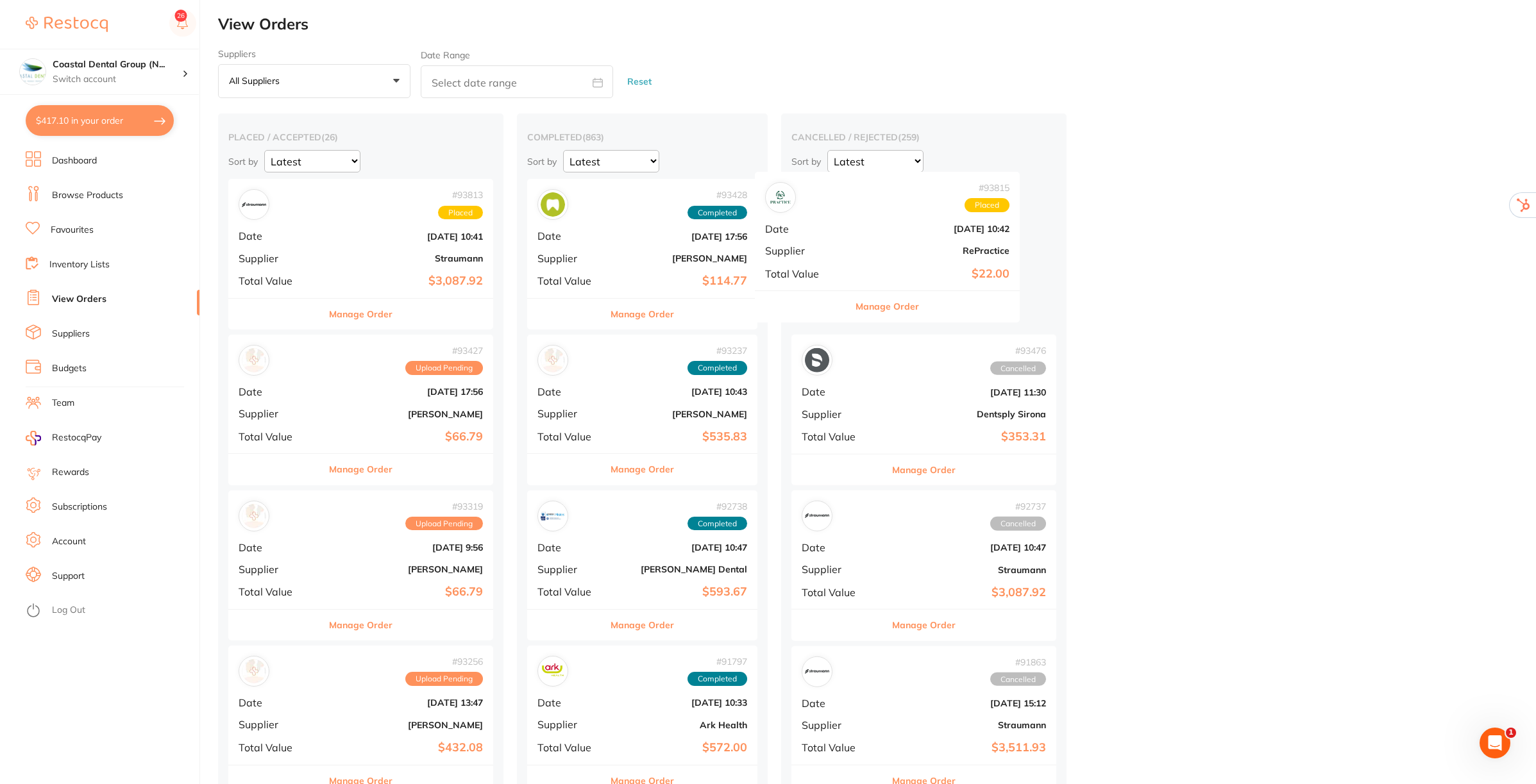
drag, startPoint x: 345, startPoint y: 250, endPoint x: 895, endPoint y: 248, distance: 550.0
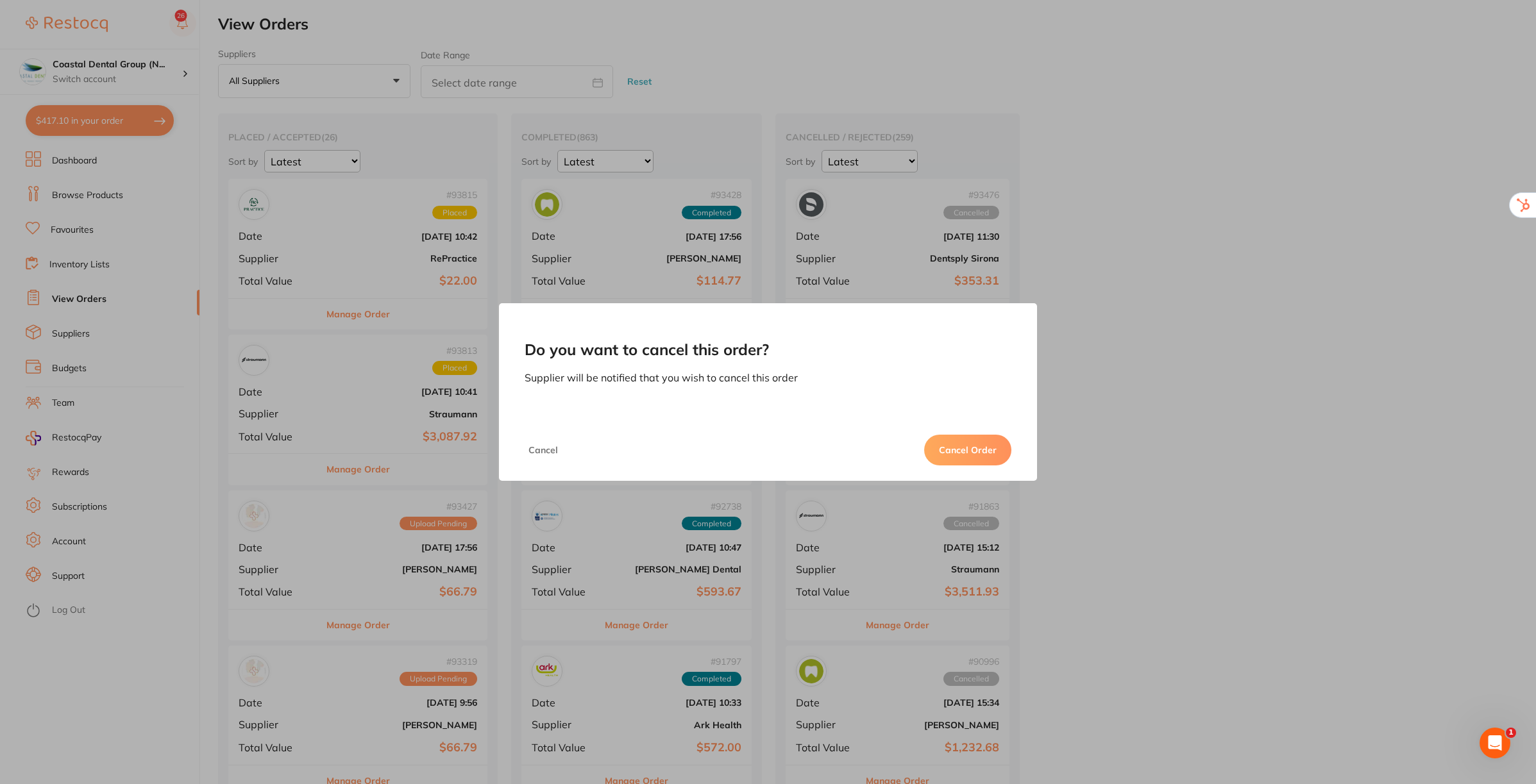
click at [968, 443] on button "Cancel Order" at bounding box center [968, 450] width 87 height 31
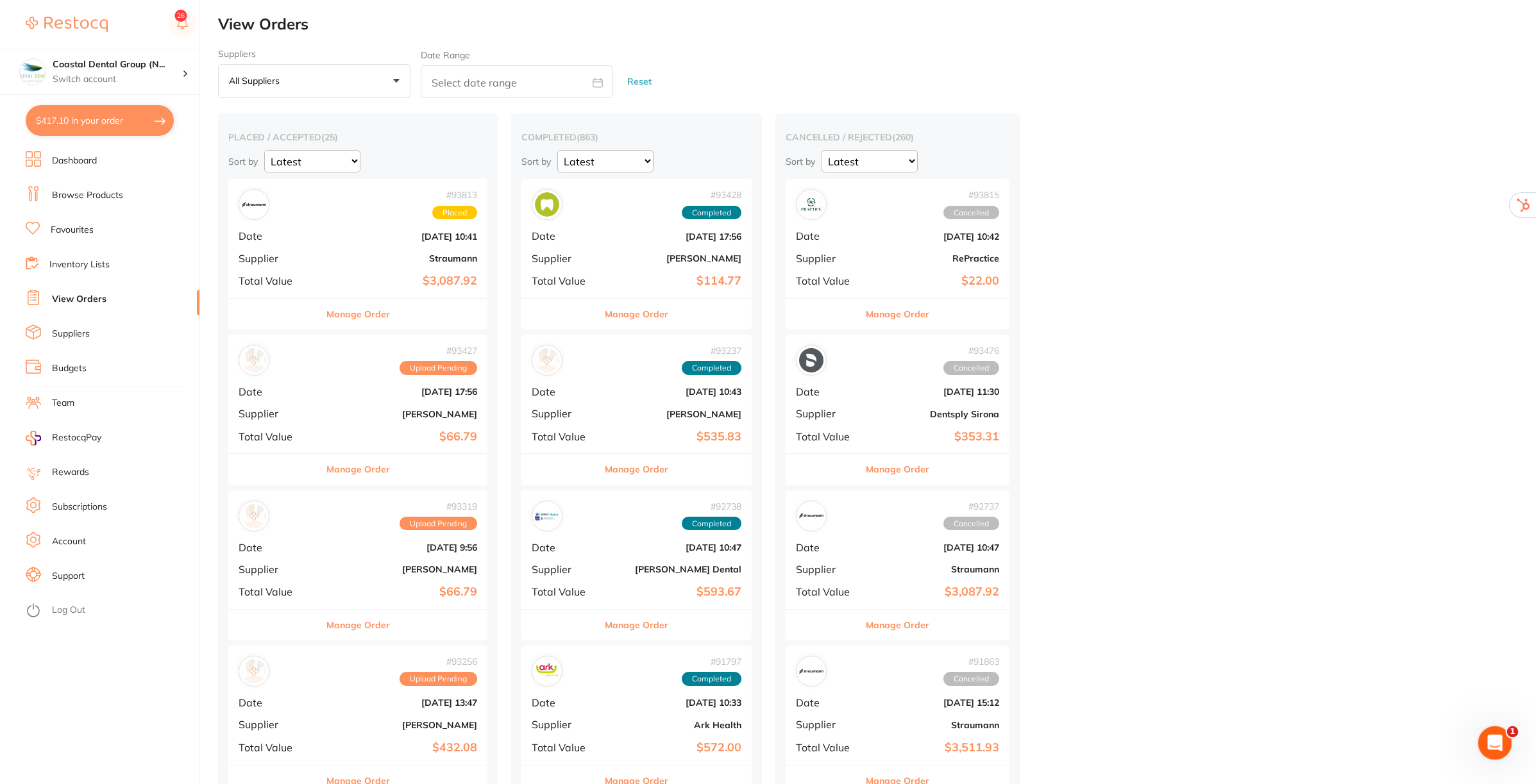
click at [1496, 742] on icon "Open Intercom Messenger" at bounding box center [1493, 742] width 21 height 21
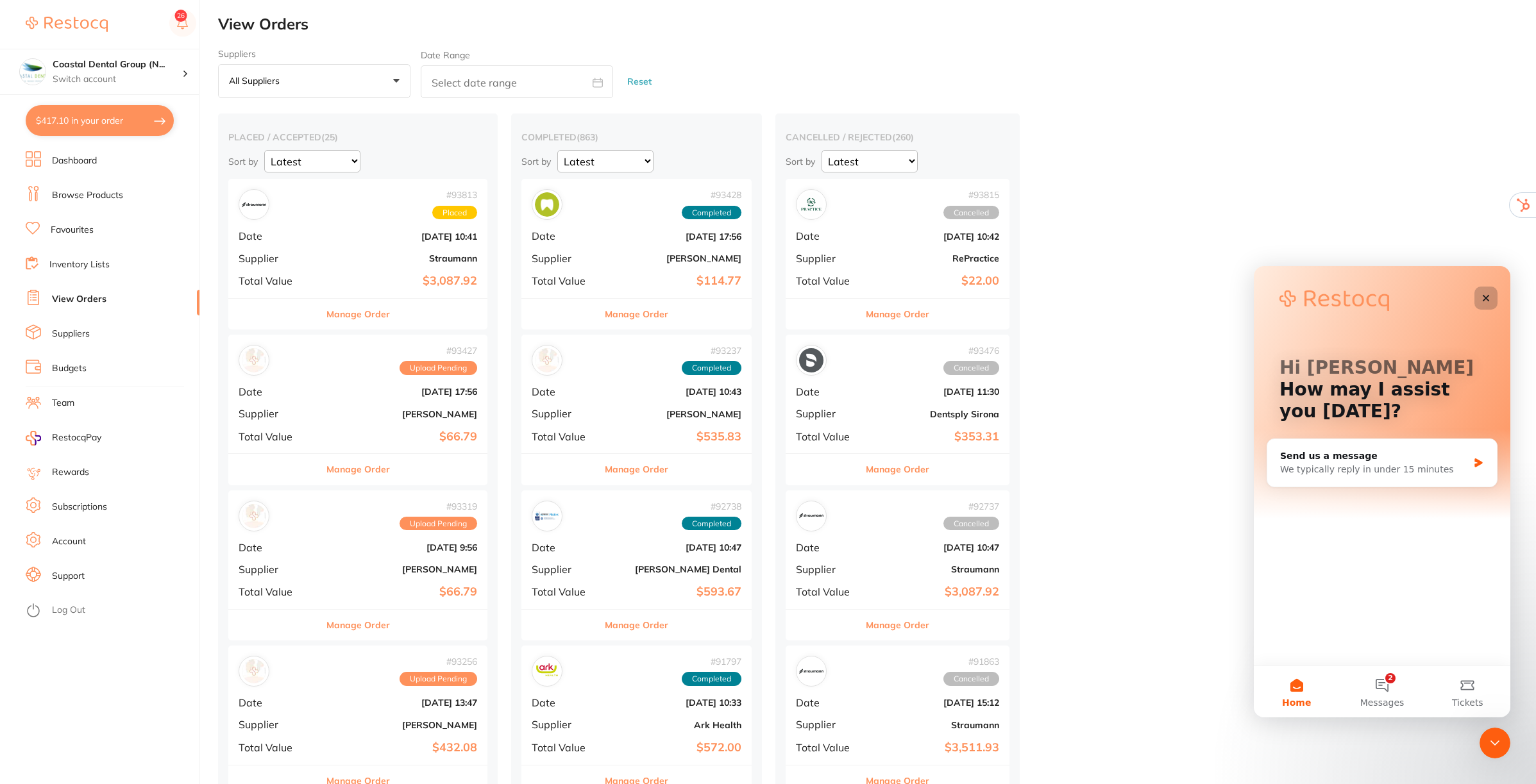
click at [1483, 308] on div "Close" at bounding box center [1486, 298] width 23 height 23
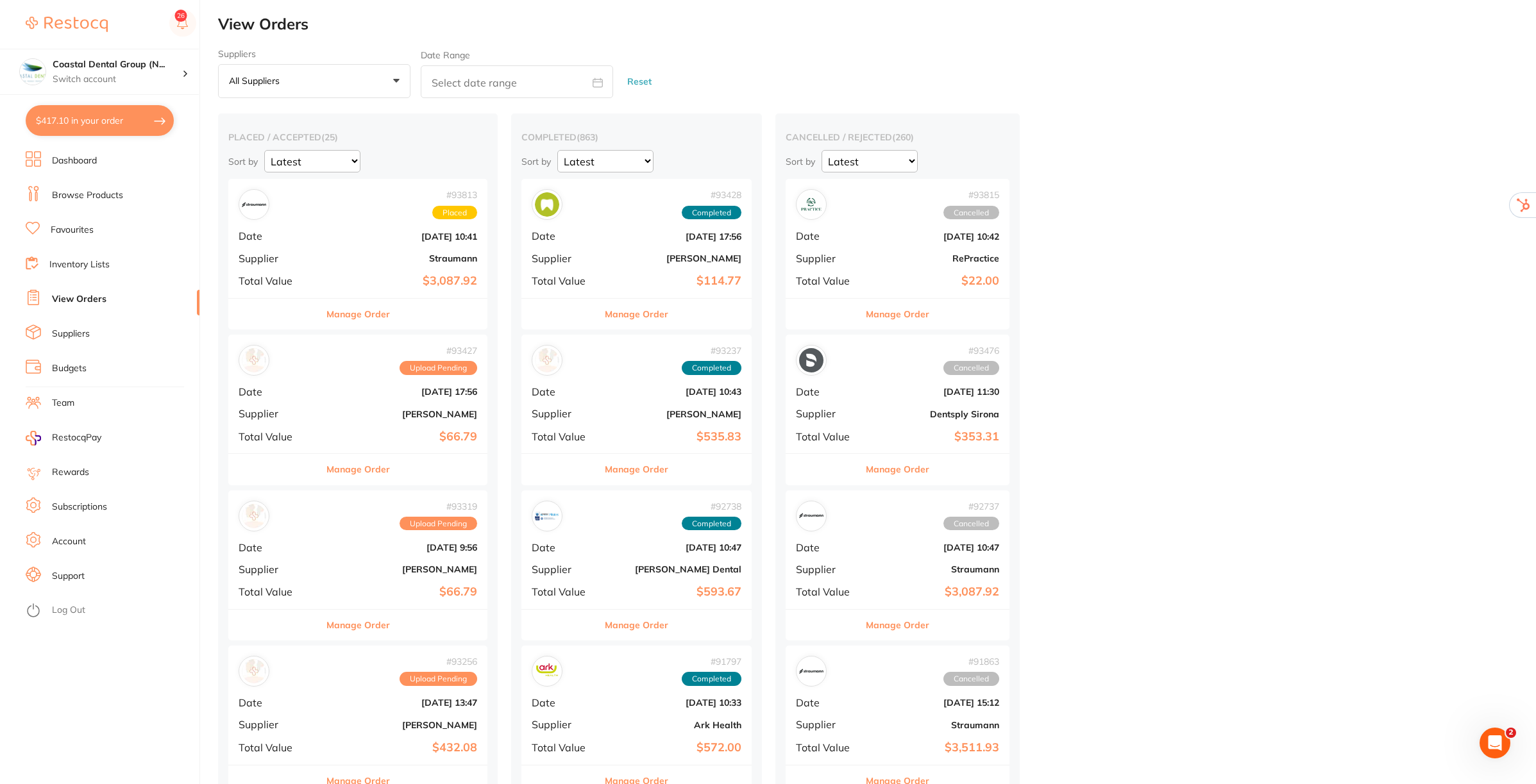
click at [353, 312] on button "Manage Order" at bounding box center [358, 314] width 64 height 31
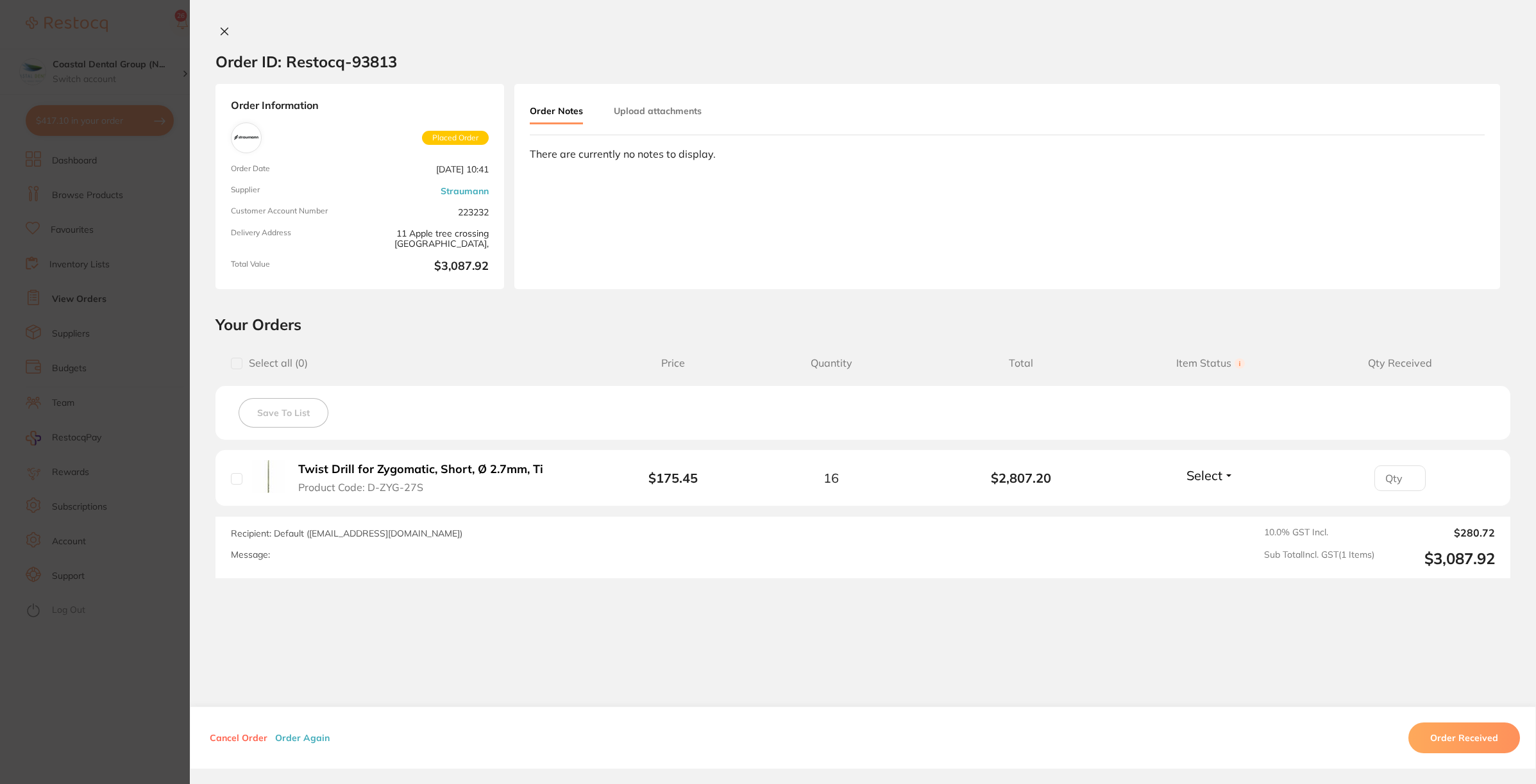
click at [652, 110] on button "Upload attachments" at bounding box center [658, 111] width 88 height 23
click at [1225, 478] on button "Select" at bounding box center [1210, 475] width 55 height 16
click at [302, 739] on button "Order Again" at bounding box center [302, 738] width 62 height 12
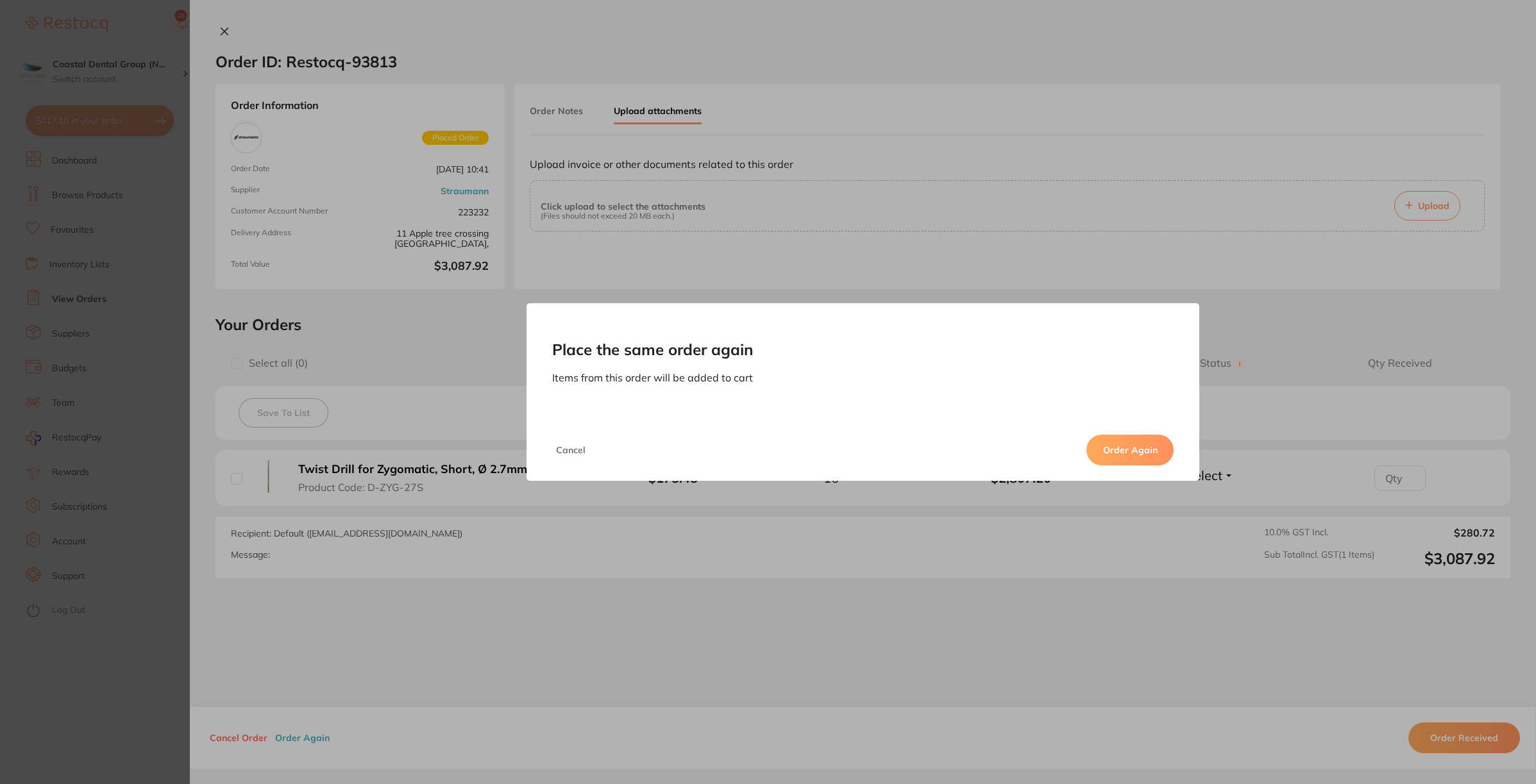
click at [1132, 443] on button "Order Again" at bounding box center [1130, 450] width 87 height 31
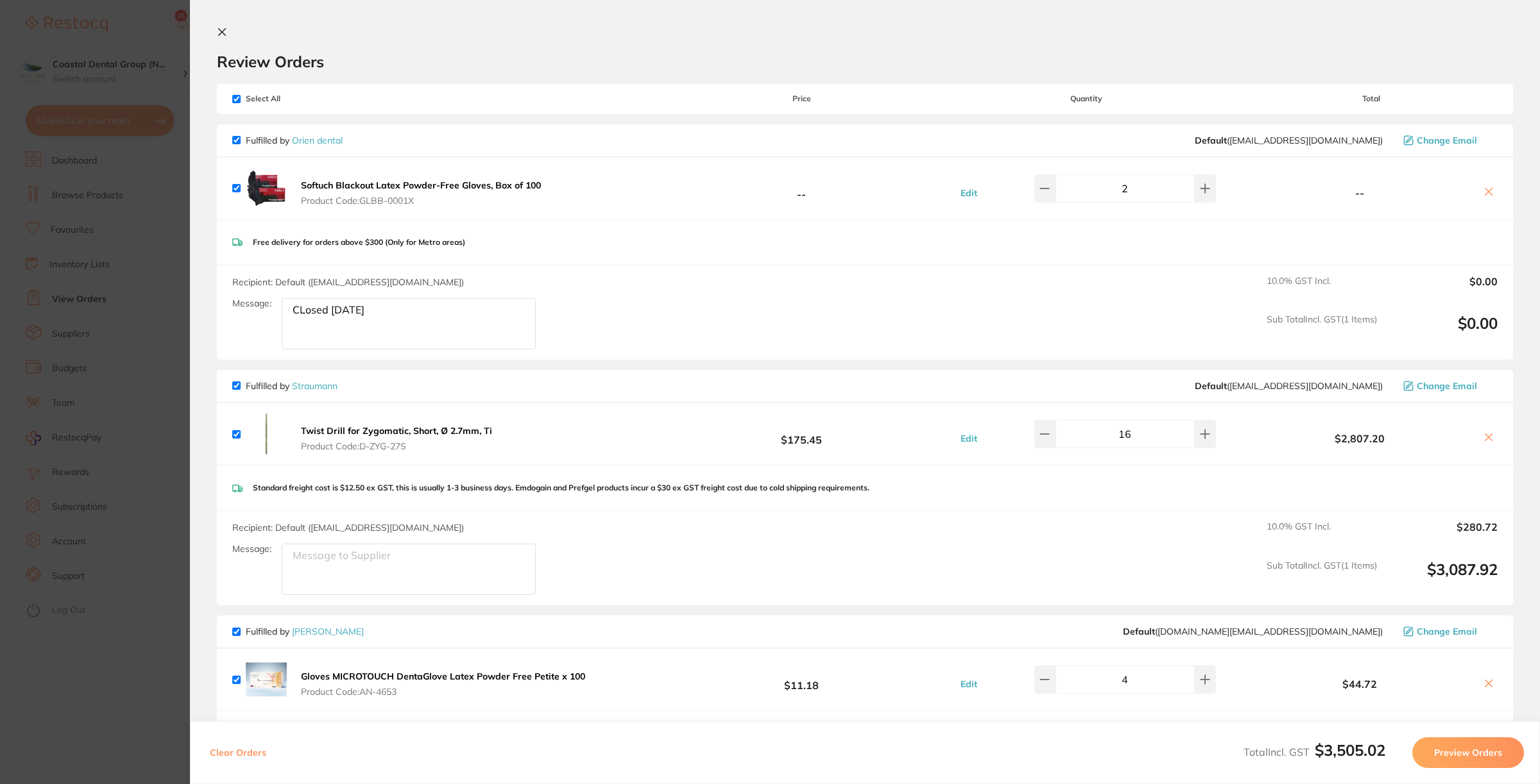
click at [225, 33] on icon at bounding box center [222, 32] width 10 height 10
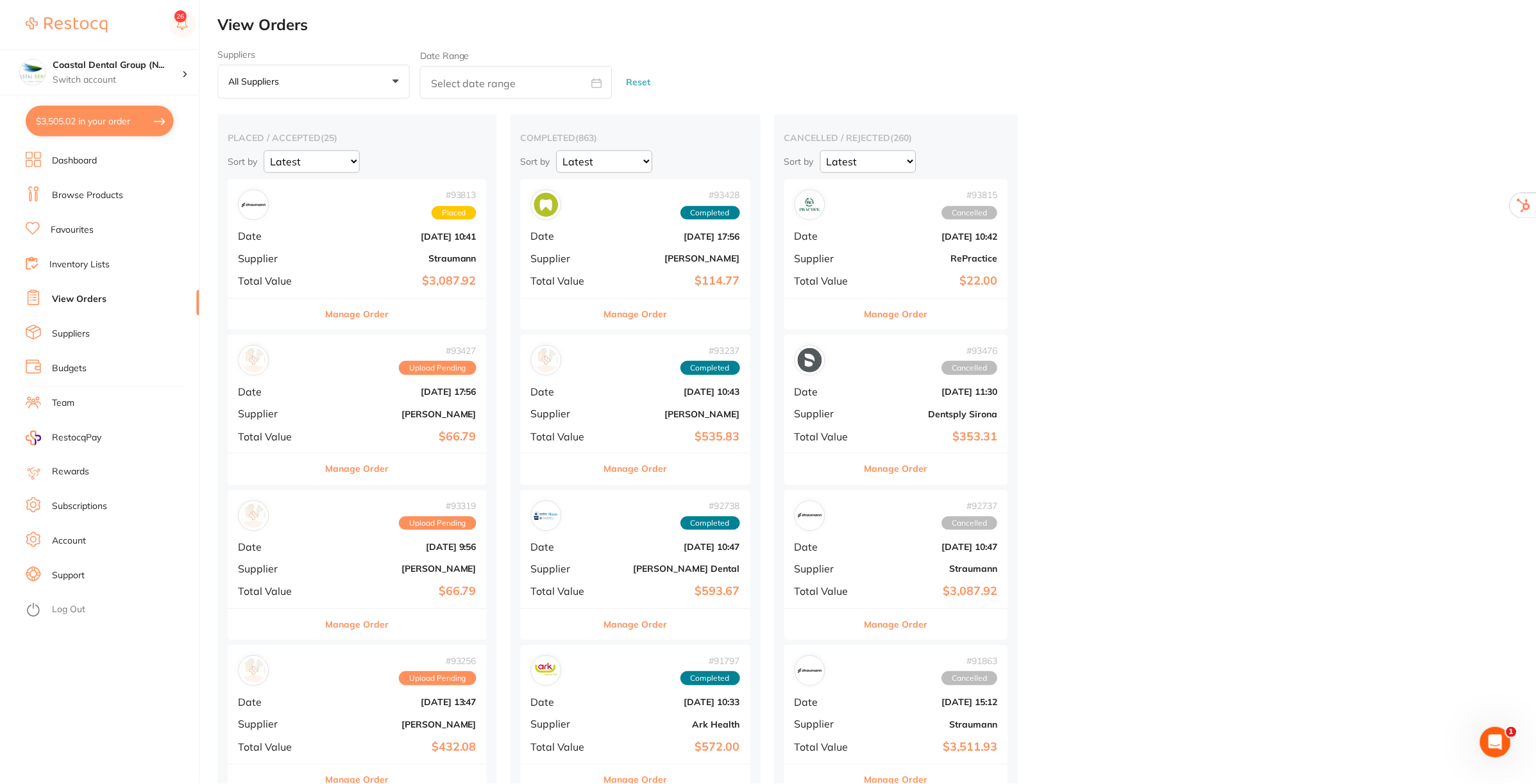
scroll to position [2, 0]
click at [65, 157] on link "Dashboard" at bounding box center [74, 161] width 45 height 13
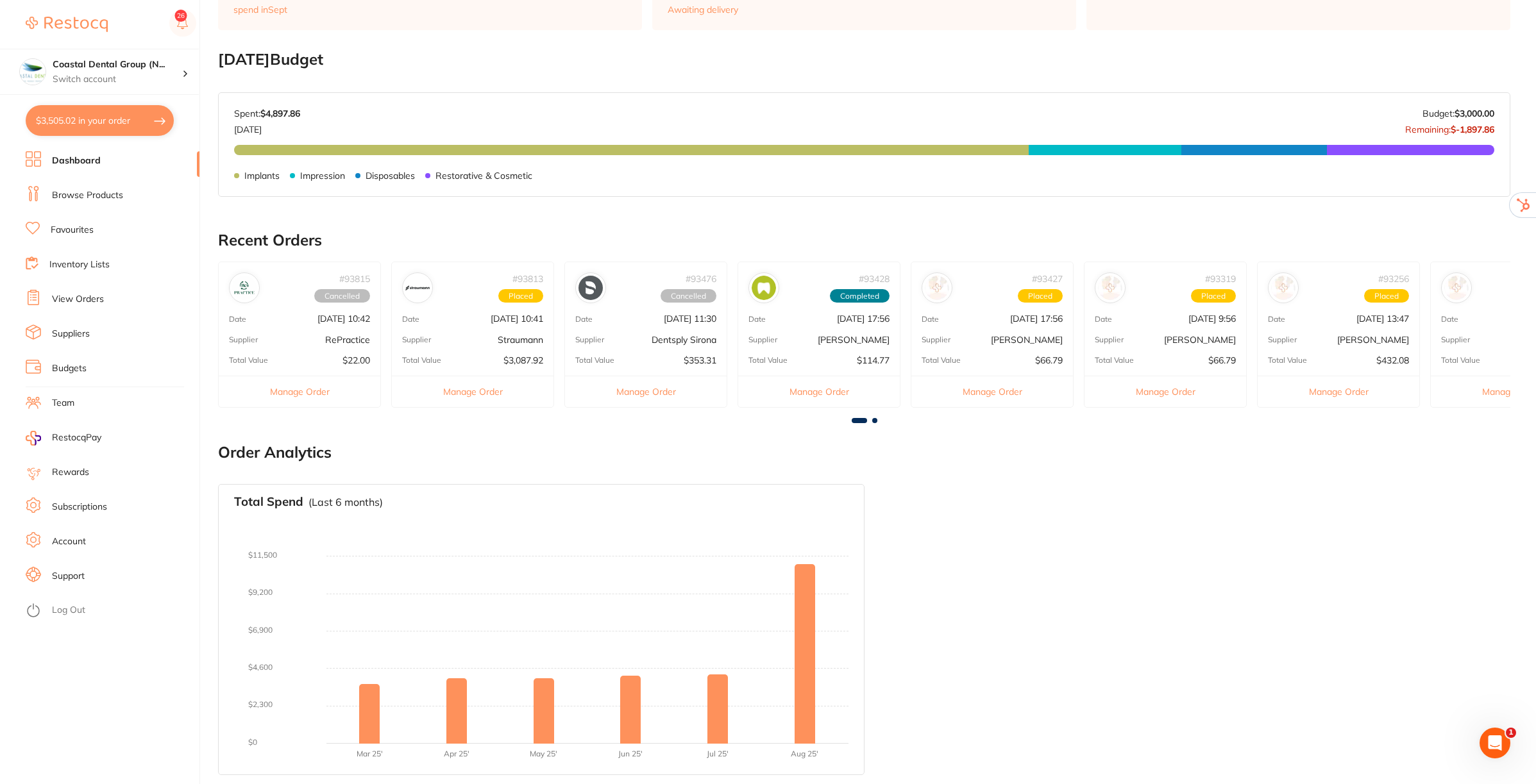
scroll to position [166, 0]
click at [73, 475] on link "Rewards" at bounding box center [71, 473] width 37 height 13
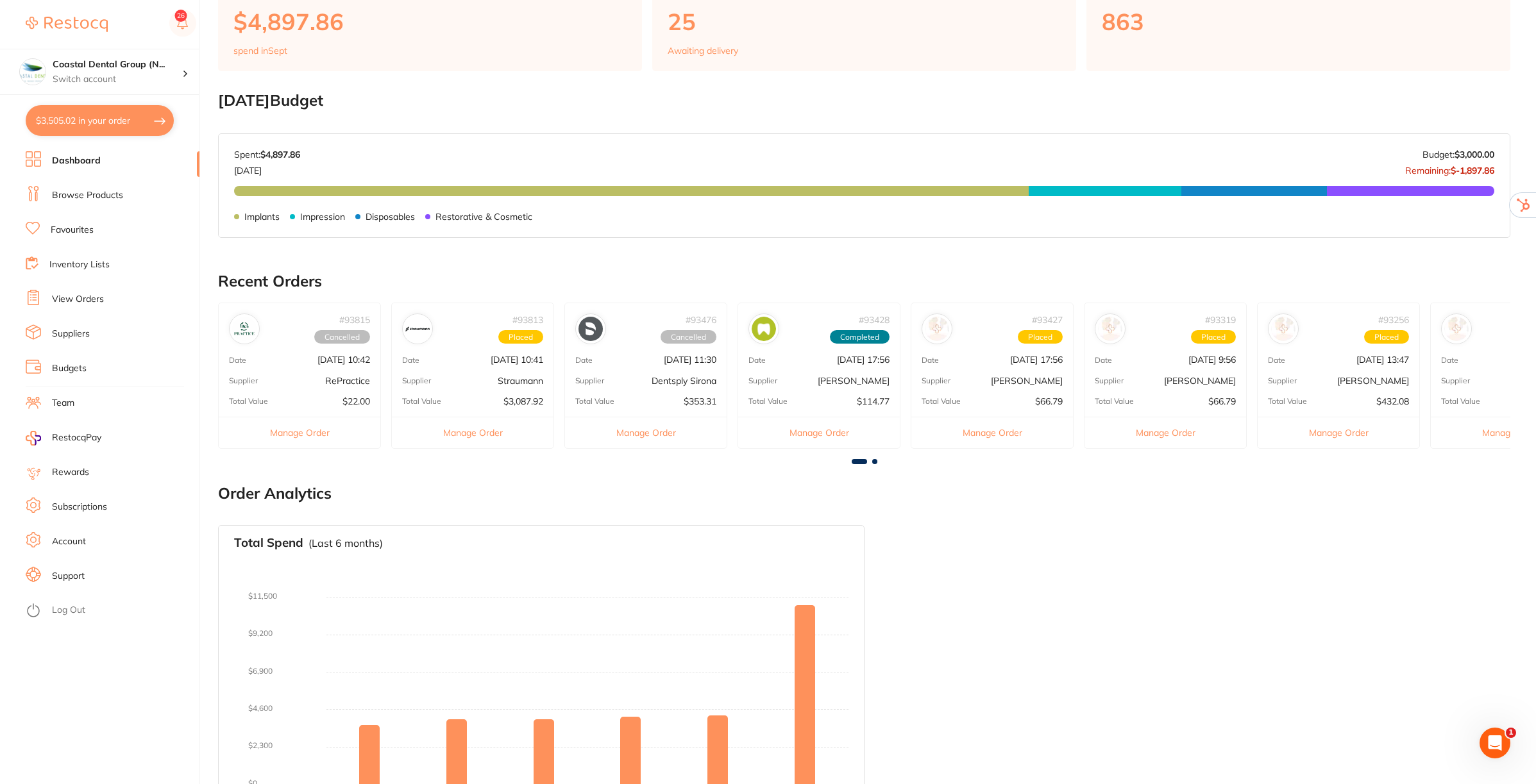
click at [81, 294] on link "View Orders" at bounding box center [78, 300] width 52 height 13
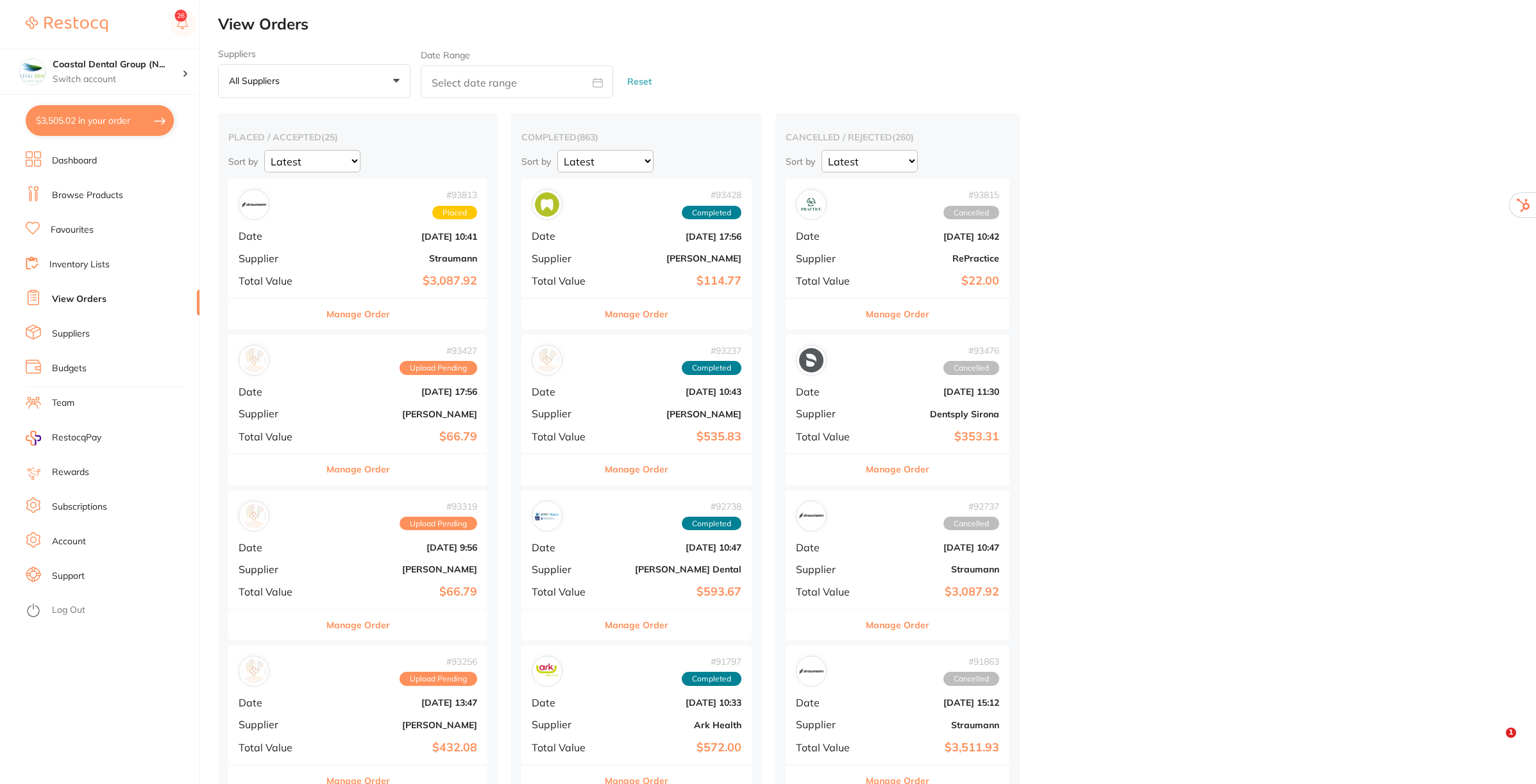
click at [592, 78] on span at bounding box center [598, 83] width 31 height 12
select select "8"
select select "2025"
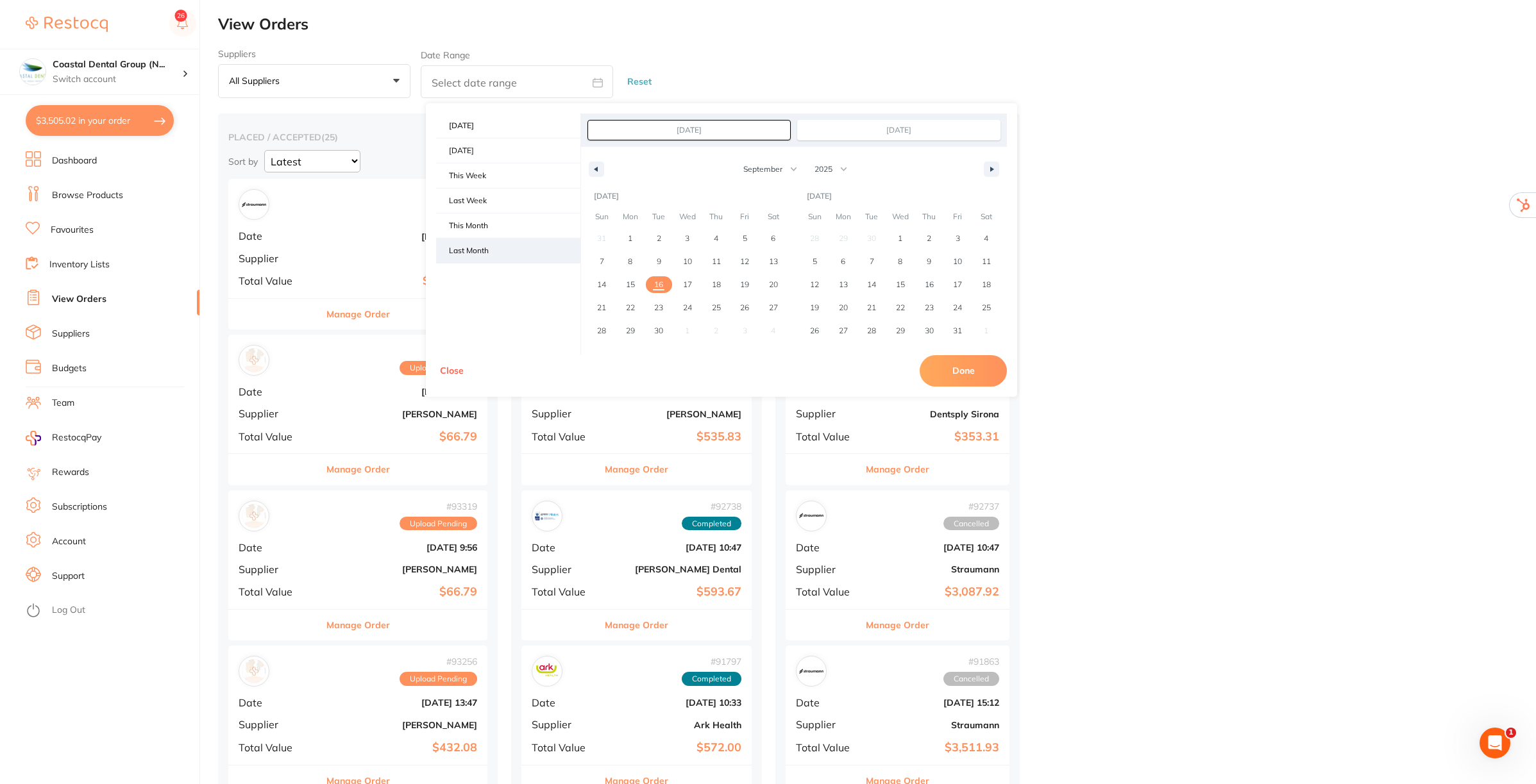
click at [474, 253] on span "Last Month" at bounding box center [508, 251] width 144 height 24
type input "[DATE]"
select select "7"
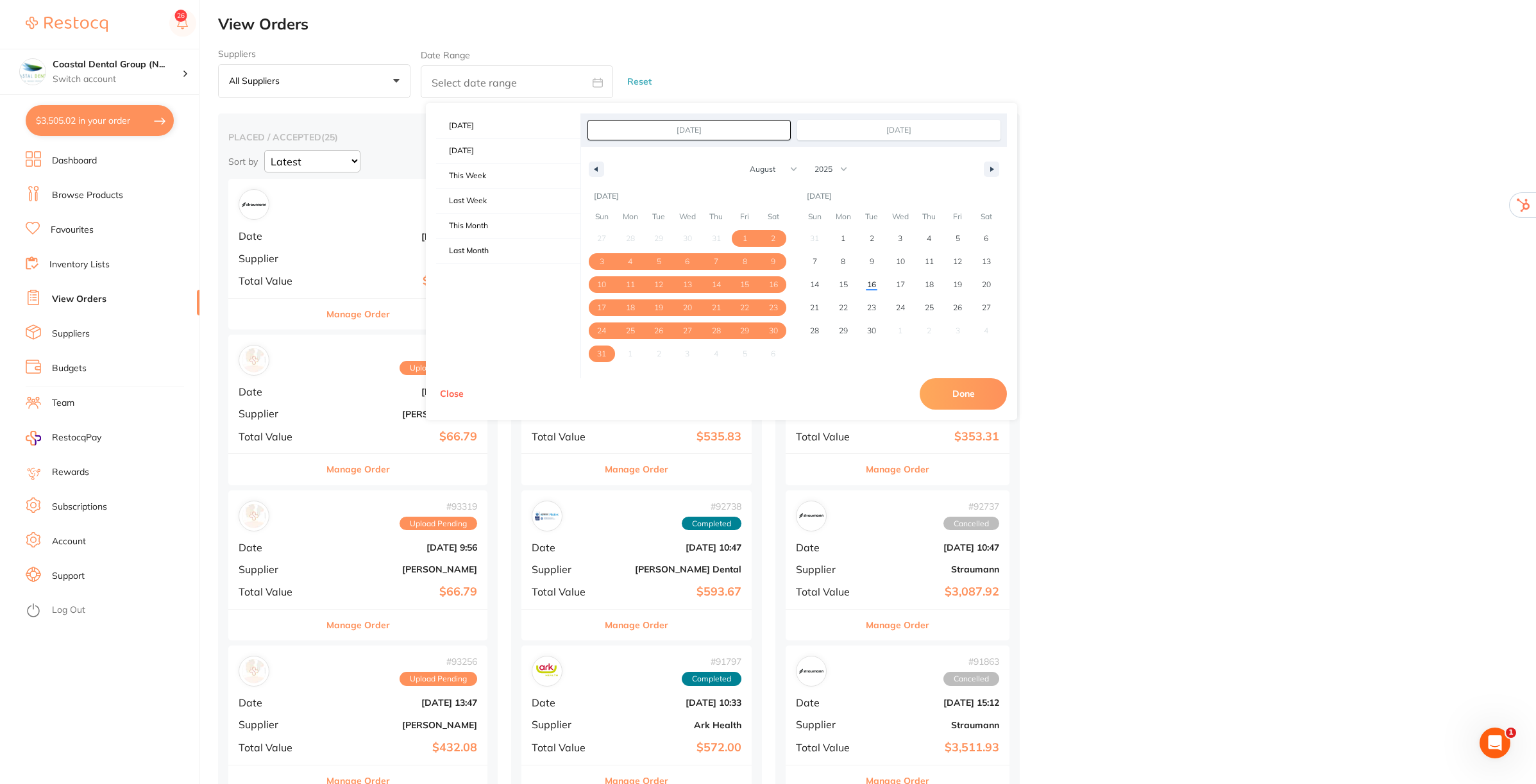
click at [971, 396] on button "Done" at bounding box center [963, 394] width 87 height 31
type input "[DATE] to [DATE]"
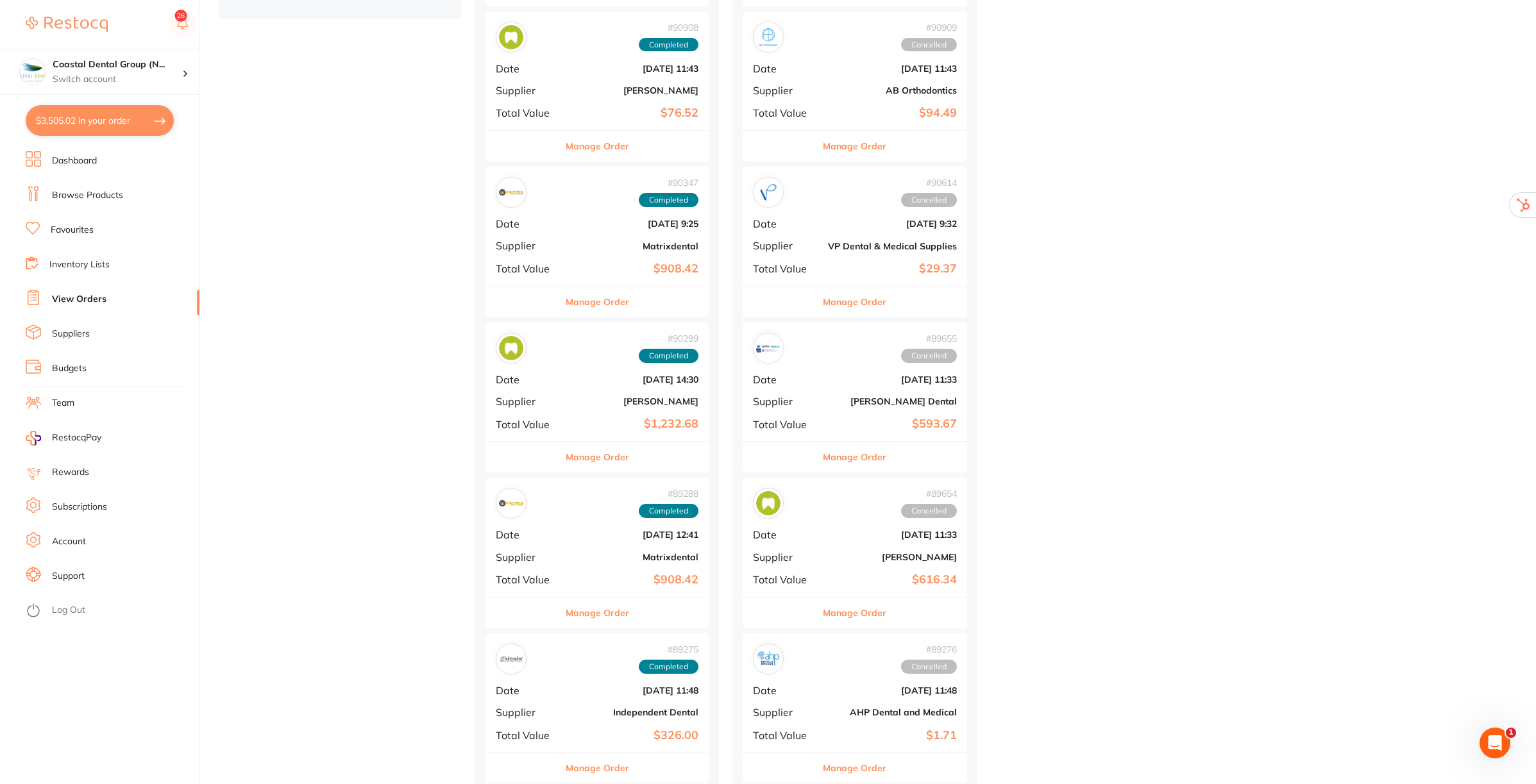
scroll to position [561, 0]
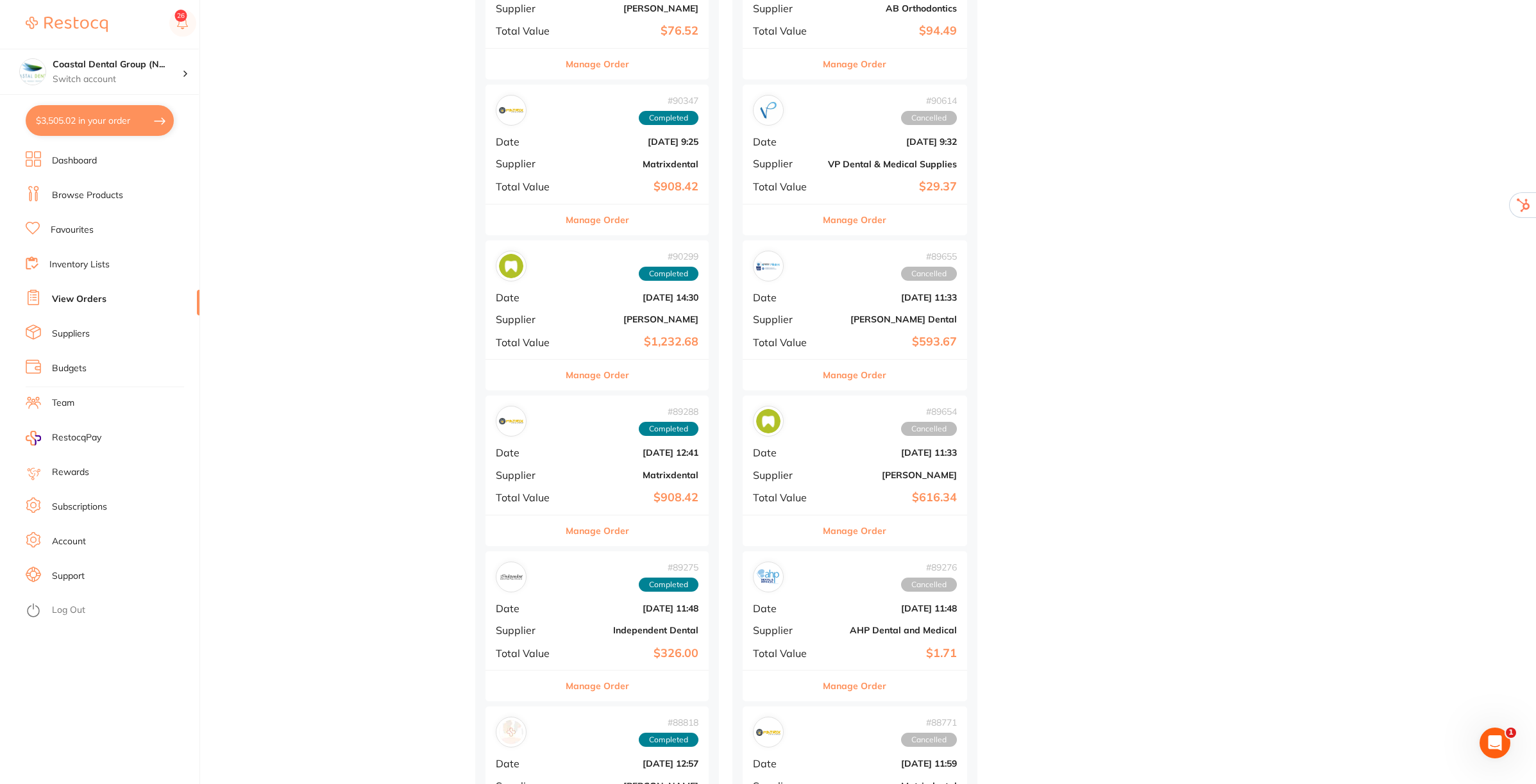
click at [81, 502] on link "Subscriptions" at bounding box center [80, 507] width 55 height 13
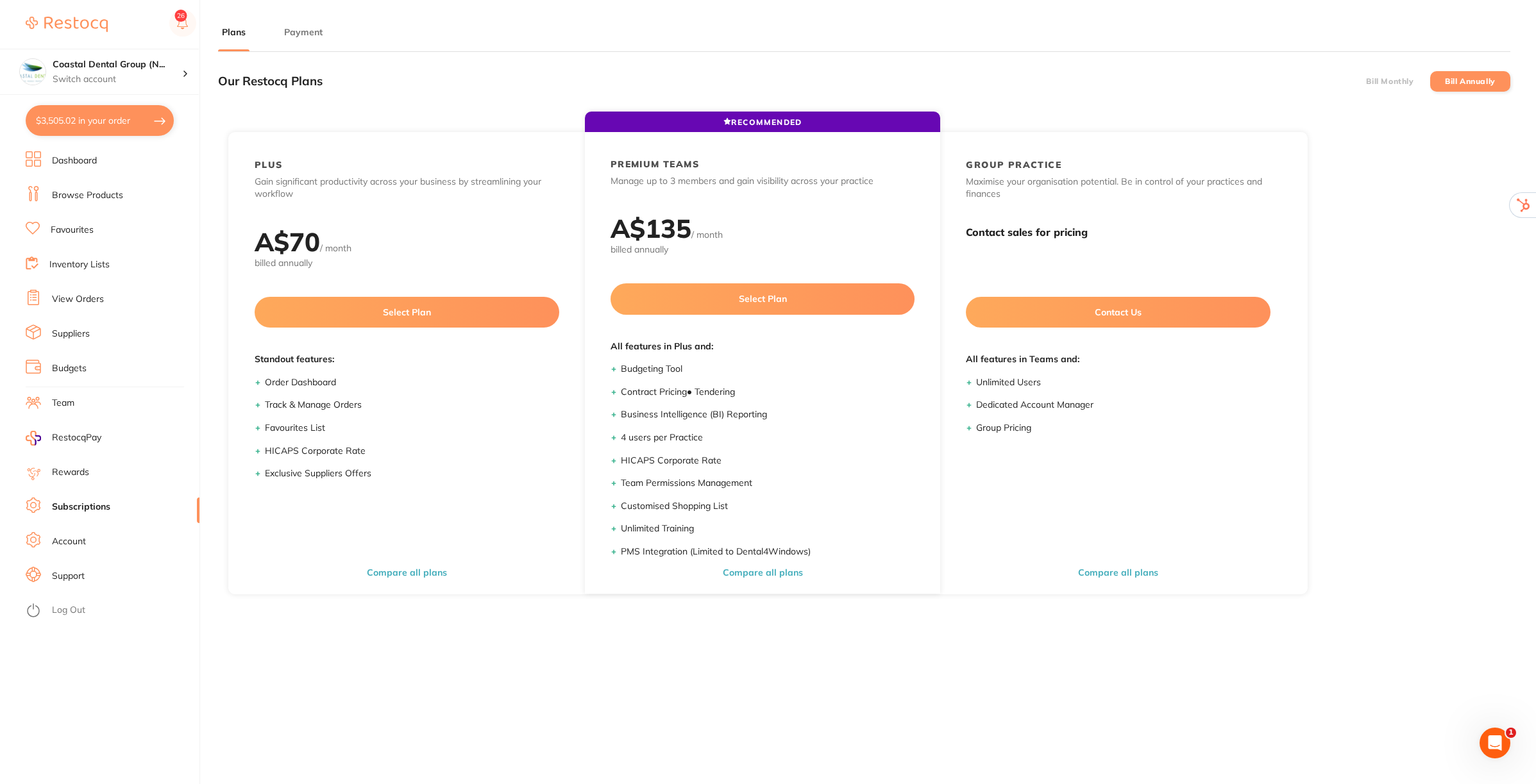
click at [309, 28] on button "Payment" at bounding box center [303, 32] width 46 height 12
